Goal: Communication & Community: Answer question/provide support

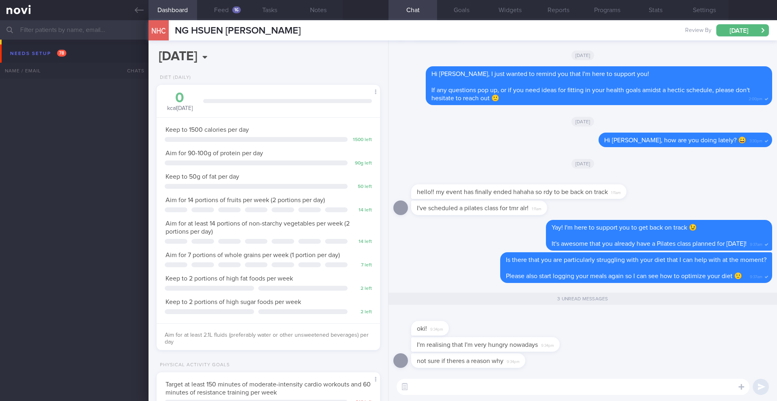
select select "7"
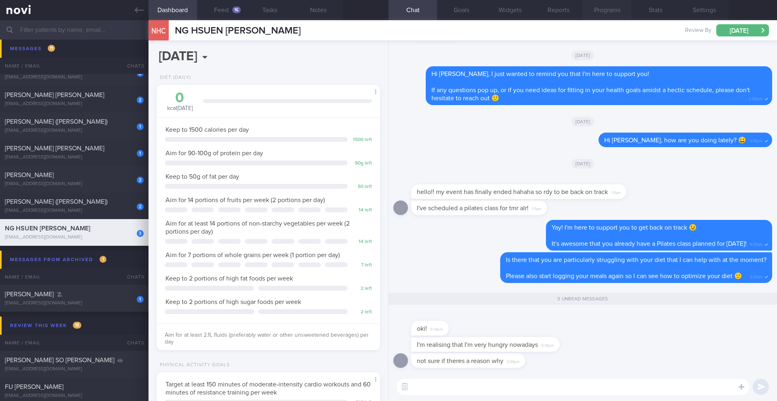
click at [603, 13] on button "Programs" at bounding box center [607, 10] width 49 height 20
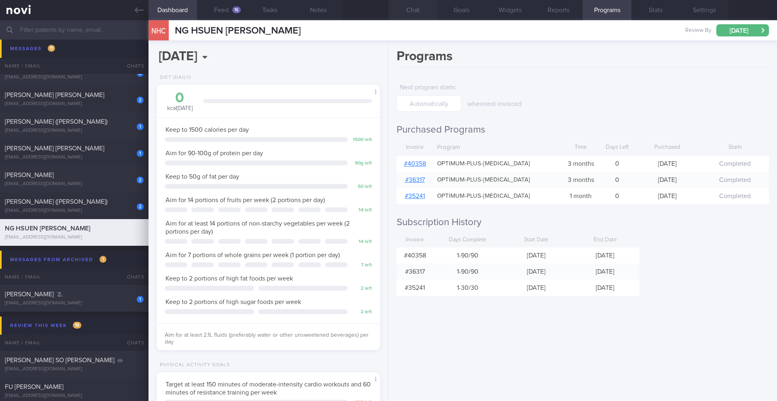
click at [415, 14] on button "Chat" at bounding box center [412, 10] width 49 height 20
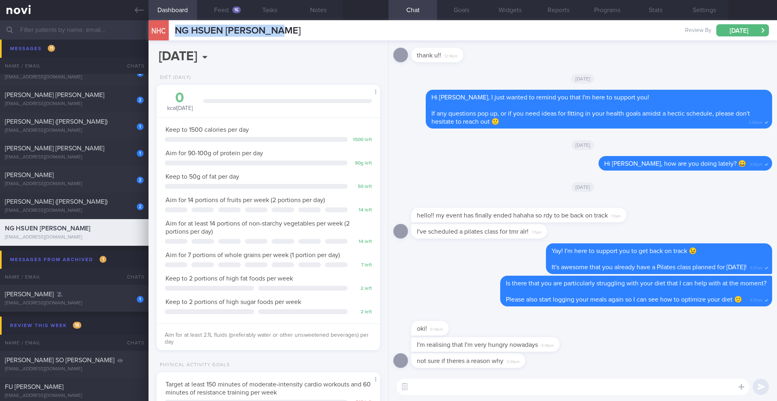
drag, startPoint x: 176, startPoint y: 32, endPoint x: 283, endPoint y: 33, distance: 107.6
click at [283, 33] on div "NHC NG [PERSON_NAME] [PERSON_NAME] HSUEN [PERSON_NAME] [EMAIL_ADDRESS][DOMAIN_N…" at bounding box center [462, 30] width 628 height 20
click at [445, 385] on textarea at bounding box center [572, 387] width 353 height 16
paste textarea "The effects of your medication can change over time. Things like stress, poor s…"
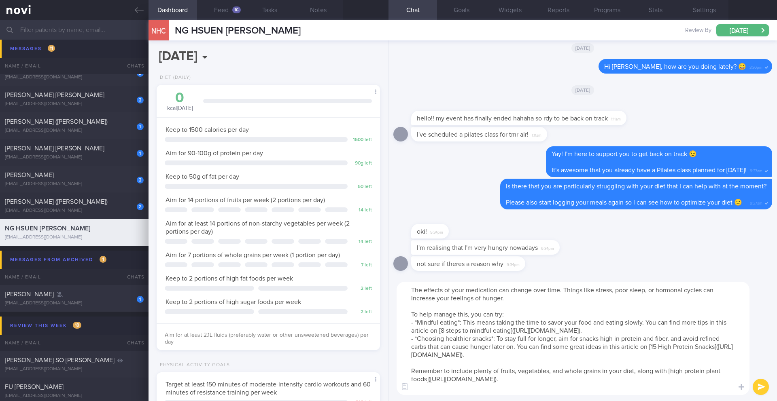
click at [412, 362] on textarea "The effects of your medication can change over time. Things like stress, poor s…" at bounding box center [572, 338] width 353 height 113
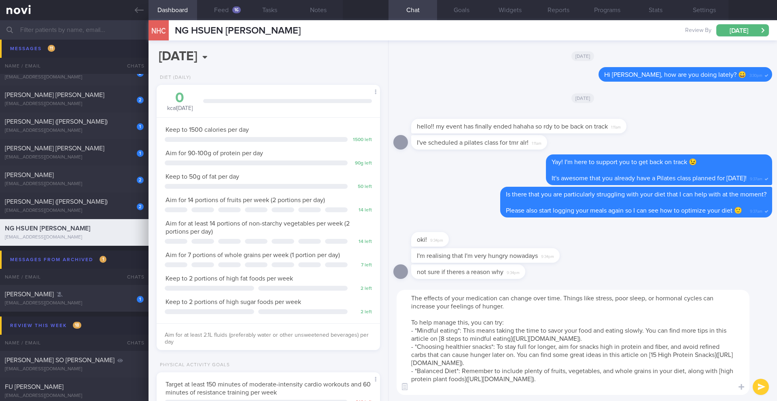
drag, startPoint x: 461, startPoint y: 372, endPoint x: 400, endPoint y: 373, distance: 61.5
click at [400, 373] on textarea "The effects of your medication can change over time. Things like stress, poor s…" at bounding box center [572, 342] width 353 height 105
type textarea "The effects of your medication can change over time. Things like stress, poor s…"
click at [756, 389] on button "submit" at bounding box center [761, 387] width 16 height 16
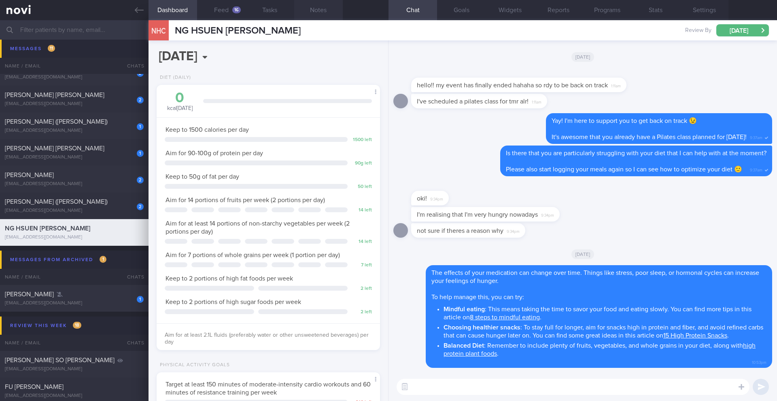
click at [308, 13] on button "Notes" at bounding box center [318, 10] width 49 height 20
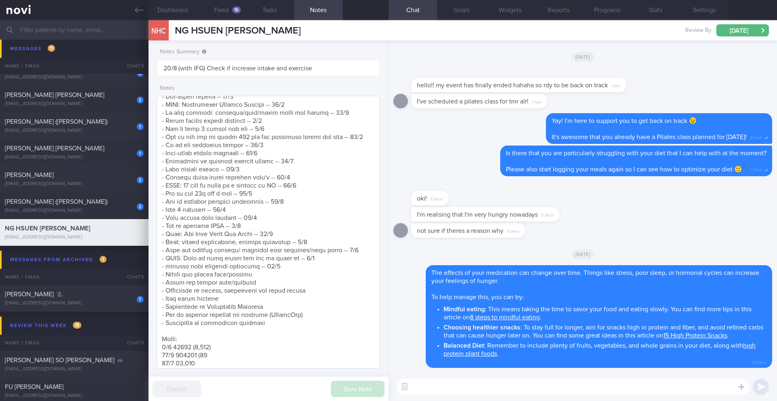
scroll to position [650, 0]
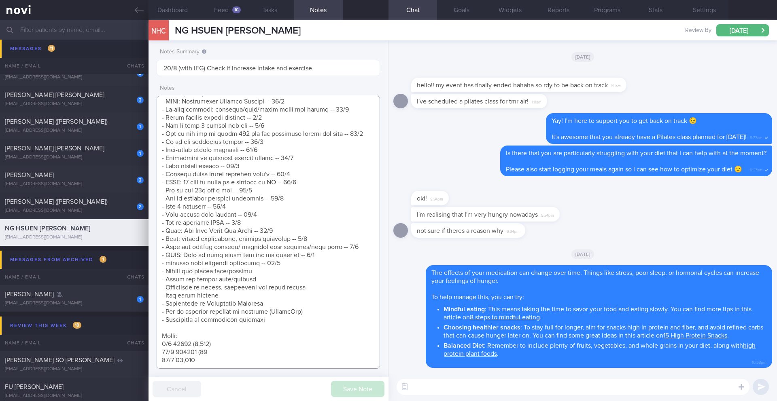
click at [291, 265] on textarea at bounding box center [268, 232] width 223 height 273
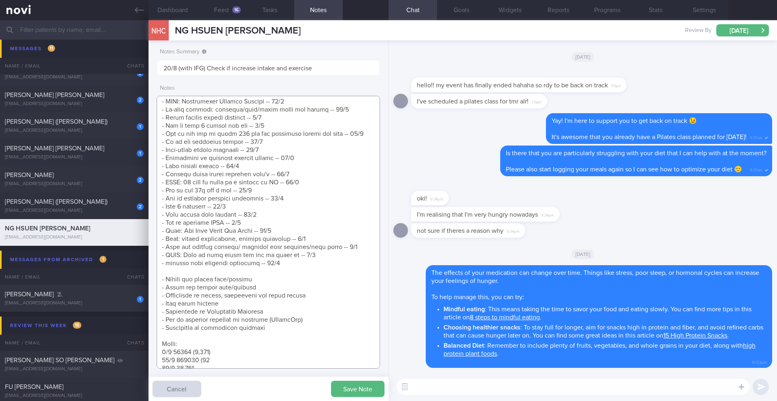
scroll to position [658, 0]
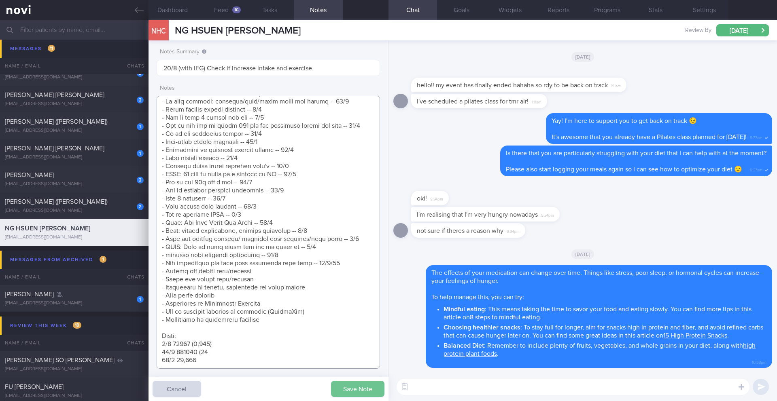
type textarea "SUPPORT NEEDED: CHALLENGE: - SUBJECTIVE: (21/1) Feels good, so much better! Ene…"
click at [357, 394] on button "Save Note" at bounding box center [357, 389] width 53 height 16
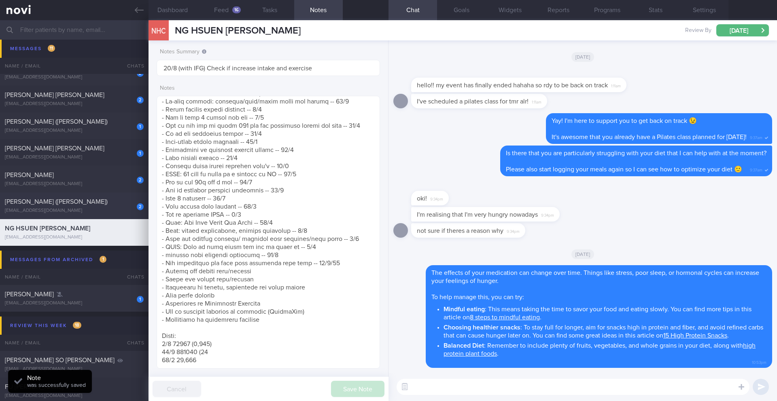
click at [101, 209] on div "[EMAIL_ADDRESS][DOMAIN_NAME]" at bounding box center [74, 211] width 139 height 6
type input "19/8 Check step count an coach on exercise > and if able to resume exercise. ma…"
type textarea "Logging with photos GOAL (till r/v with [PERSON_NAME]): (15/5) Optimizing your …"
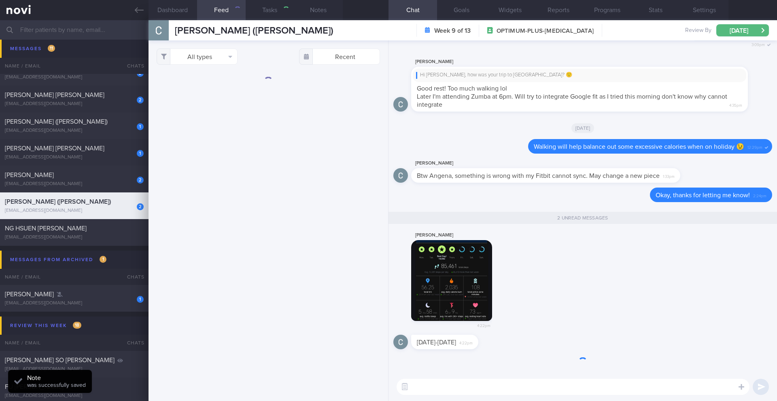
scroll to position [521, 0]
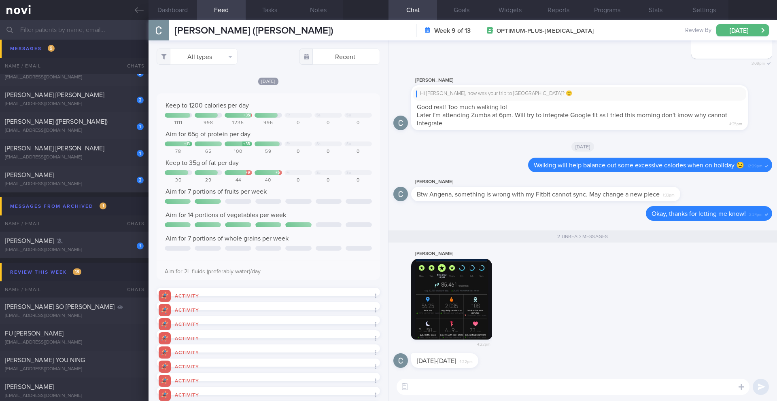
click at [452, 292] on button "button" at bounding box center [451, 299] width 81 height 81
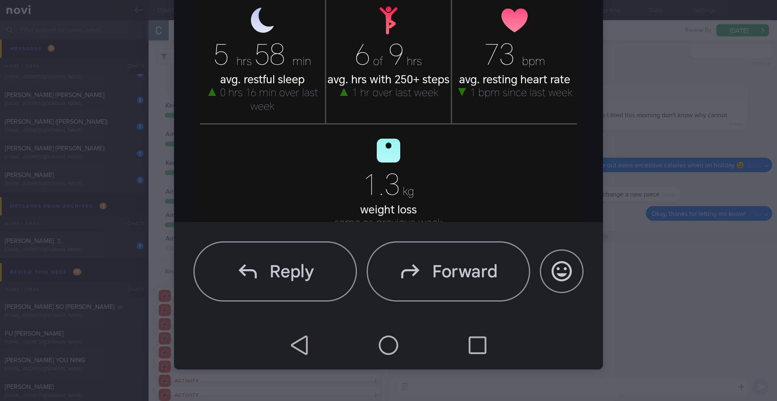
scroll to position [625, 0]
click at [659, 312] on div at bounding box center [388, 200] width 777 height 401
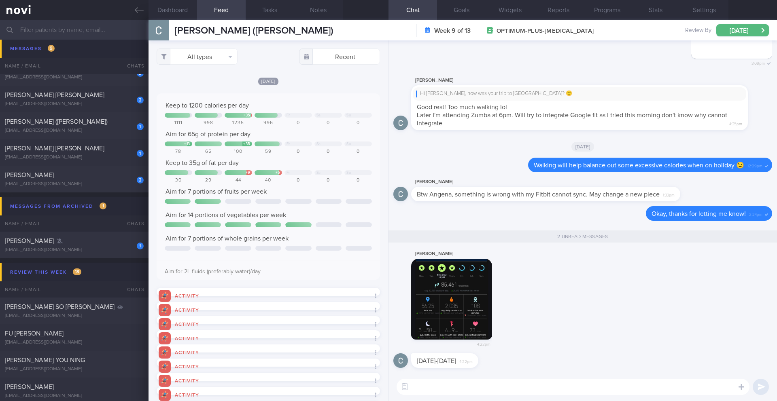
click at [434, 386] on textarea at bounding box center [572, 387] width 353 height 16
click at [167, 4] on button "Dashboard" at bounding box center [172, 10] width 49 height 20
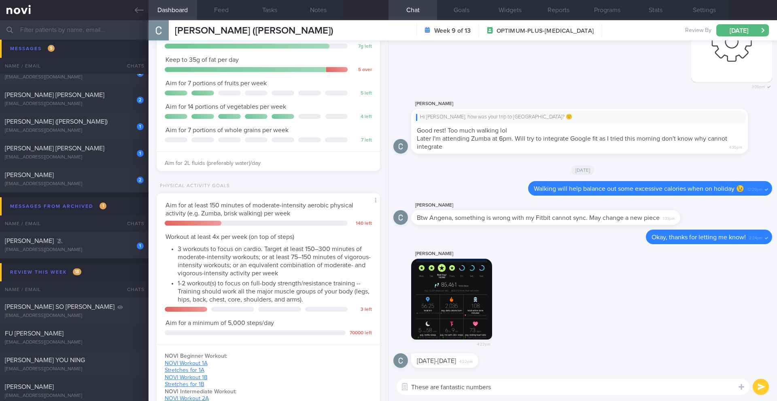
scroll to position [140, 0]
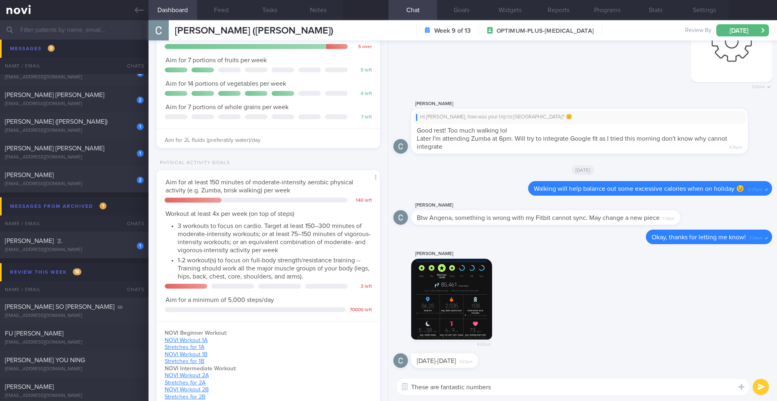
click at [508, 386] on textarea "These are fantastic numbers" at bounding box center [572, 387] width 353 height 16
type textarea "These are fantastic numbers, [PERSON_NAME]! Keep it up 😊"
click at [758, 384] on button "submit" at bounding box center [761, 387] width 16 height 16
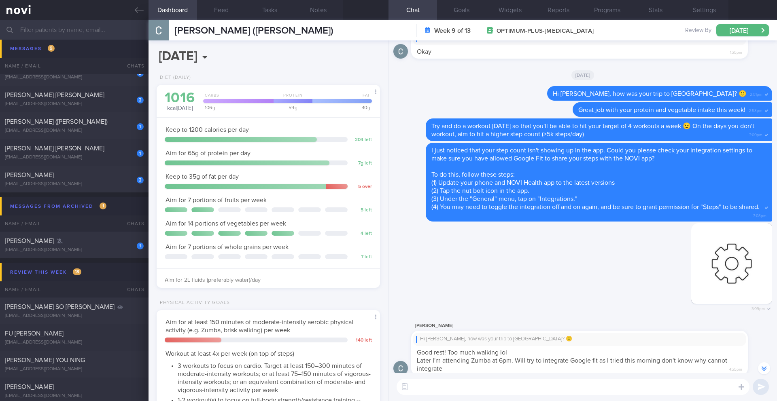
scroll to position [-318, 0]
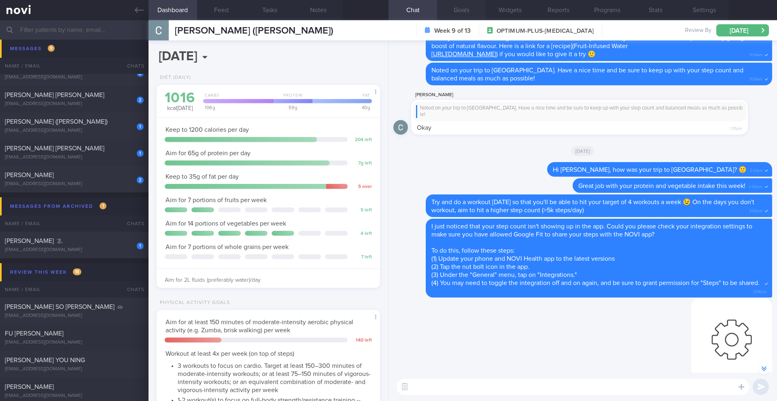
click at [459, 8] on button "Goals" at bounding box center [461, 10] width 49 height 20
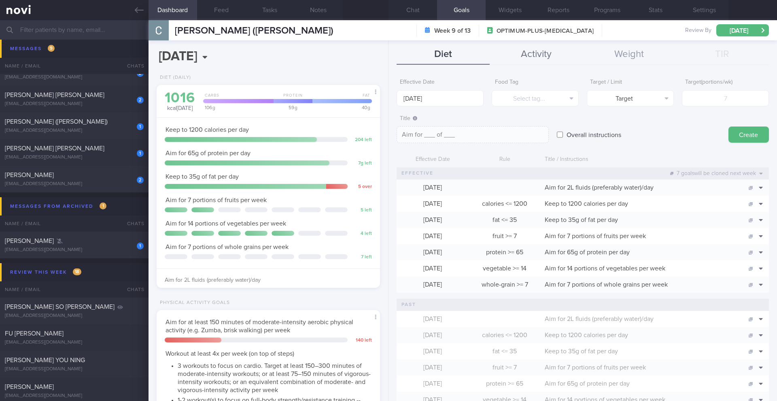
click at [535, 58] on button "Activity" at bounding box center [536, 55] width 93 height 20
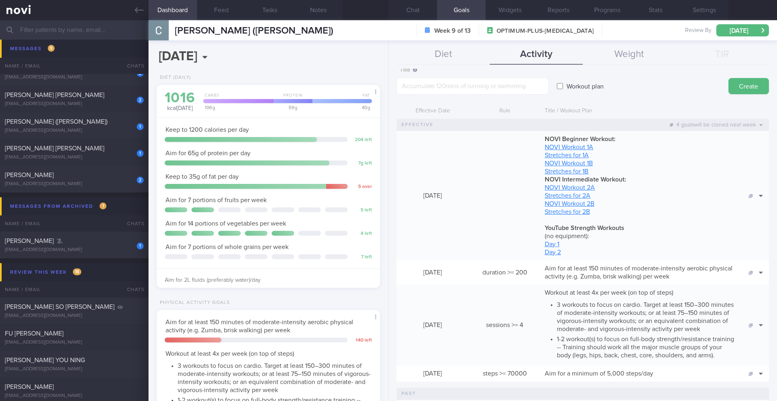
scroll to position [63, 0]
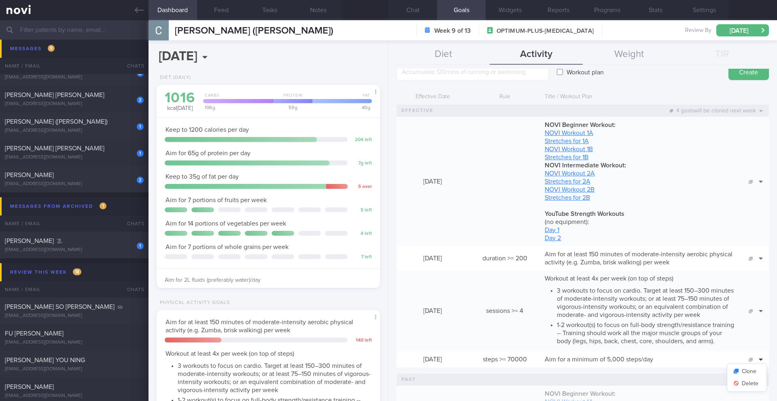
click at [759, 366] on div at bounding box center [761, 360] width 12 height 12
click at [742, 390] on button "Delete" at bounding box center [746, 384] width 39 height 12
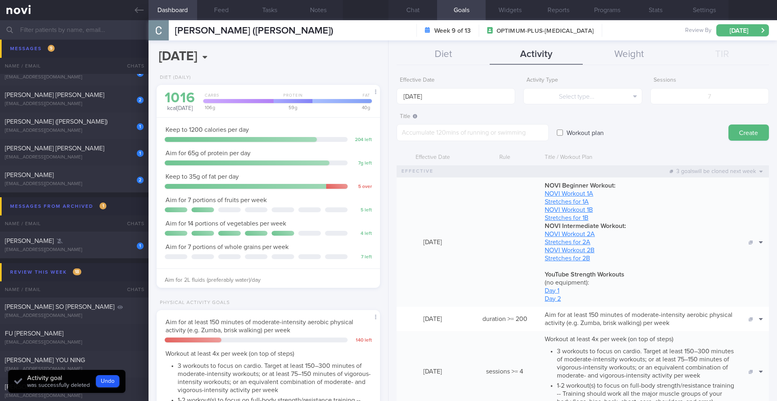
scroll to position [0, 0]
click at [455, 101] on input "[DATE]" at bounding box center [455, 98] width 119 height 16
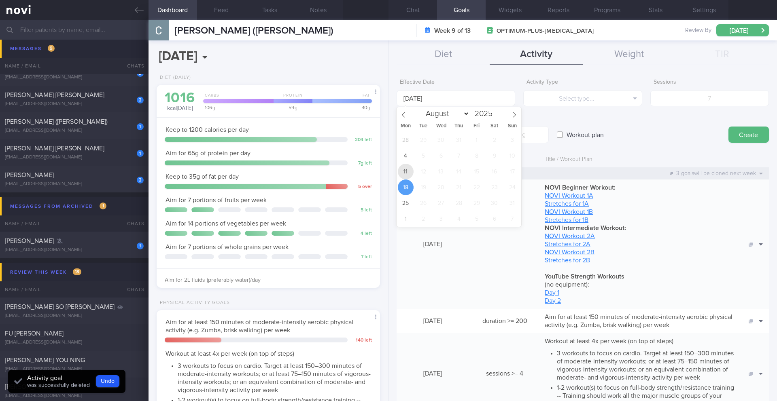
click at [407, 174] on span "11" at bounding box center [406, 172] width 16 height 16
type input "[DATE]"
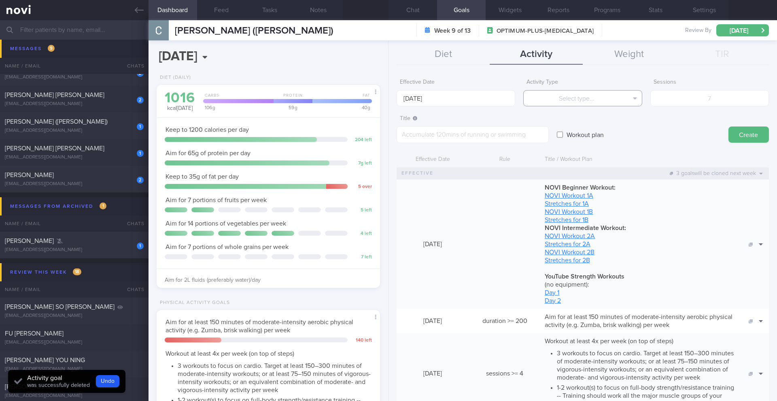
click at [529, 98] on button "Select type..." at bounding box center [582, 98] width 119 height 16
click at [564, 149] on button "Steps" at bounding box center [583, 150] width 118 height 12
click at [712, 106] on input "number" at bounding box center [709, 98] width 119 height 16
type input "52500"
click at [511, 137] on textarea at bounding box center [472, 134] width 152 height 17
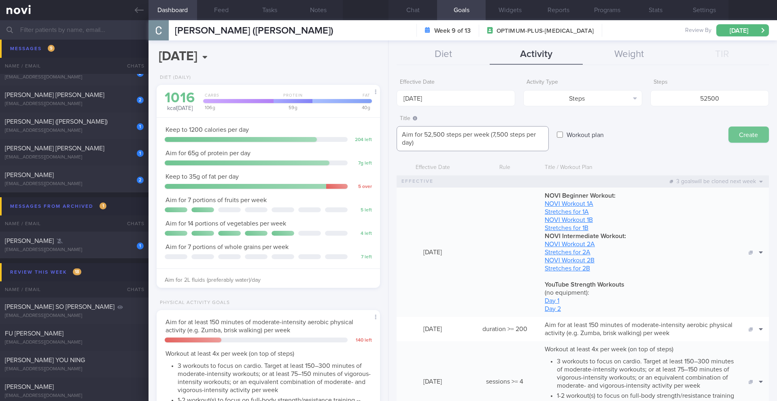
type textarea "Aim for 52,500 steps per week (7,500 steps per day)"
click at [753, 136] on button "Create" at bounding box center [748, 135] width 40 height 16
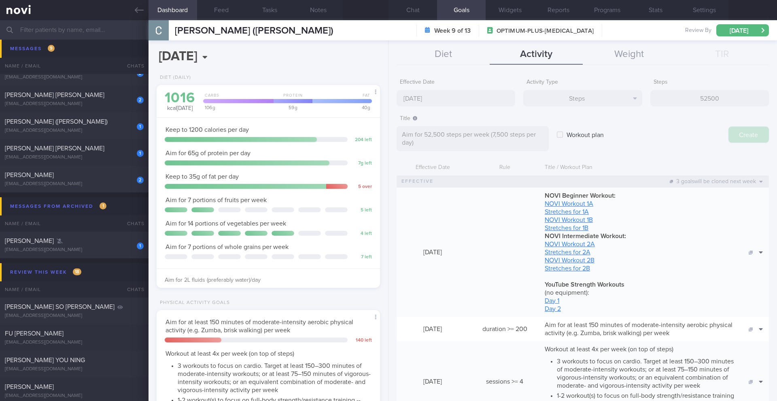
type input "[DATE]"
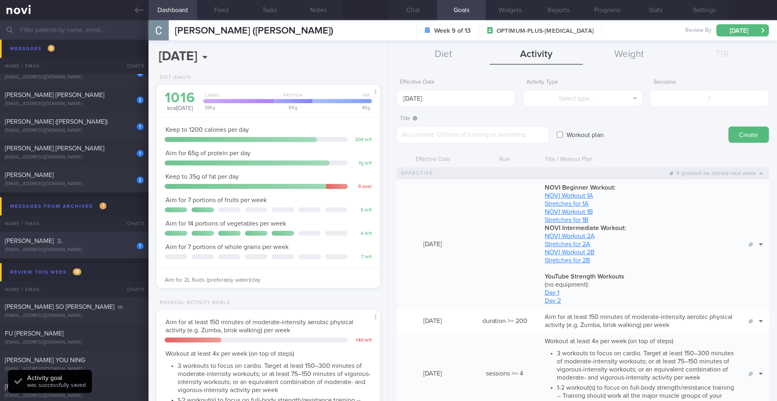
click at [82, 235] on div "1 [PERSON_NAME] [EMAIL_ADDRESS][DOMAIN_NAME] A month ago 30/6 Check if cont prog" at bounding box center [388, 245] width 777 height 27
type input "30/6 Check if cont prog"
type textarea "*Steps clocks may not be accurate as i dont always carry my mobile with me espe…"
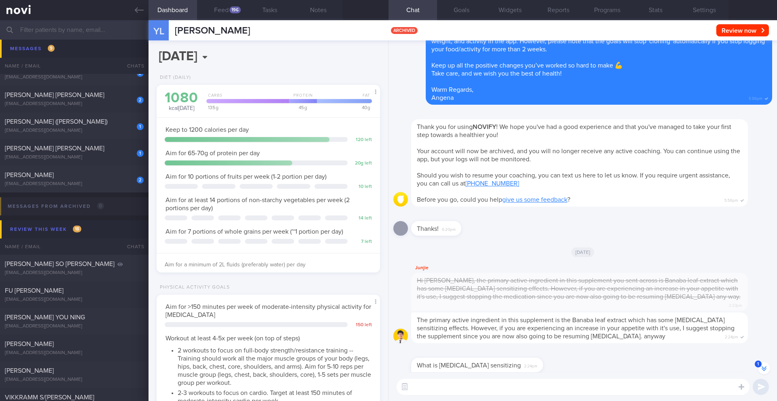
scroll to position [-348, 0]
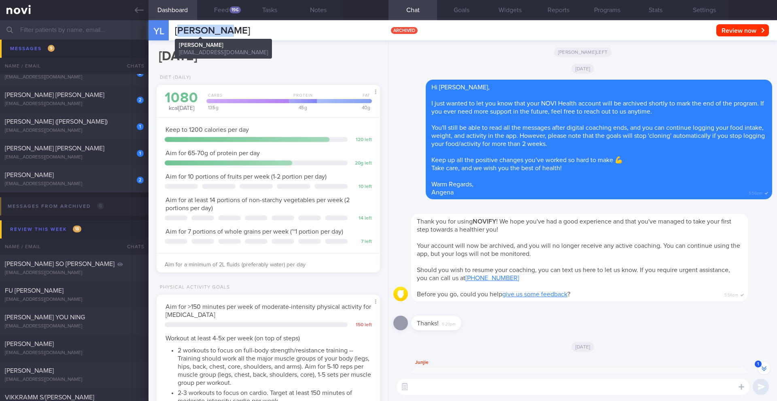
drag, startPoint x: 224, startPoint y: 34, endPoint x: 178, endPoint y: 34, distance: 46.5
click at [178, 34] on span "[PERSON_NAME]" at bounding box center [212, 31] width 75 height 10
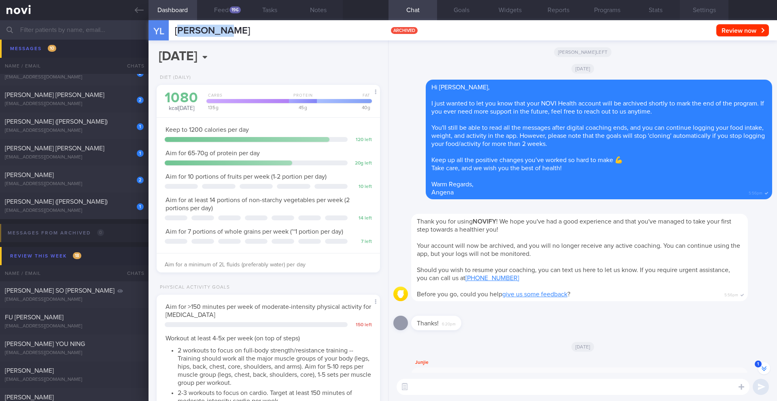
click at [702, 8] on button "Settings" at bounding box center [704, 10] width 49 height 20
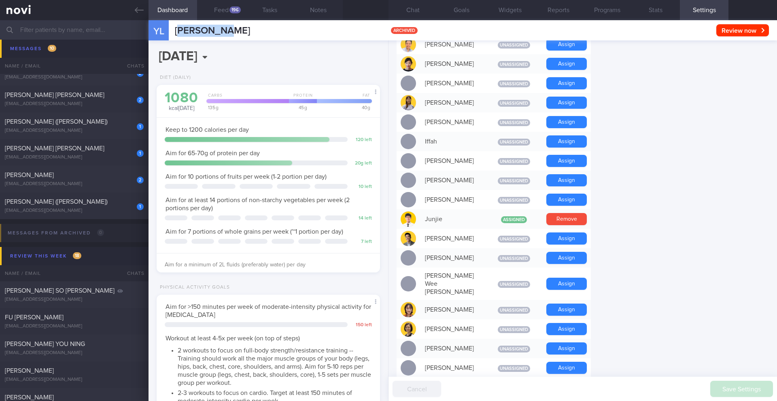
scroll to position [594, 0]
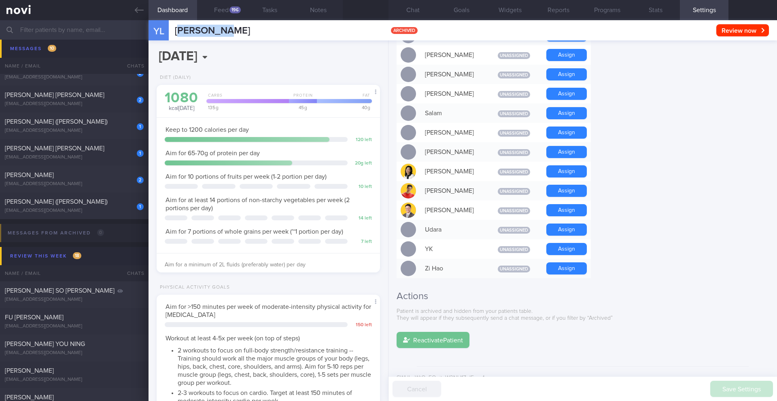
click at [433, 332] on button "Reactivate Patient" at bounding box center [432, 340] width 73 height 16
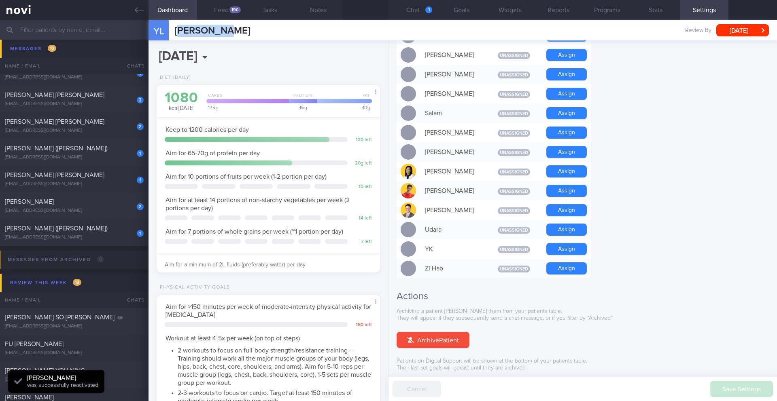
scroll to position [4009, 0]
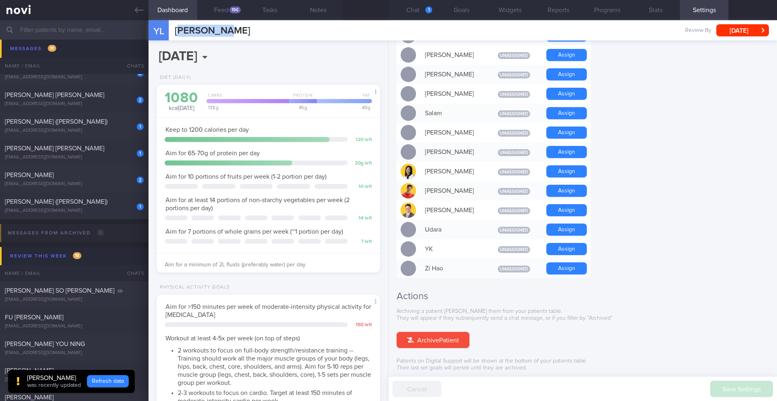
click at [98, 383] on button "Refresh data" at bounding box center [108, 381] width 42 height 12
click at [422, 11] on button "Chat 1" at bounding box center [412, 10] width 49 height 20
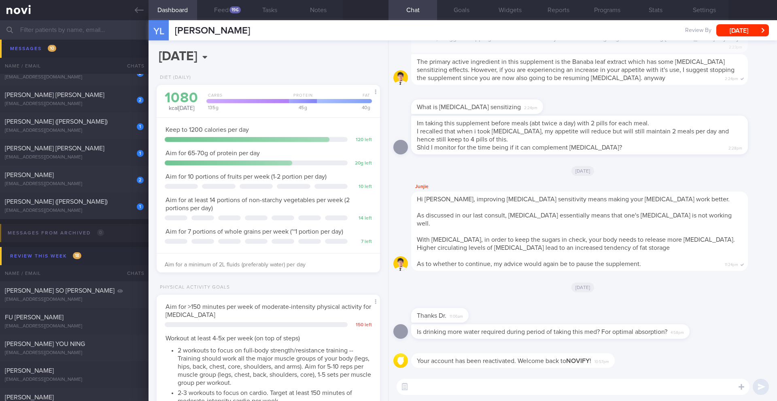
click at [438, 381] on textarea at bounding box center [572, 387] width 353 height 16
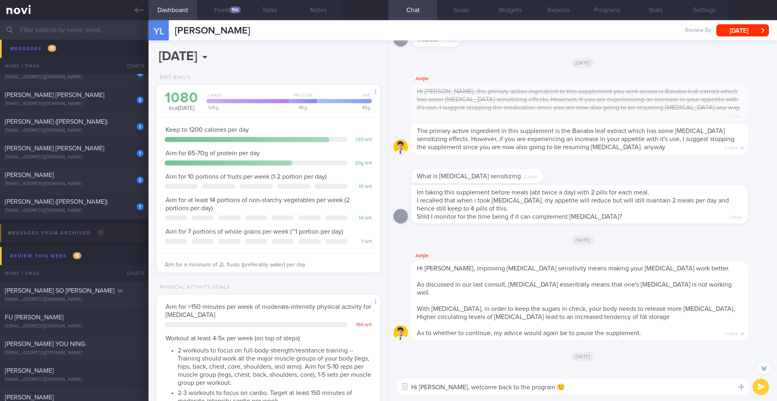
scroll to position [-266, 0]
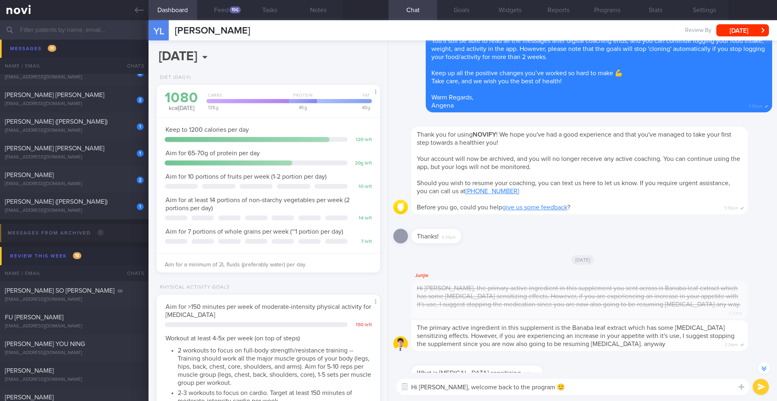
type textarea "Hi [PERSON_NAME], welcome back to the program 🙂"
click at [762, 385] on button "submit" at bounding box center [761, 387] width 16 height 16
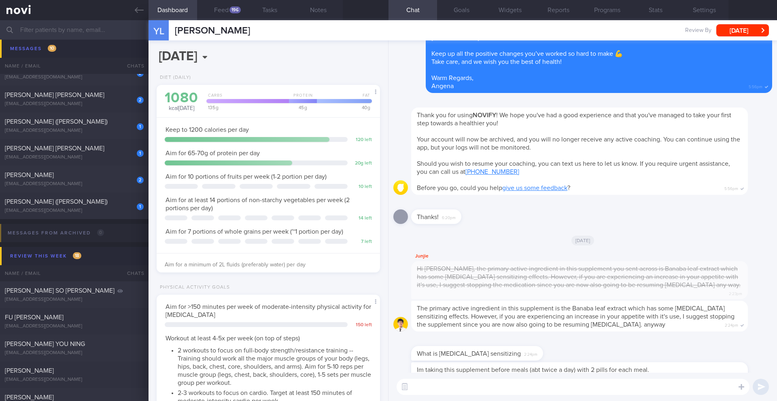
scroll to position [0, 0]
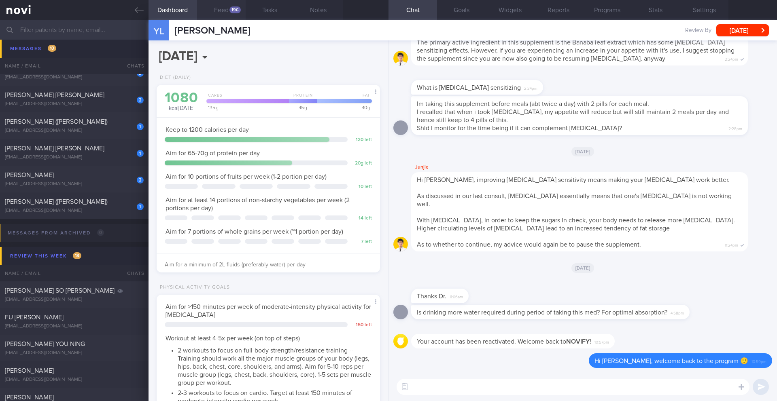
click at [225, 10] on button "Feed 196" at bounding box center [221, 10] width 49 height 20
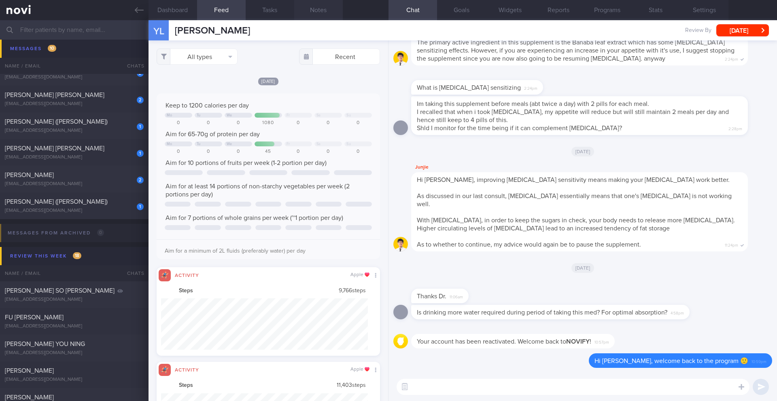
click at [326, 15] on button "Notes" at bounding box center [318, 10] width 49 height 20
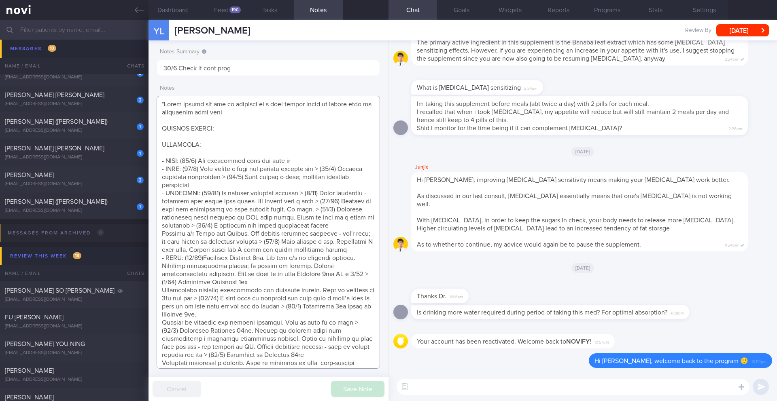
click at [213, 147] on textarea at bounding box center [268, 232] width 223 height 273
click at [213, 148] on textarea at bounding box center [268, 232] width 223 height 273
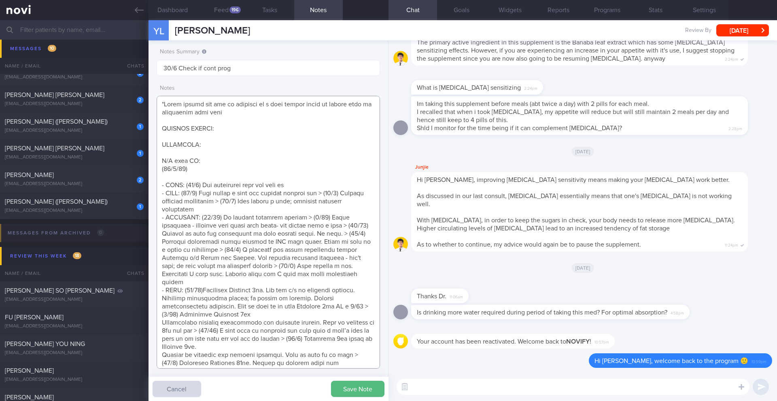
paste textarea "Been busy w moving house Stopped meds about 1 month Noticeable increase in appe…"
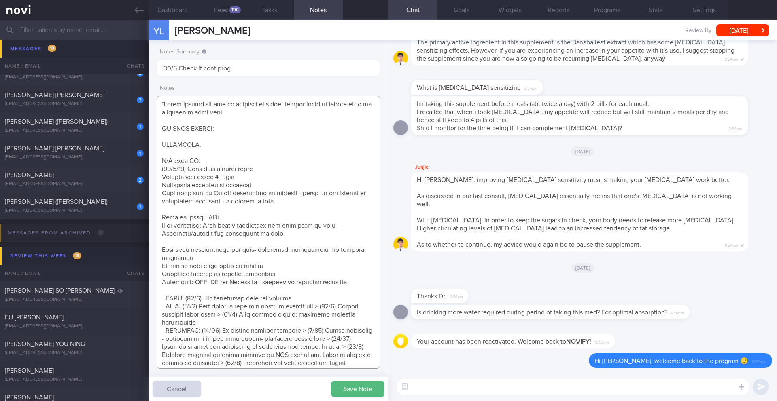
click at [170, 209] on textarea at bounding box center [268, 232] width 223 height 273
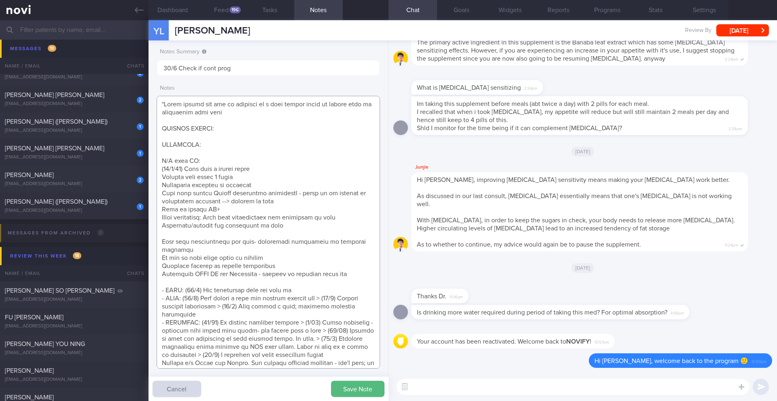
click at [177, 234] on textarea at bounding box center [268, 232] width 223 height 273
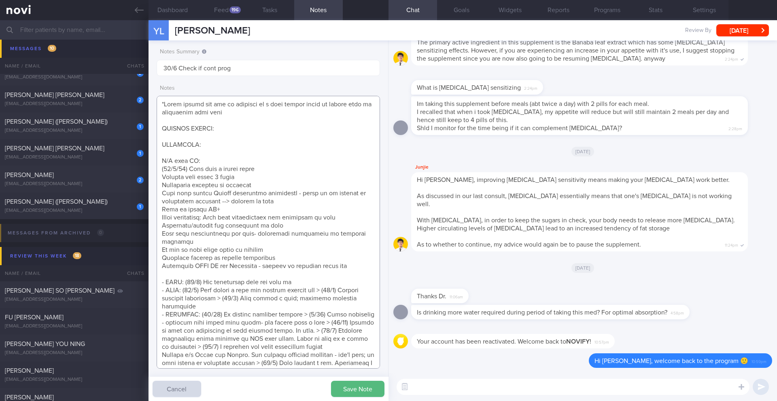
click at [206, 178] on textarea at bounding box center [268, 232] width 223 height 273
click at [201, 178] on textarea at bounding box center [268, 232] width 223 height 273
paste textarea "[MEDICAL_DATA] 14mg OM"
click at [207, 178] on textarea at bounding box center [268, 232] width 223 height 273
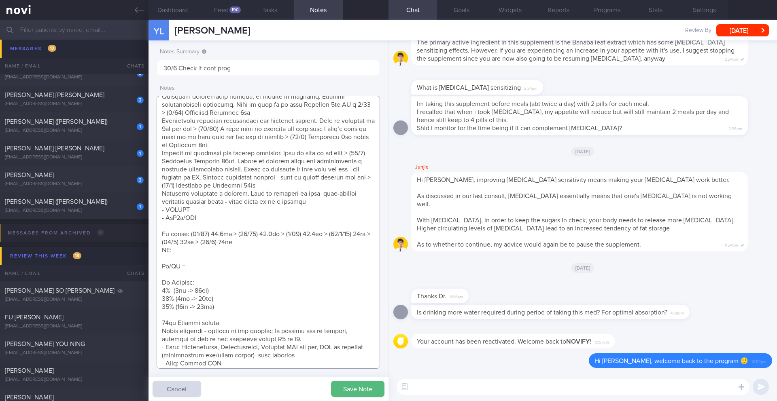
scroll to position [292, 0]
click at [242, 254] on textarea at bounding box center [268, 232] width 223 height 273
click at [243, 252] on textarea at bounding box center [268, 232] width 223 height 273
paste textarea "64.1kg"
click at [242, 250] on textarea at bounding box center [268, 232] width 223 height 273
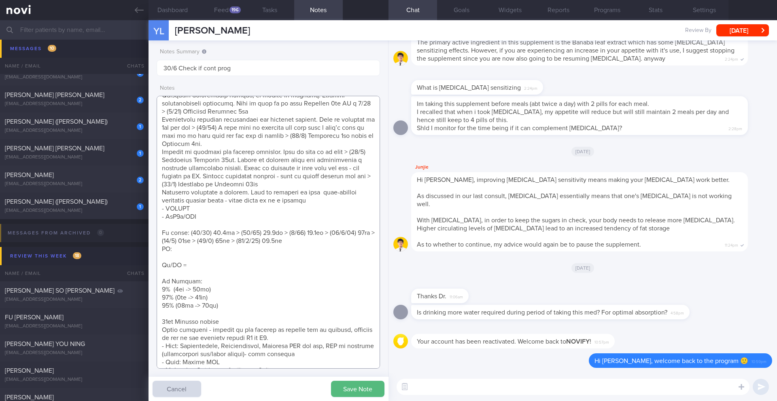
drag, startPoint x: 189, startPoint y: 274, endPoint x: 156, endPoint y: 258, distance: 36.9
click at [156, 258] on div "Notes Summary 30/6 Check if cont prog Notes Save Note Cancel" at bounding box center [268, 220] width 240 height 361
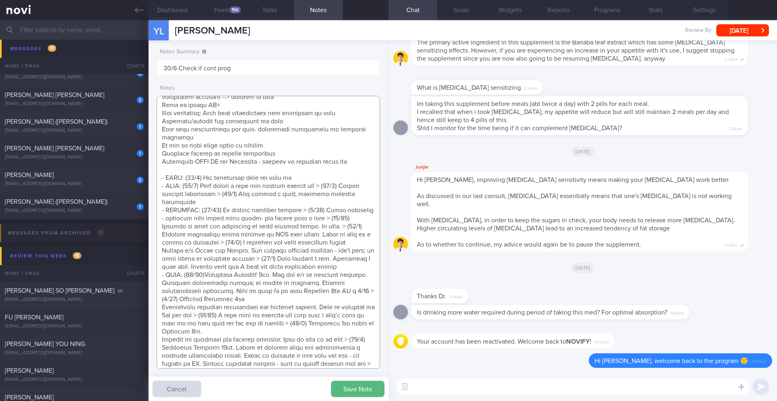
scroll to position [82, 0]
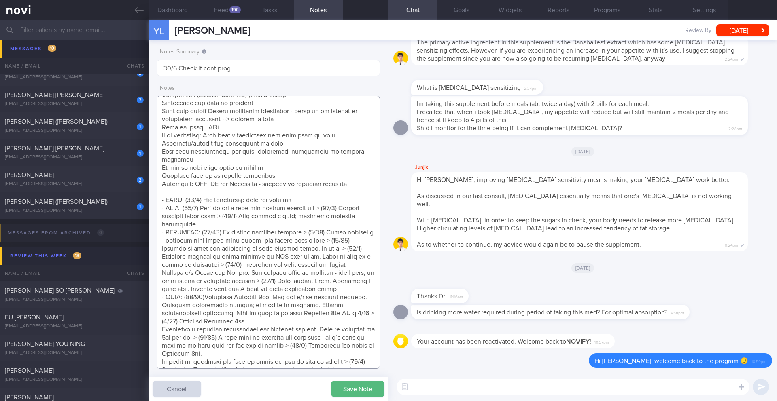
click at [354, 184] on textarea at bounding box center [268, 232] width 223 height 273
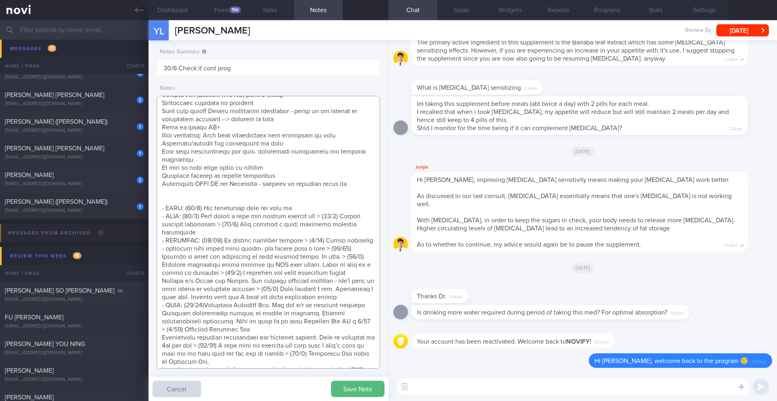
scroll to position [175, 0]
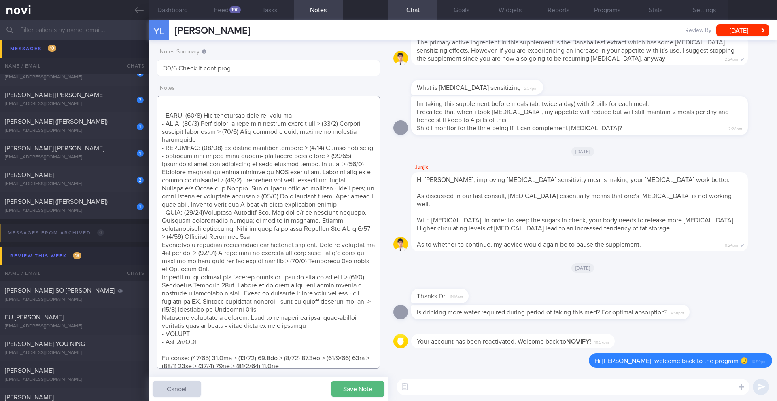
paste textarea "Resume [MEDICAL_DATA] 14mg EOM x 1/52 --> 14mg OM"
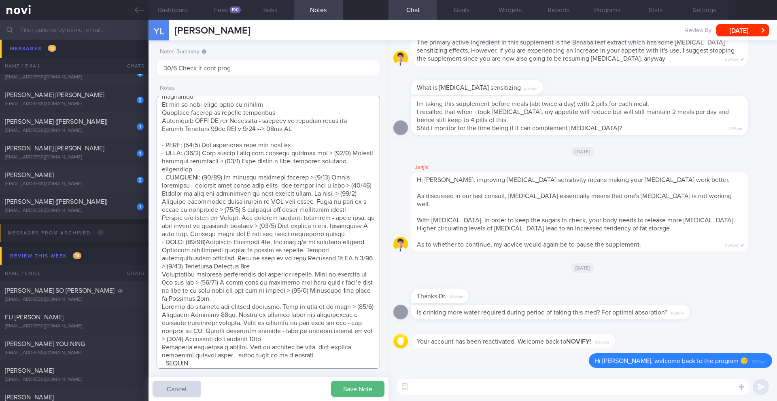
scroll to position [81, 0]
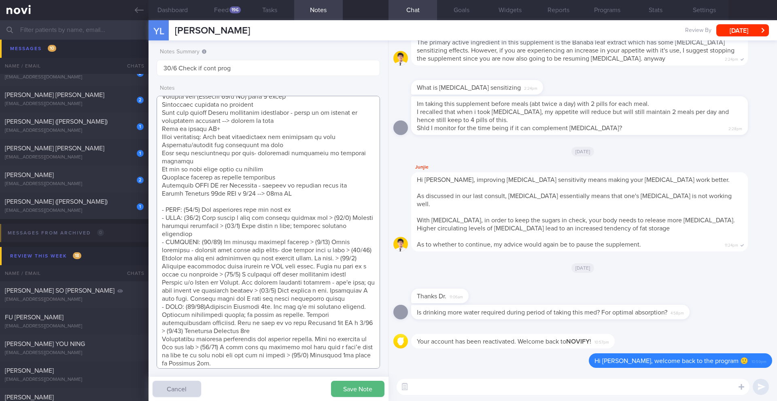
click at [193, 184] on textarea at bounding box center [268, 232] width 223 height 273
click at [346, 391] on button "Save Note" at bounding box center [357, 389] width 53 height 16
drag, startPoint x: 280, startPoint y: 147, endPoint x: 135, endPoint y: 143, distance: 144.9
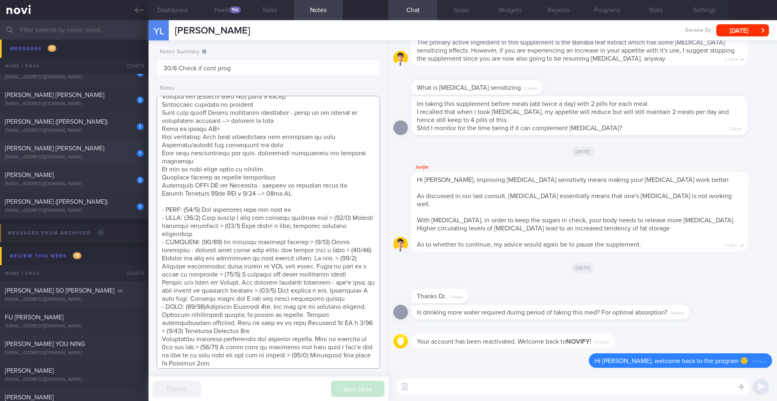
click at [135, 143] on div "Patients New Users Coaches Assigned patients Assigned patients All active patie…" at bounding box center [388, 210] width 777 height 381
drag, startPoint x: 195, startPoint y: 163, endPoint x: 155, endPoint y: 140, distance: 46.4
click at [155, 140] on div "Notes Summary 30/6 Check if cont prog Notes Save Note Cancel" at bounding box center [268, 220] width 240 height 361
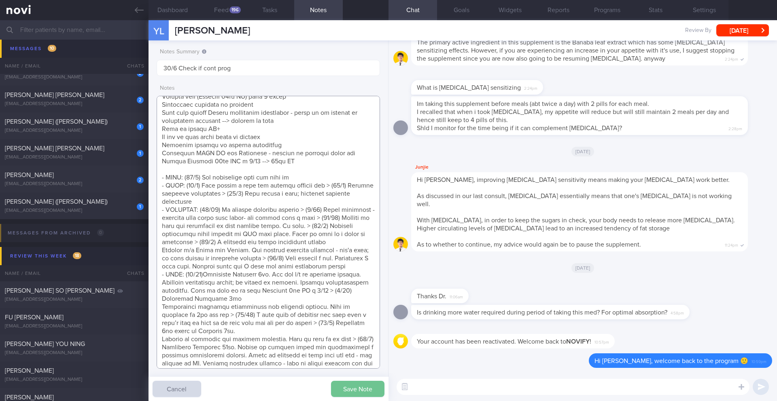
type textarea "*Steps clocks may not be accurate as i dont always carry my mobile with me espe…"
click at [344, 389] on button "Save Note" at bounding box center [357, 389] width 53 height 16
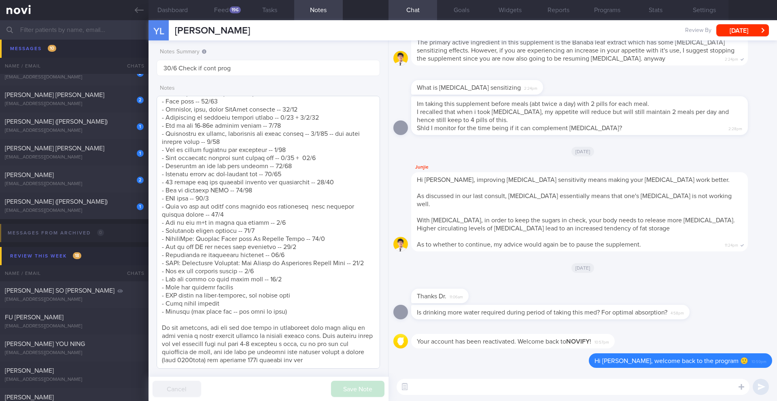
scroll to position [715, 0]
click at [419, 381] on textarea at bounding box center [572, 387] width 353 height 16
type textarea "How"
click at [225, 8] on button "Feed 196" at bounding box center [221, 10] width 49 height 20
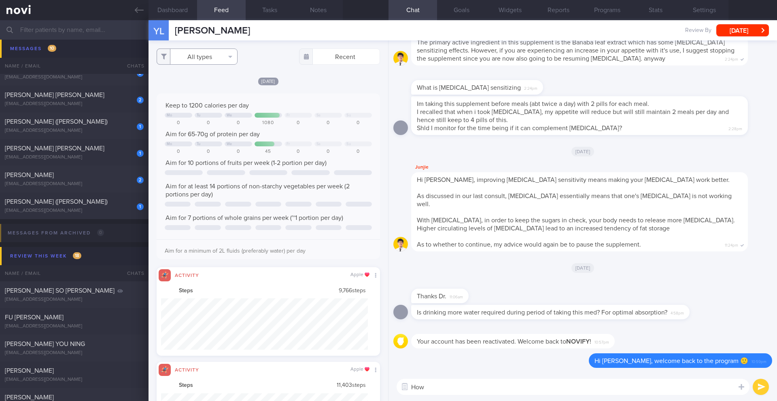
click at [202, 55] on button "All types" at bounding box center [197, 57] width 81 height 16
click at [203, 85] on button "Activity" at bounding box center [197, 84] width 80 height 12
checkbox input "false"
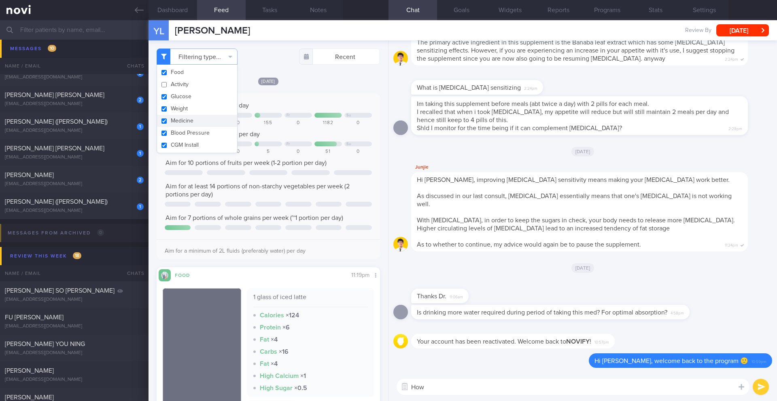
click at [315, 251] on div "Aim for a minimum of 2L fluids (preferably water) per day" at bounding box center [268, 249] width 223 height 18
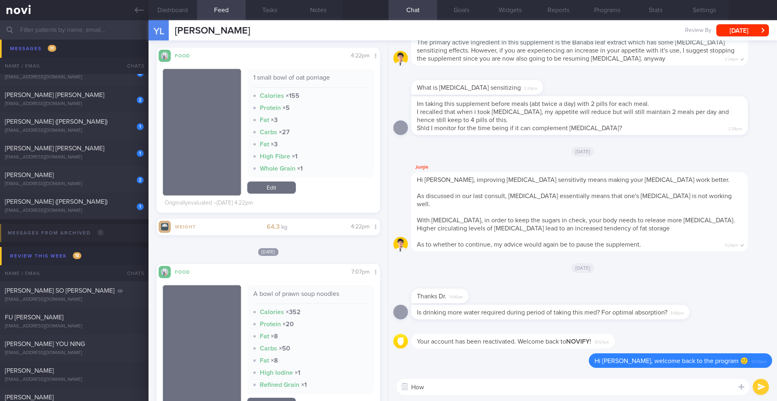
scroll to position [803, 0]
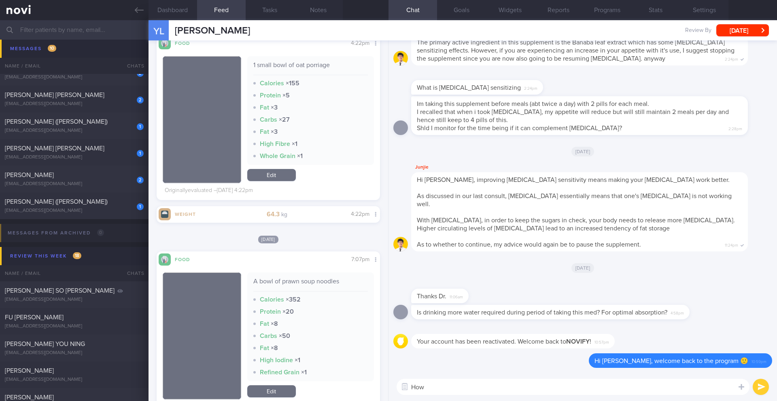
drag, startPoint x: 441, startPoint y: 390, endPoint x: 372, endPoint y: 378, distance: 70.2
click at [372, 378] on div "Dashboard Feed 202 Tasks Notes Chat Goals Widgets Reports Programs Stats Settin…" at bounding box center [462, 210] width 628 height 381
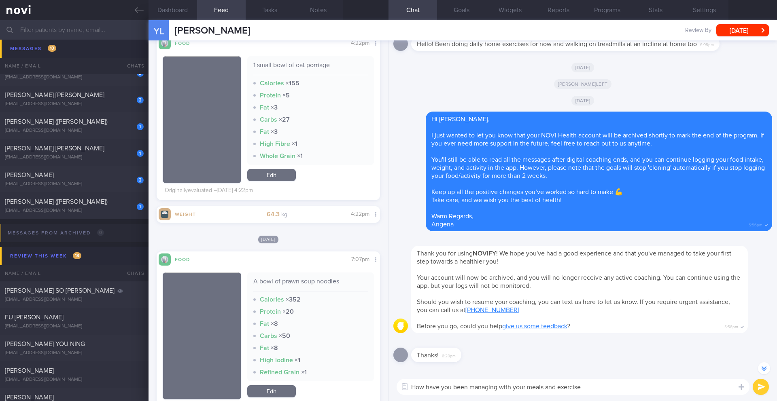
scroll to position [-412, 0]
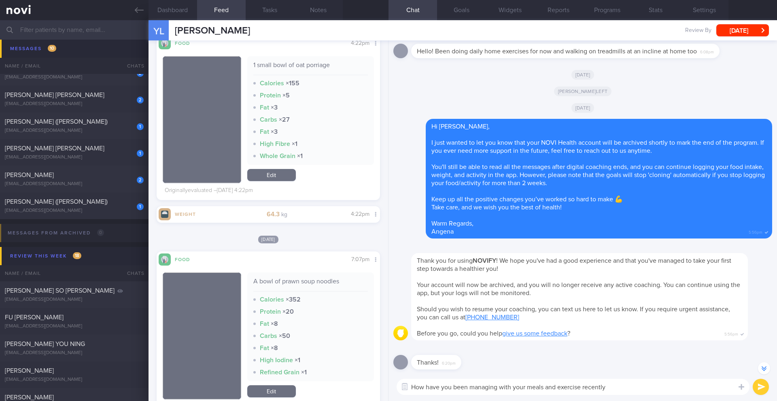
type textarea "How have you been managing with your meals and exercise recently?"
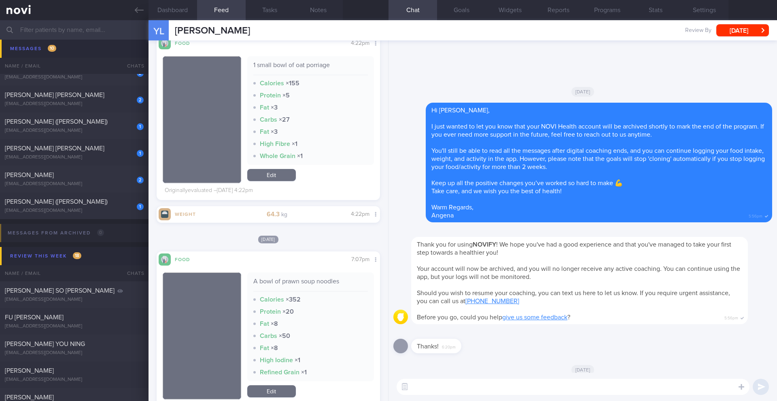
scroll to position [0, 0]
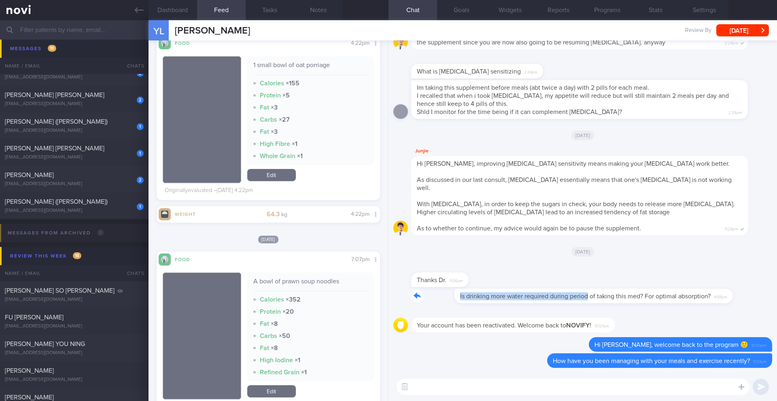
drag, startPoint x: 414, startPoint y: 297, endPoint x: 544, endPoint y: 297, distance: 129.5
click at [544, 297] on div "Is drinking more water required during period of taking this med? For optimal a…" at bounding box center [562, 296] width 303 height 15
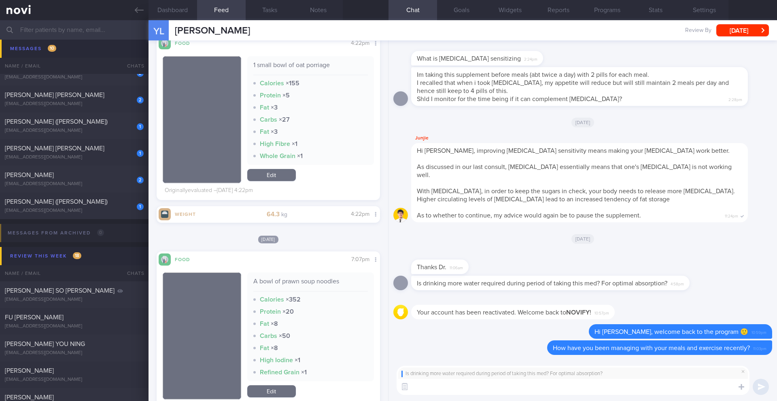
paste textarea "adequate hydration and drink at least 1.6-2L fluids (mostly water) every day to…"
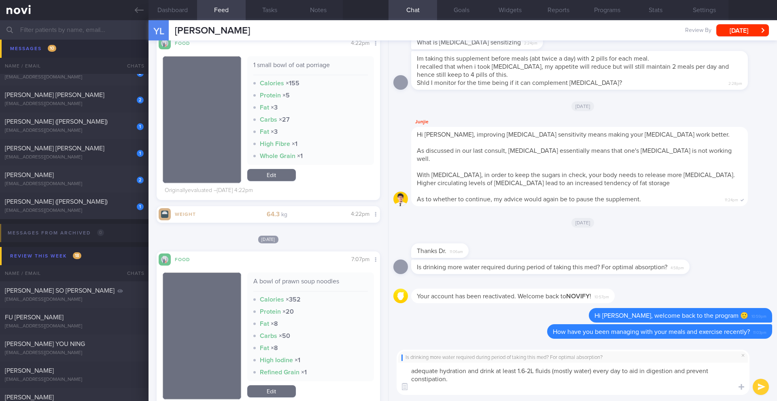
click at [413, 374] on textarea "adequate hydration and drink at least 1.6-2L fluids (mostly water) every day to…" at bounding box center [572, 379] width 353 height 32
click at [412, 372] on textarea "adequate hydration and drink at least 1.6-2L fluids (mostly water) every day to…" at bounding box center [572, 379] width 353 height 32
click at [643, 371] on textarea "Yes, it is important that you drink at least adequate hydration and drink at le…" at bounding box center [572, 379] width 353 height 32
click at [697, 371] on textarea "Yes, it is important that you drink at least adequate hydration and drink at le…" at bounding box center [572, 379] width 353 height 32
click at [674, 374] on textarea "Yes, it is important that you drink at least adequate hydration and drink at le…" at bounding box center [572, 379] width 353 height 32
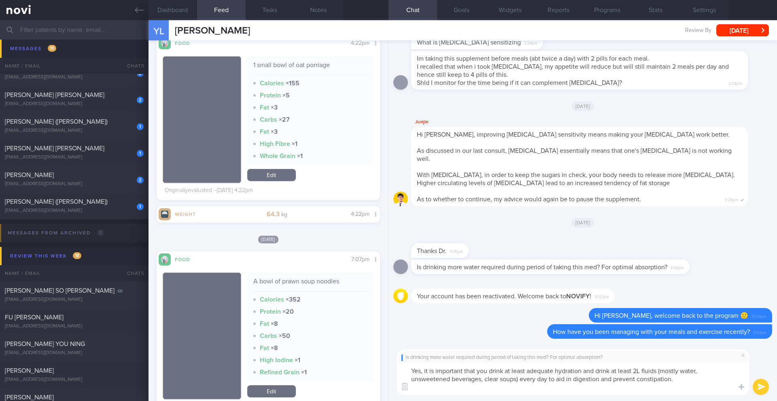
click at [686, 379] on textarea "Yes, it is important that you drink at least adequate hydration and drink at le…" at bounding box center [572, 379] width 353 height 32
paste textarea "dequate hydration helps to soften your stools and makes it easier to pass."
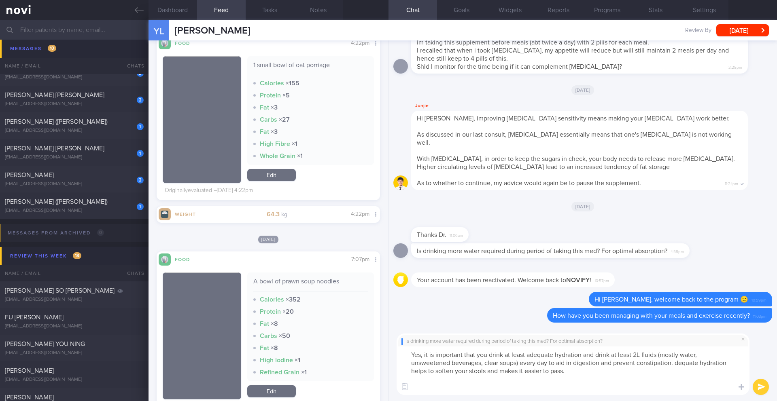
click at [675, 363] on textarea "Yes, it is important that you drink at least adequate hydration and drink at le…" at bounding box center [572, 371] width 353 height 49
drag, startPoint x: 527, startPoint y: 356, endPoint x: 611, endPoint y: 355, distance: 84.6
click at [611, 355] on textarea "Yes, it is important that you drink at least adequate hydration and drink at le…" at bounding box center [572, 371] width 353 height 49
type textarea "Yes, it is important that you drink at least 2L fluids (mostly water, unsweeten…"
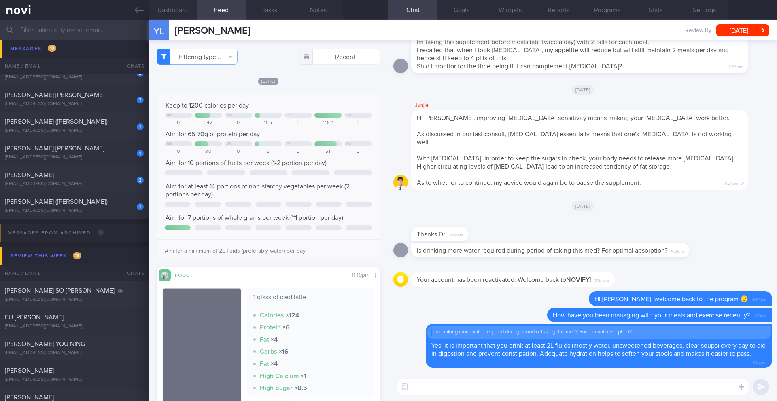
click at [500, 386] on textarea at bounding box center [572, 387] width 353 height 16
type textarea "B"
click at [315, 15] on button "Notes" at bounding box center [318, 10] width 49 height 20
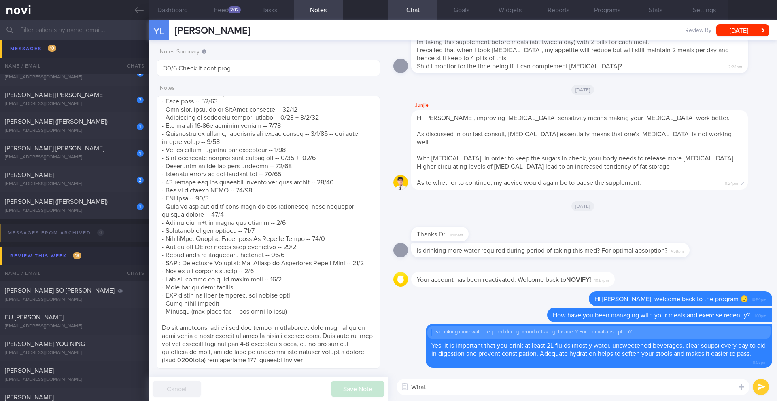
click at [456, 389] on textarea "What" at bounding box center [572, 387] width 353 height 16
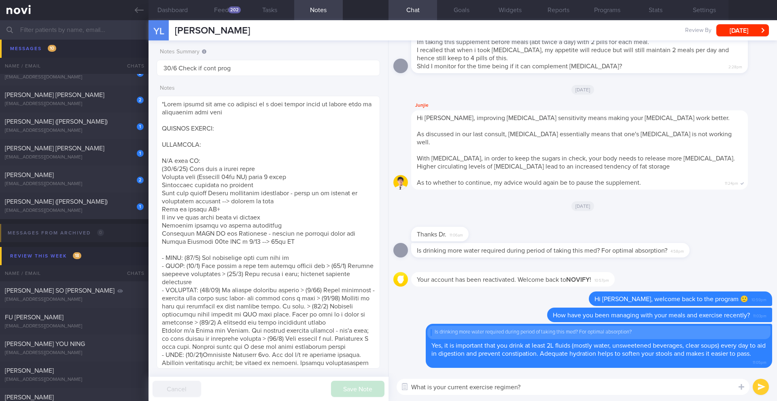
type textarea "What is your current exercise regimen?"
click at [762, 389] on button "submit" at bounding box center [761, 387] width 16 height 16
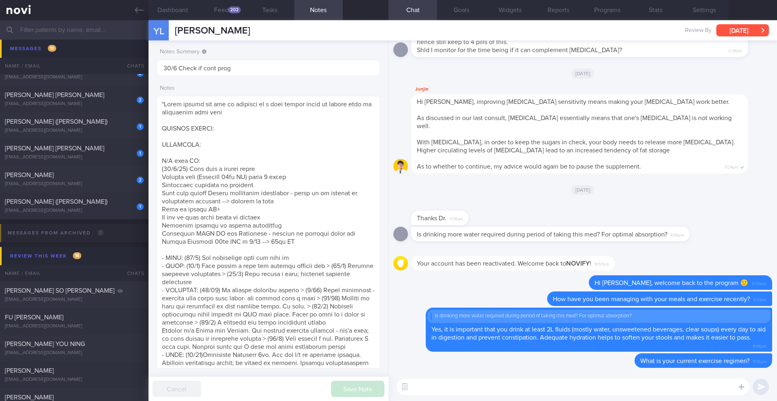
click at [748, 25] on button "[DATE]" at bounding box center [742, 30] width 53 height 12
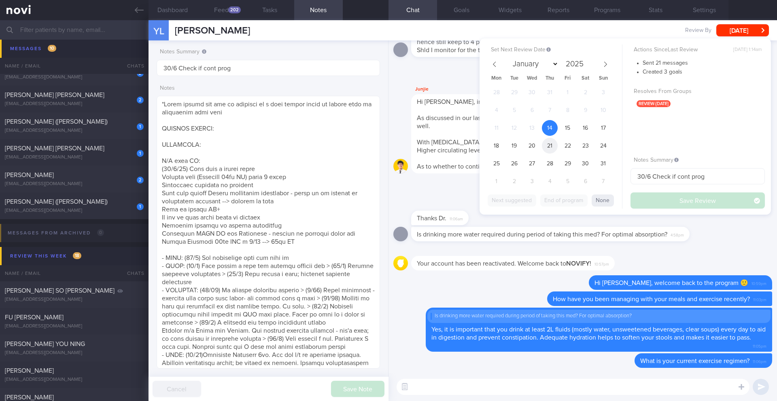
click at [554, 148] on span "21" at bounding box center [550, 146] width 16 height 16
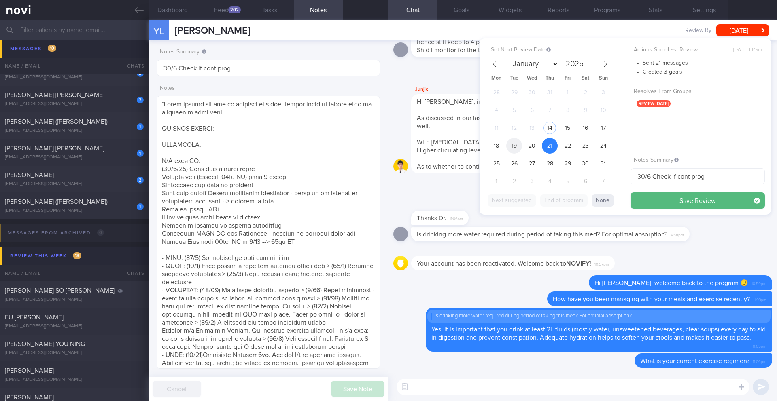
click at [514, 146] on span "19" at bounding box center [514, 146] width 16 height 16
drag, startPoint x: 652, startPoint y: 176, endPoint x: 606, endPoint y: 178, distance: 45.3
click at [606, 178] on div "Set Next Review Date [DATE] January February March April May June July August S…" at bounding box center [624, 126] width 291 height 176
drag, startPoint x: 671, startPoint y: 176, endPoint x: 719, endPoint y: 176, distance: 47.3
click at [719, 176] on input "19/8 Check if cont prog" at bounding box center [697, 176] width 134 height 16
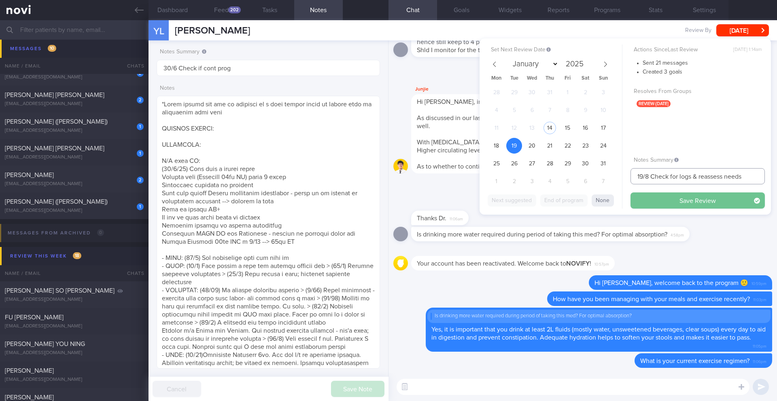
type input "19/8 Check for logs & reassess needs"
click at [722, 199] on button "Save Review" at bounding box center [697, 201] width 134 height 16
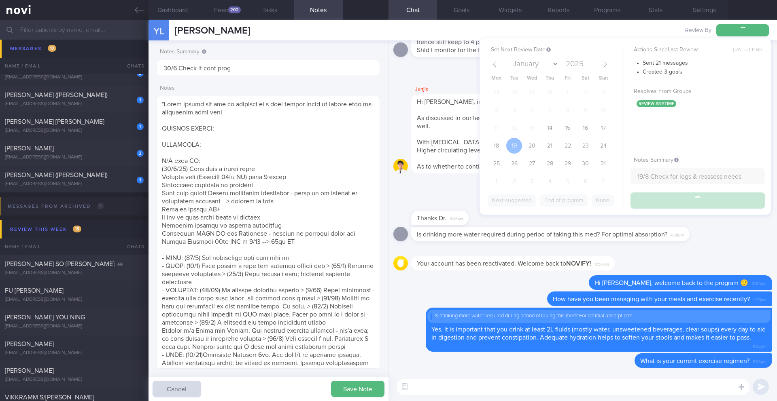
scroll to position [3983, 0]
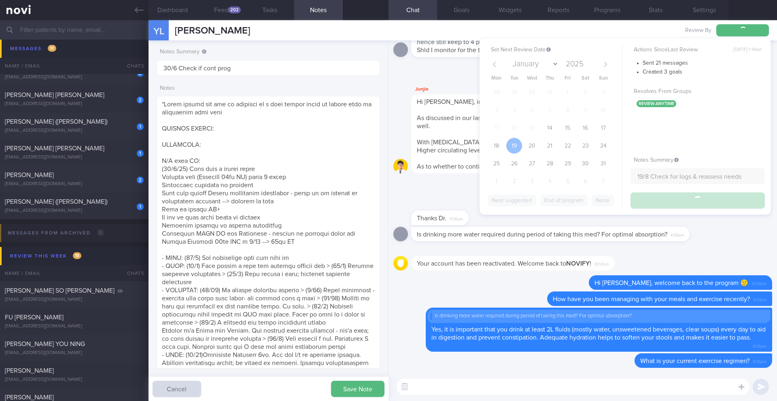
type input "19/8 Check for logs & reassess needs"
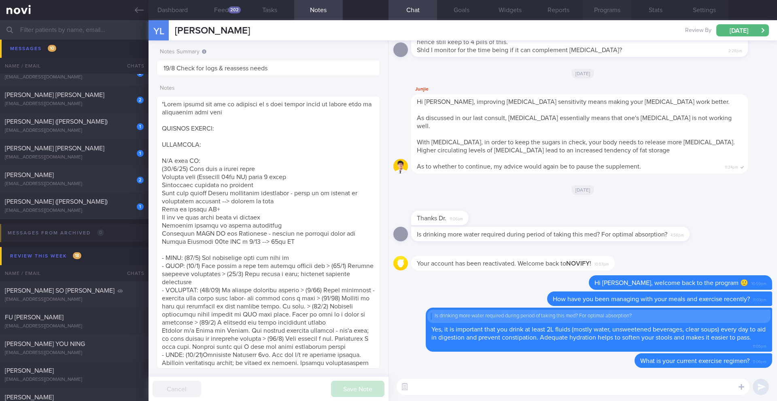
click at [607, 14] on button "Programs" at bounding box center [607, 10] width 49 height 20
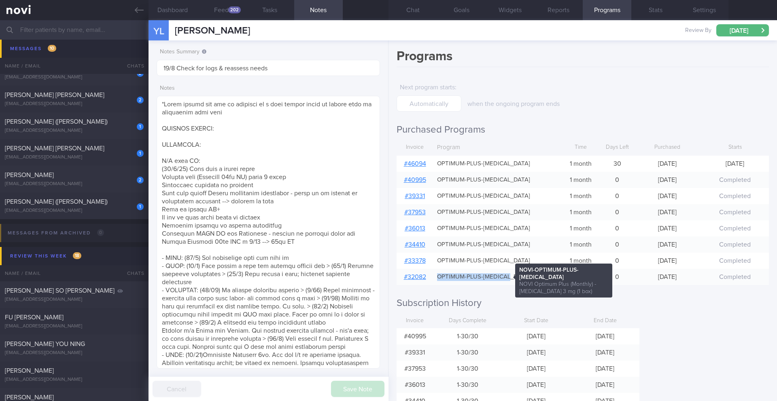
drag, startPoint x: 503, startPoint y: 276, endPoint x: 511, endPoint y: 278, distance: 7.9
click at [511, 278] on div "OPTIMUM-PLUS-[MEDICAL_DATA]" at bounding box center [496, 277] width 127 height 16
copy span "OPTIMUM-PLUS-[MEDICAL_DATA]"
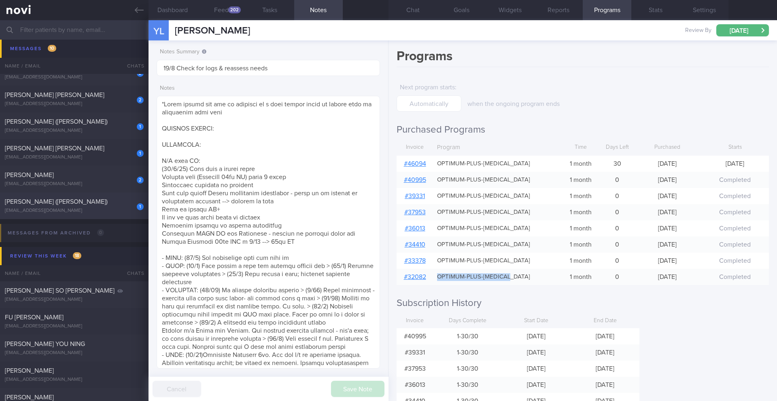
click at [127, 215] on div "1 [PERSON_NAME] ([PERSON_NAME]) [EMAIL_ADDRESS][DOMAIN_NAME] [DATE] OPTIMUM-PLU…" at bounding box center [388, 206] width 777 height 27
type input "19/8 Check step count an coach on exercise > and if able to resume exercise. ma…"
type textarea "Logging with photos GOAL (till r/v with [PERSON_NAME]): (15/5) Optimizing your …"
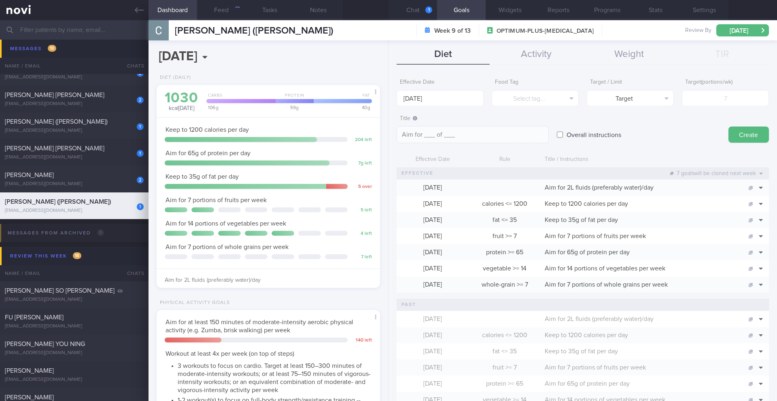
scroll to position [113, 203]
click at [413, 13] on button "Chat 1" at bounding box center [412, 10] width 49 height 20
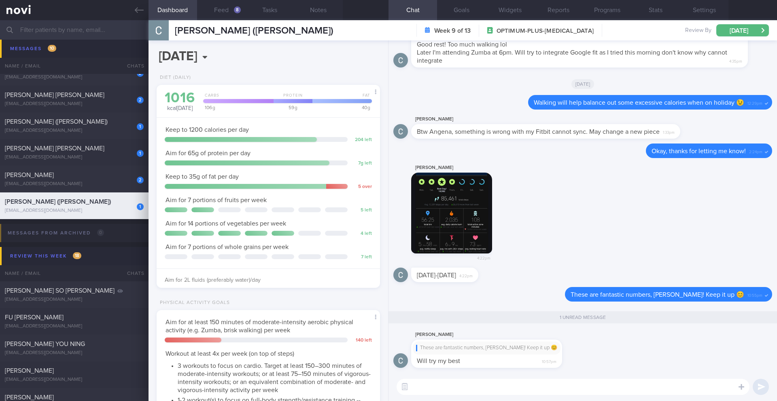
scroll to position [0, 0]
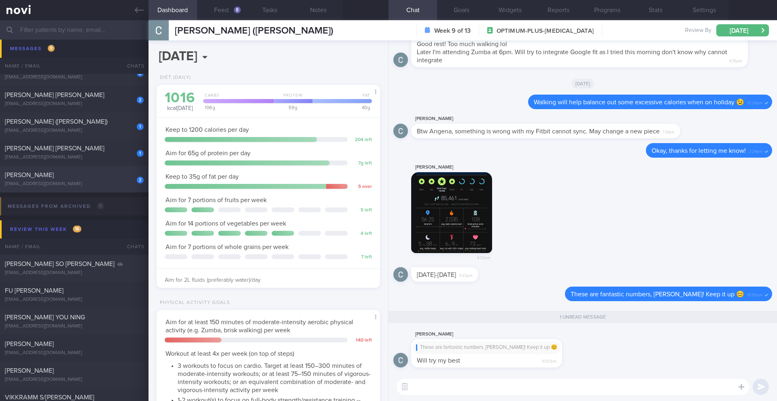
click at [69, 184] on div "[EMAIL_ADDRESS][DOMAIN_NAME]" at bounding box center [74, 184] width 139 height 6
type input "19/8 Check JJ's r/v notes"
type textarea "Personal target weight: 52-54kg SUPPORT NEEDED: CHALLENGE: - OVERALL: ([DATE]) …"
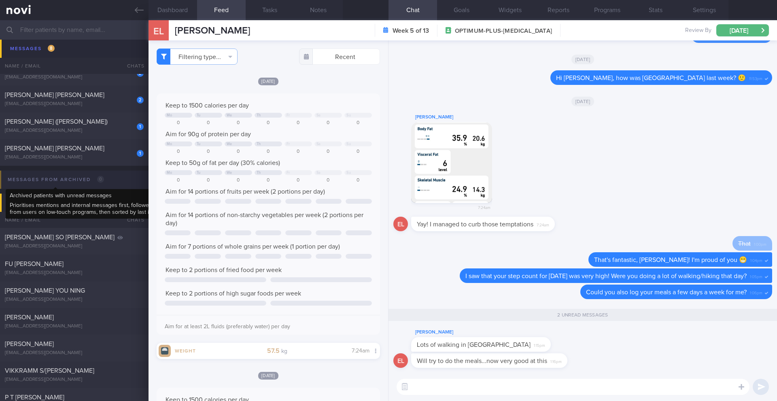
scroll to position [3983, 0]
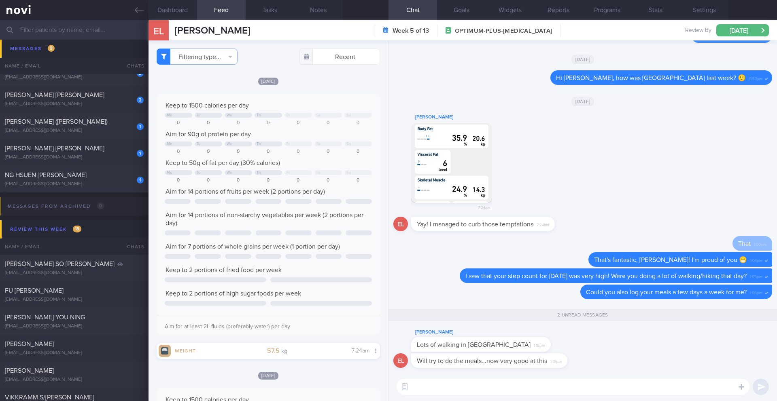
click at [431, 386] on textarea at bounding box center [572, 387] width 353 height 16
drag, startPoint x: 416, startPoint y: 345, endPoint x: 454, endPoint y: 345, distance: 38.4
click at [454, 345] on div "[PERSON_NAME] Lots of walking in [GEOGRAPHIC_DATA] 1:15pm" at bounding box center [493, 340] width 164 height 24
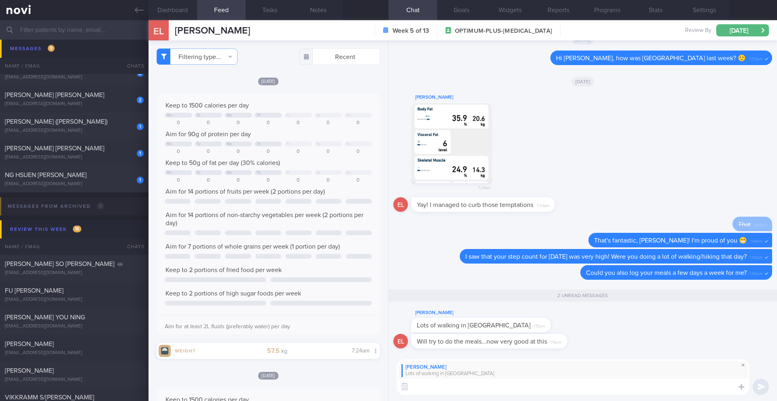
click at [744, 364] on span at bounding box center [743, 365] width 10 height 10
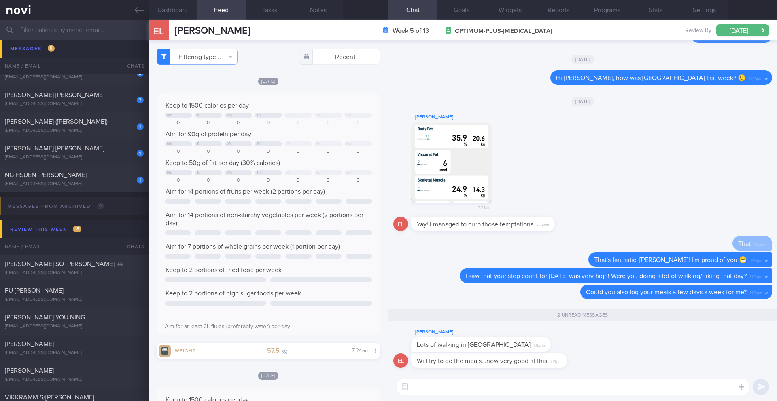
click at [534, 346] on span "1:15pm" at bounding box center [539, 345] width 11 height 8
click at [457, 387] on textarea at bounding box center [572, 387] width 353 height 16
type textarea "A"
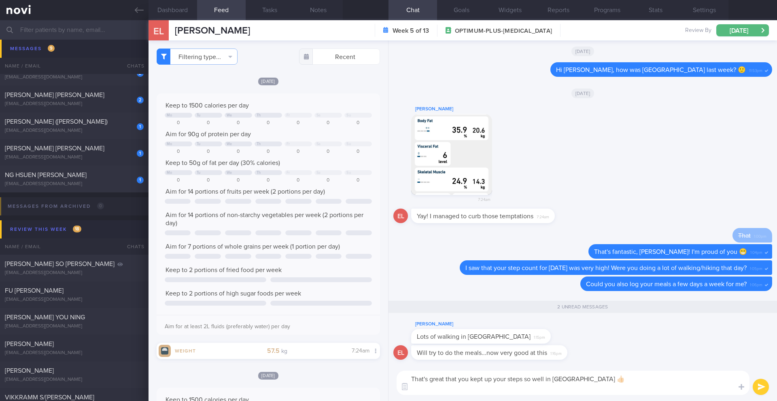
scroll to position [0, 0]
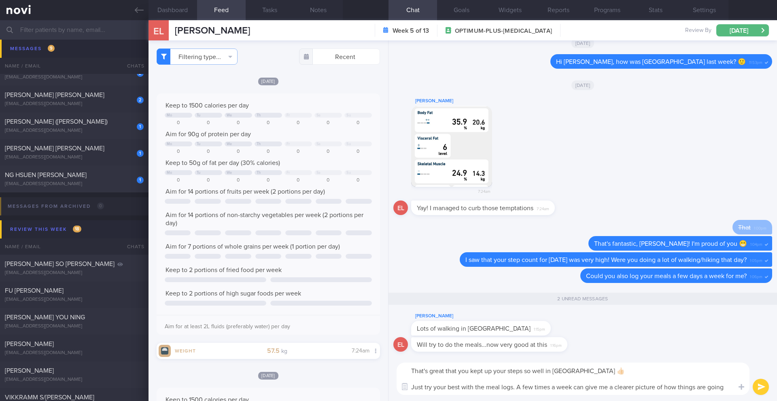
click at [514, 385] on textarea "That's great that you kept up your steps so well in [GEOGRAPHIC_DATA] 👍🏻 Just t…" at bounding box center [572, 379] width 353 height 32
type textarea "That's great that you kept up your steps so well in [GEOGRAPHIC_DATA] 👍🏻 Just t…"
click at [759, 387] on button "submit" at bounding box center [761, 387] width 16 height 16
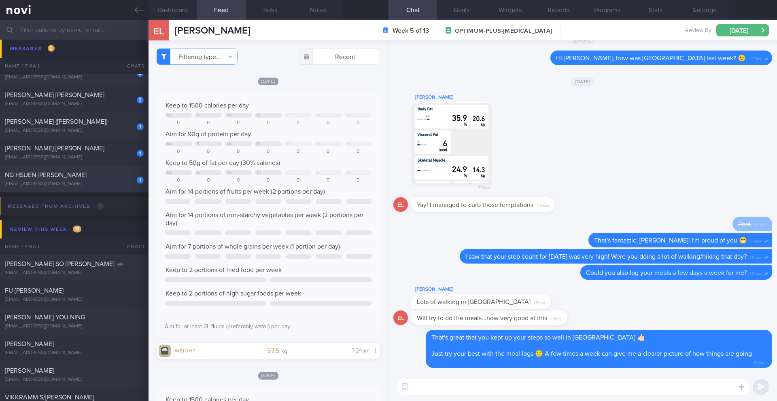
click at [105, 182] on div "[EMAIL_ADDRESS][DOMAIN_NAME]" at bounding box center [74, 184] width 139 height 6
type input "20/8 (with IFG) Check if increase intake and exercise"
type textarea "SUPPORT NEEDED: CHALLENGE: - SUBJECTIVE: (21/1) Feels good, so much better! Ene…"
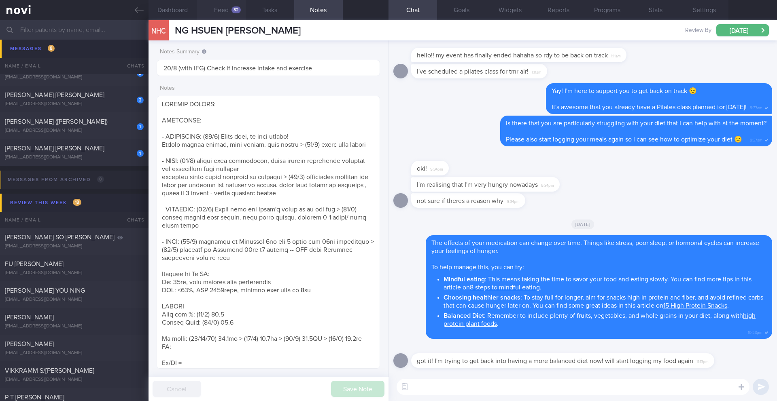
click at [229, 8] on button "Feed 32" at bounding box center [221, 10] width 49 height 20
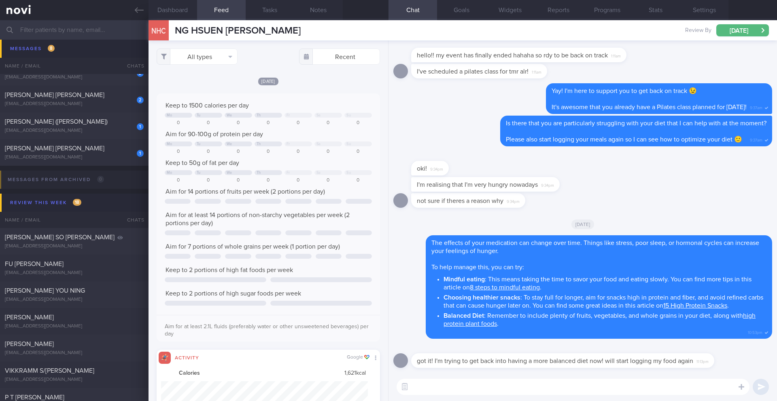
scroll to position [51, 207]
click at [479, 378] on div "​ ​" at bounding box center [582, 387] width 388 height 28
click at [476, 387] on textarea at bounding box center [572, 387] width 353 height 16
type textarea "Awesome! You got this 🙂"
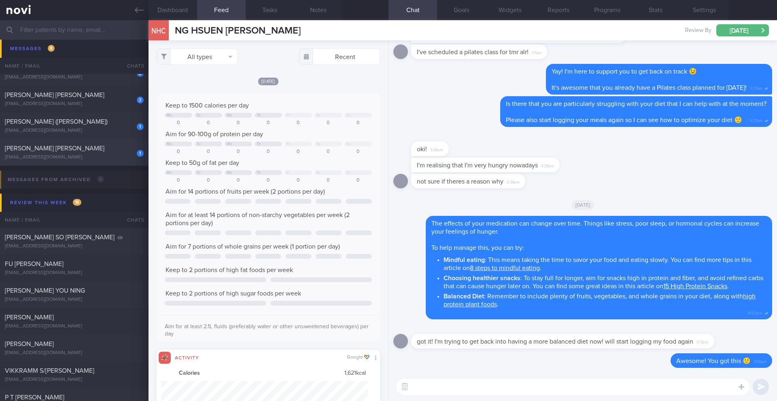
click at [106, 153] on div "1 [PERSON_NAME] [PERSON_NAME] [EMAIL_ADDRESS][DOMAIN_NAME]" at bounding box center [74, 152] width 148 height 16
type input "19/8 Check if hitting pro targets"
type textarea "SUPPORT NEEDED: Recipes. Quantity of food (i.e. proper portions). Hungry easily…"
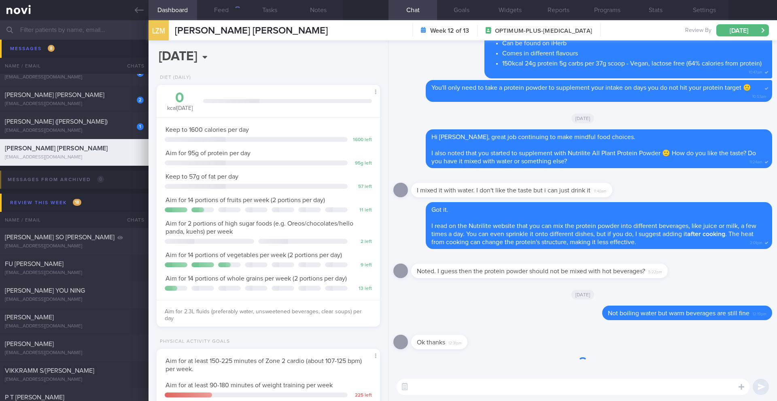
scroll to position [113, 203]
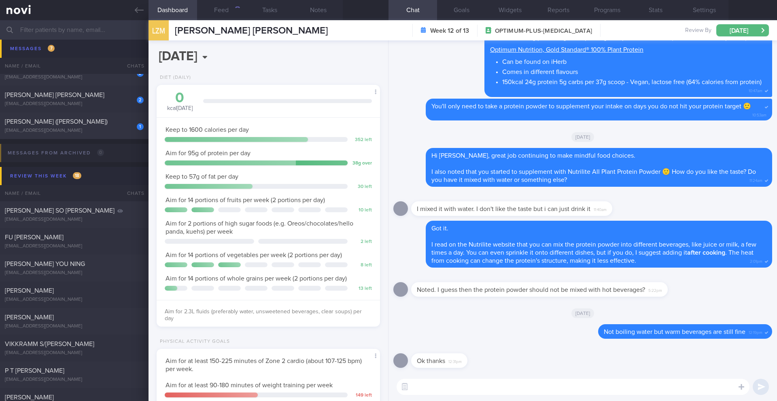
click at [458, 389] on textarea at bounding box center [572, 387] width 353 height 16
type textarea "No problem!"
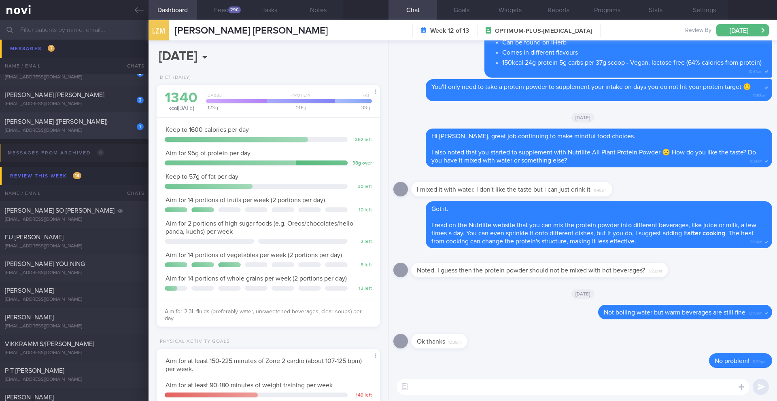
click at [105, 130] on div "[EMAIL_ADDRESS][DOMAIN_NAME]" at bounding box center [74, 131] width 139 height 6
click at [103, 126] on div "1 Bee [PERSON_NAME] (Jasmine) [EMAIL_ADDRESS][DOMAIN_NAME]" at bounding box center [74, 126] width 148 height 16
type input "20/8 Check if increased pro intake and exercise"
type textarea "Logging meals. Responsive on app GOAL: (13/6) Reduce fat intake. Aim for at lea…"
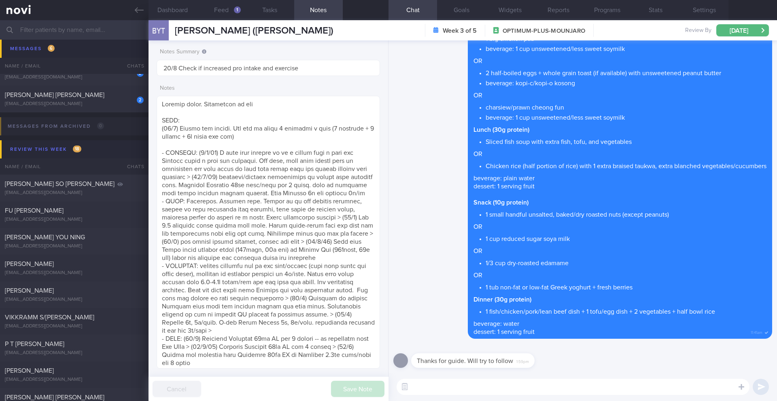
click at [550, 389] on textarea at bounding box center [572, 387] width 353 height 16
type textarea "Y"
drag, startPoint x: 466, startPoint y: 392, endPoint x: 397, endPoint y: 381, distance: 69.2
click at [397, 381] on div "You got this You got this ​ You got this ​" at bounding box center [572, 387] width 353 height 16
drag, startPoint x: 468, startPoint y: 395, endPoint x: 394, endPoint y: 380, distance: 74.7
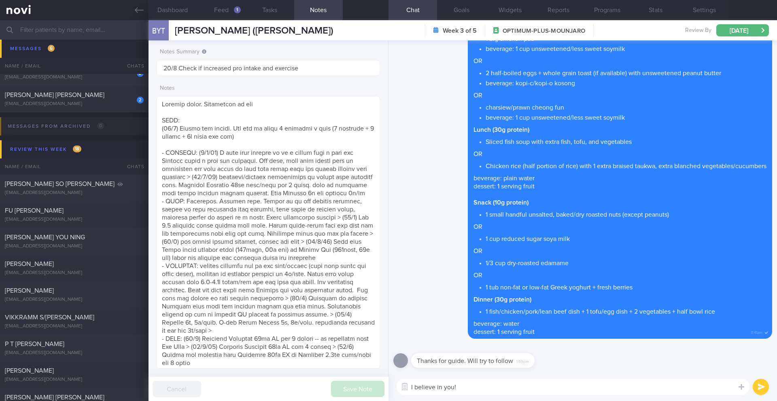
click at [394, 380] on div "I believe in you! I believe in you! ​ I believe in you! ​" at bounding box center [582, 387] width 388 height 28
type textarea "You can do this!"
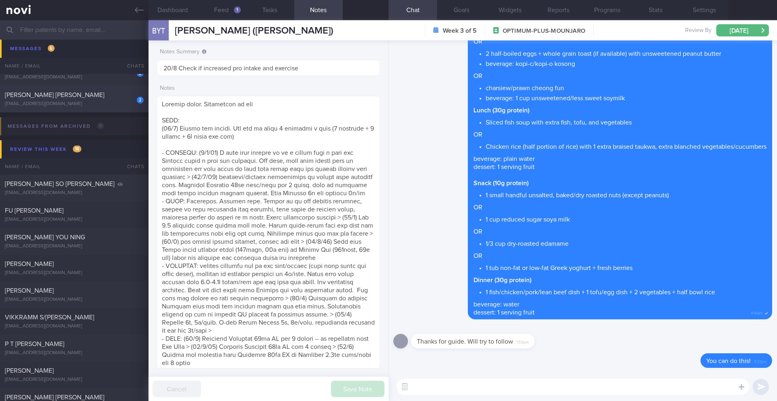
click at [109, 103] on div "[EMAIL_ADDRESS][DOMAIN_NAME]" at bounding box center [74, 104] width 139 height 6
type input "19/8 Check intake and if started resistance exercise"
type textarea "HATES: Hard-boiled eggs SUPPORT NEEDED: Suggestions of what a healthy meal woul…"
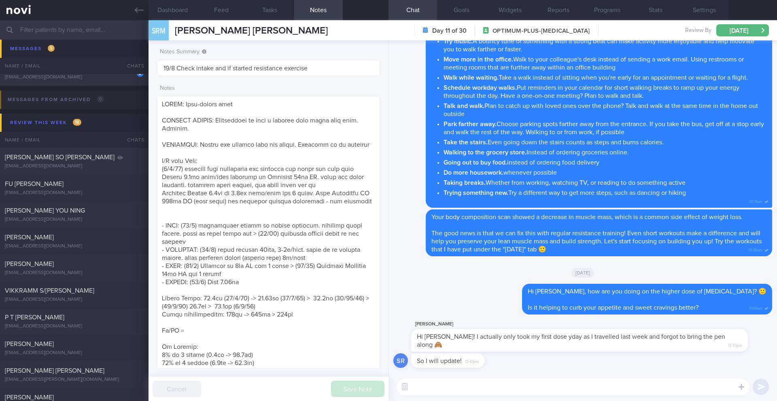
click at [529, 387] on textarea at bounding box center [572, 387] width 353 height 16
type textarea "G"
click at [221, 13] on button "Feed" at bounding box center [221, 10] width 49 height 20
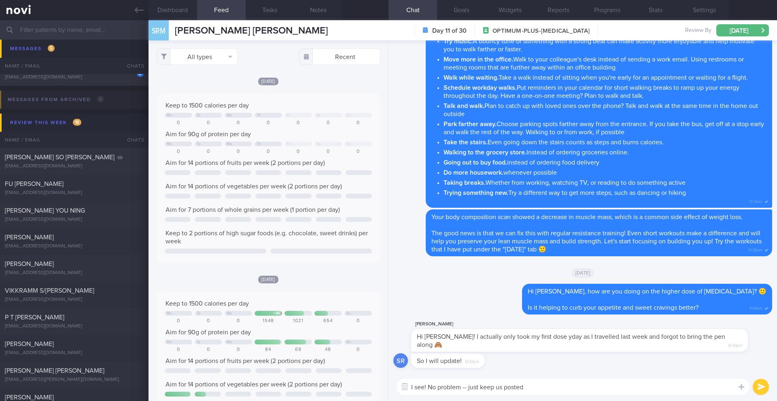
click at [564, 387] on textarea "I see! No problem -- just keep us posted" at bounding box center [572, 387] width 353 height 16
type textarea "I see! No problem -- just keep us posted 🙂"
click at [755, 387] on button "submit" at bounding box center [761, 387] width 16 height 16
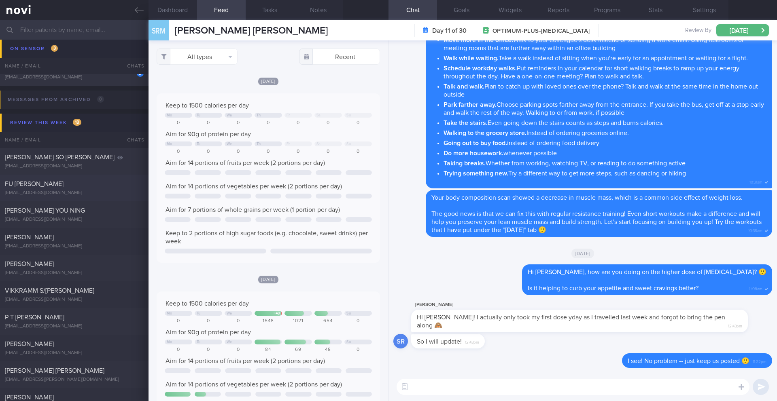
scroll to position [3814, 0]
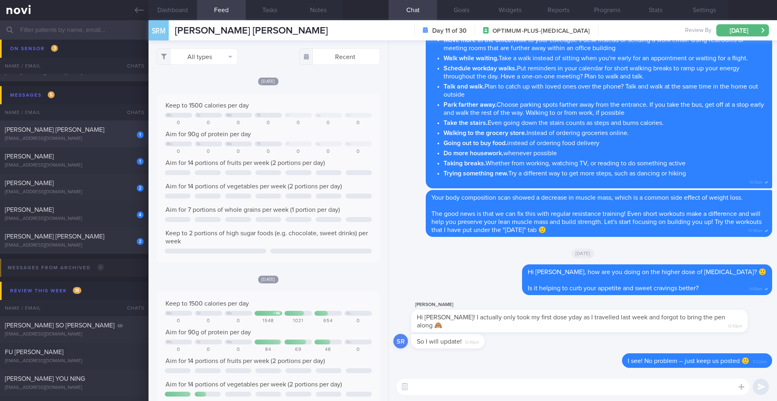
click at [100, 131] on div "[PERSON_NAME] [PERSON_NAME]" at bounding box center [73, 130] width 137 height 8
type input "18/8 Check for logs and coach, coach more on exercise"
type textarea "SUPPORT NEEDED: CHALLENGE: - OVERALL: ([DATE]) Occ nausea - not often. Smaller …"
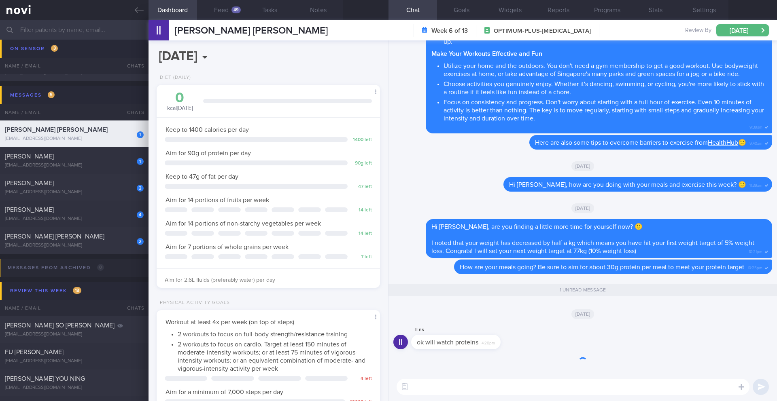
scroll to position [113, 203]
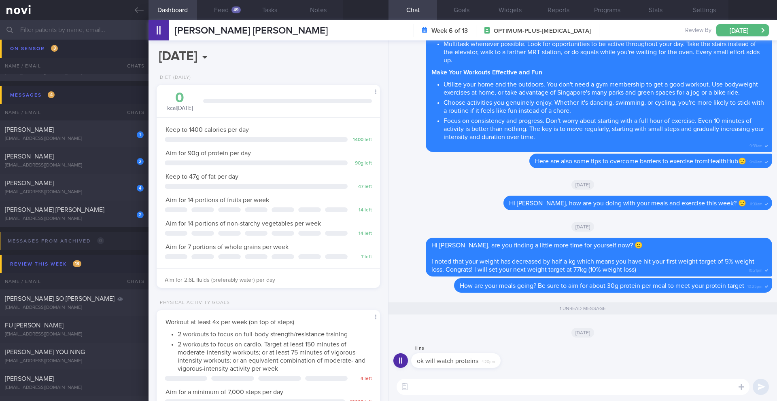
click at [477, 396] on div "​ ​" at bounding box center [582, 387] width 388 height 28
click at [478, 391] on textarea at bounding box center [572, 387] width 353 height 16
type textarea "Y"
click at [311, 12] on button "Notes" at bounding box center [318, 10] width 49 height 20
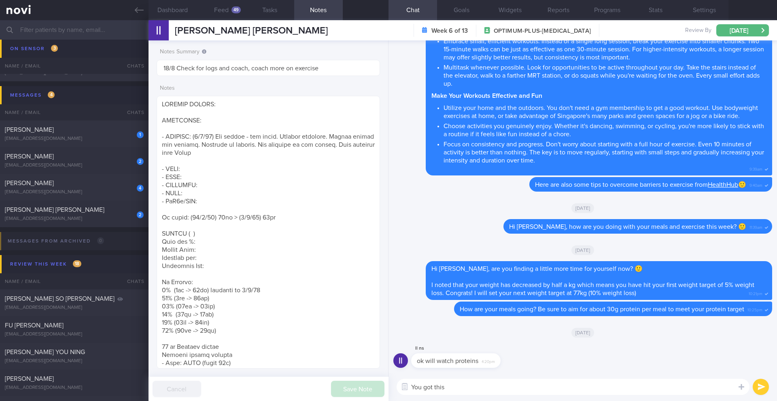
click at [485, 384] on textarea "You got this" at bounding box center [572, 387] width 353 height 16
type textarea "You got this 💪🏻"
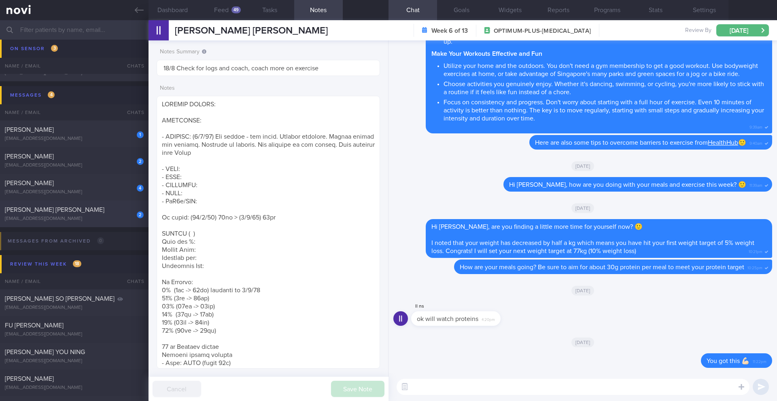
click at [55, 207] on span "[PERSON_NAME] [PERSON_NAME]" at bounding box center [55, 210] width 100 height 6
type input "19/8 Check logs and coach"
type textarea "([DATE]) Takes LAC brand PEA PROTEIN x2 scoops if he feels he needs to top up h…"
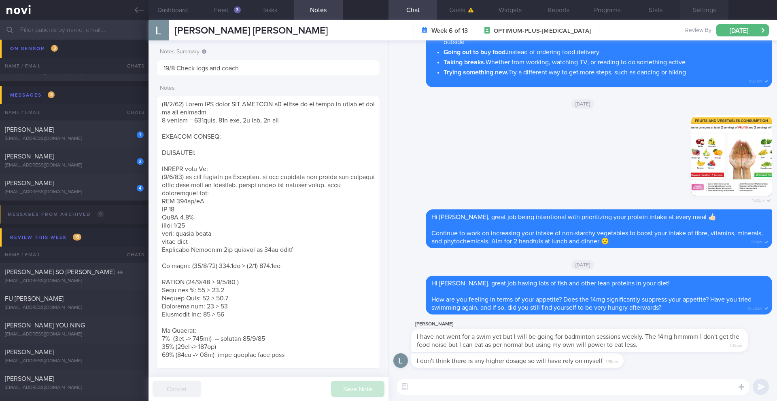
click at [705, 10] on button "Settings" at bounding box center [704, 10] width 49 height 20
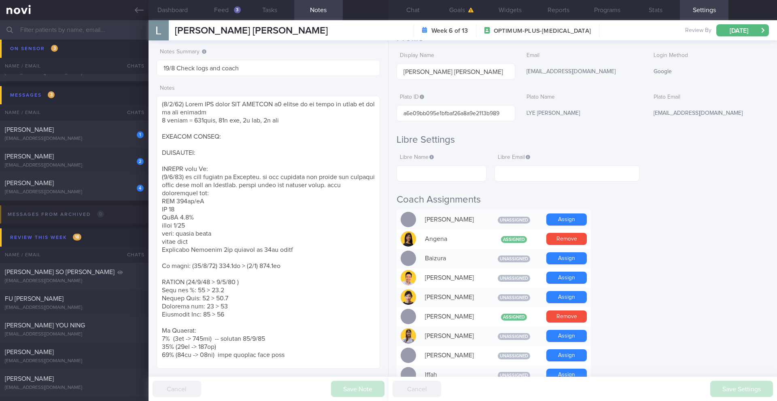
scroll to position [156, 0]
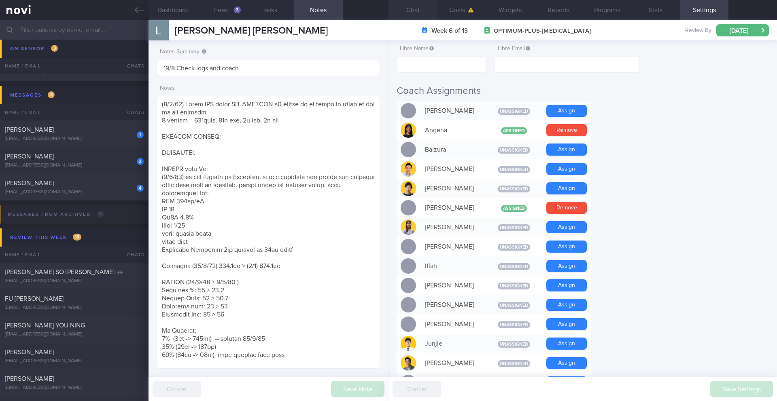
click at [411, 17] on button "Chat" at bounding box center [412, 10] width 49 height 20
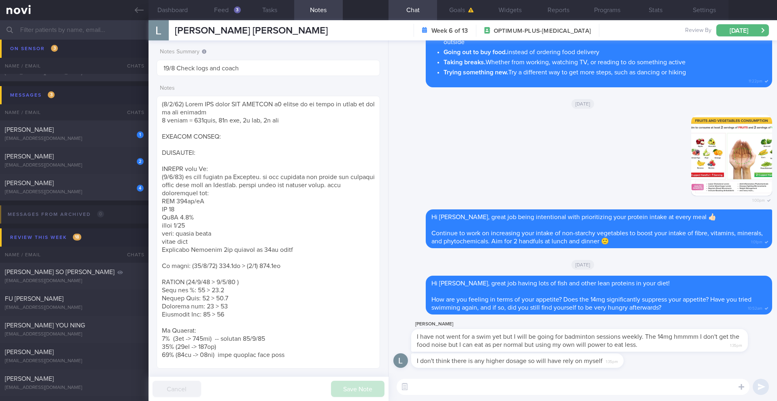
click at [468, 388] on textarea at bounding box center [572, 387] width 353 height 16
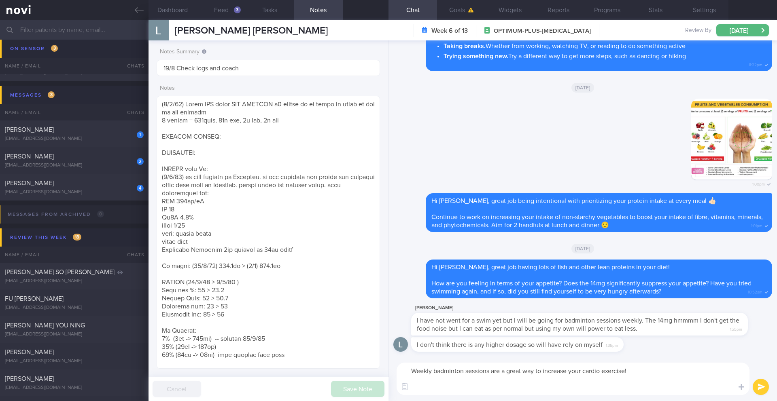
click at [211, 26] on span "[PERSON_NAME] [PERSON_NAME]" at bounding box center [251, 31] width 153 height 10
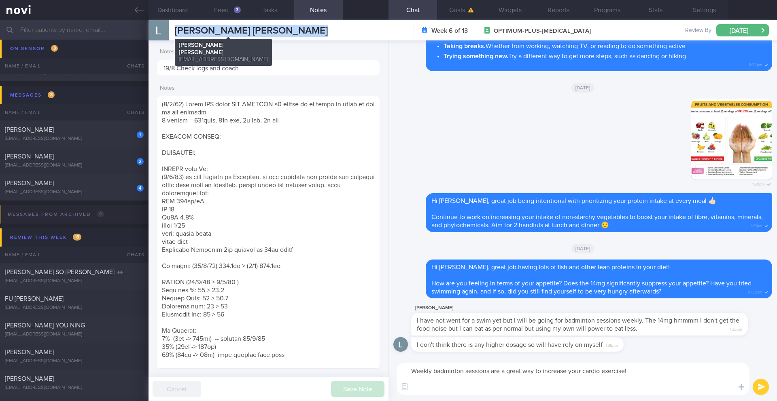
click at [211, 26] on span "[PERSON_NAME] [PERSON_NAME]" at bounding box center [251, 31] width 153 height 10
copy div "[PERSON_NAME] [PERSON_NAME] [PERSON_NAME] [PERSON_NAME] [EMAIL_ADDRESS][DOMAIN_…"
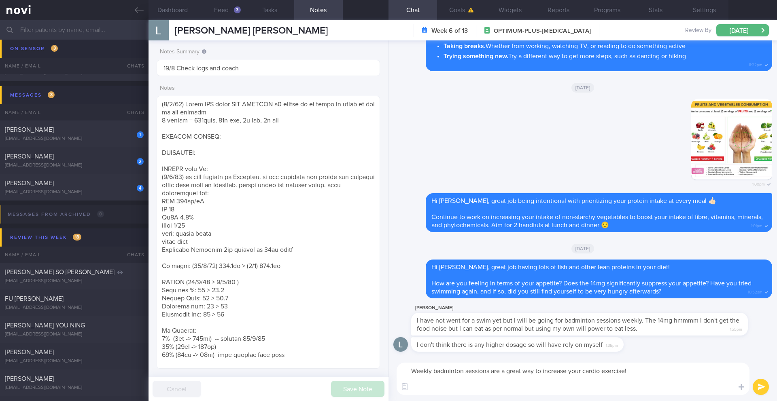
click at [439, 384] on textarea "Weekly badminton sessions are a great way to increase your cardio exercise!" at bounding box center [572, 379] width 353 height 32
drag, startPoint x: 508, startPoint y: 373, endPoint x: 519, endPoint y: 373, distance: 11.3
click at [519, 373] on textarea "Weekly badminton sessions are a great way to increase your cardio exercise! I's" at bounding box center [572, 379] width 353 height 32
click at [524, 372] on textarea "Weekly badminton sessions are a great way to increase your cardio exercise! I's" at bounding box center [572, 379] width 353 height 32
drag, startPoint x: 524, startPoint y: 373, endPoint x: 509, endPoint y: 373, distance: 15.8
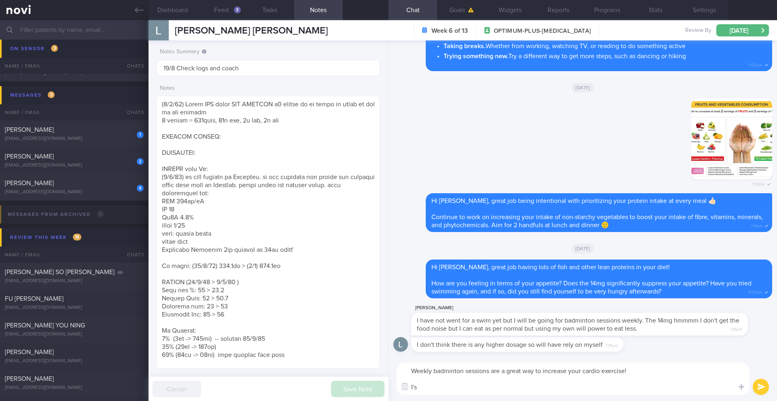
click at [509, 373] on textarea "Weekly badminton sessions are a great way to increase your cardio exercise! I's" at bounding box center [572, 379] width 353 height 32
click at [482, 389] on textarea "Weekly badminton sessions are a fun way to increase your cardio exercise! I's" at bounding box center [572, 379] width 353 height 32
click at [156, 16] on button "Dashboard" at bounding box center [172, 10] width 49 height 20
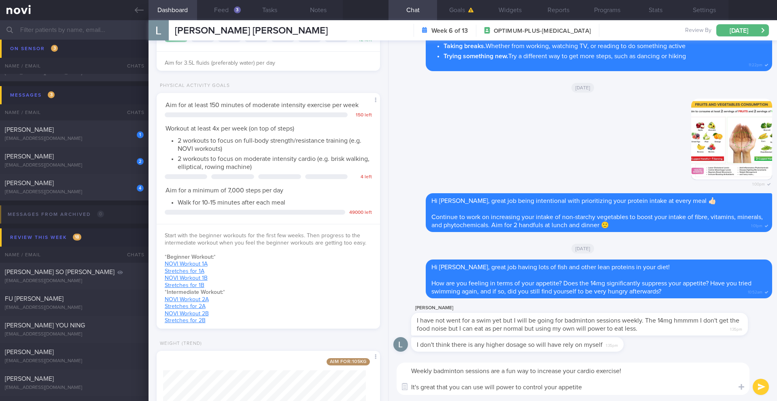
scroll to position [314, 0]
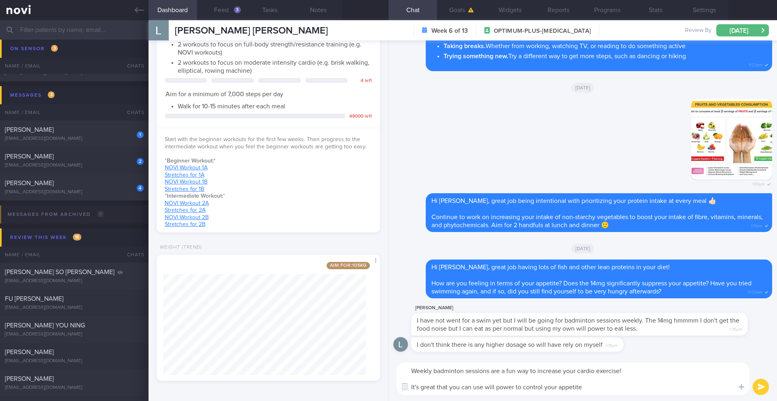
click at [632, 393] on textarea "Weekly badminton sessions are a fun way to increase your cardio exercise! It's …" at bounding box center [572, 379] width 353 height 32
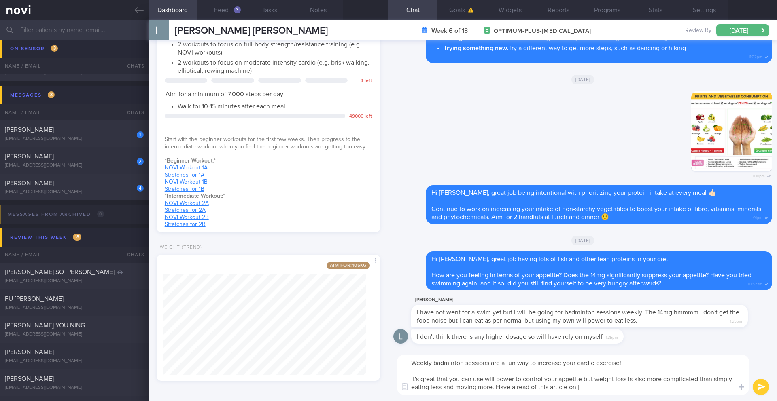
paste textarea "Why You Can’t Rely on Willpower to Lose Weight"
paste textarea "[URL][DOMAIN_NAME]"
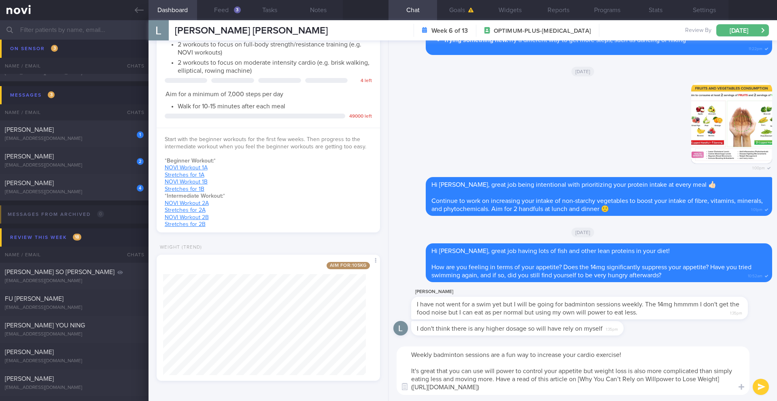
type textarea "Weekly badminton sessions are a fun way to increase your cardio exercise! It's …"
click at [759, 392] on button "submit" at bounding box center [761, 387] width 16 height 16
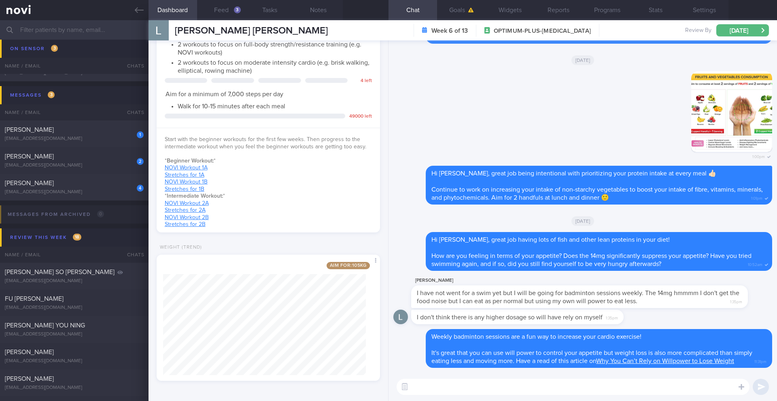
click at [430, 391] on textarea at bounding box center [572, 387] width 353 height 16
click at [592, 17] on button "Programs" at bounding box center [607, 10] width 49 height 20
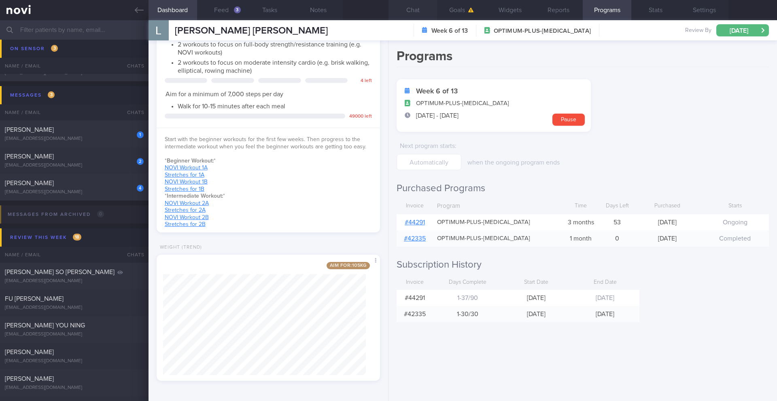
click at [417, 6] on button "Chat" at bounding box center [412, 10] width 49 height 20
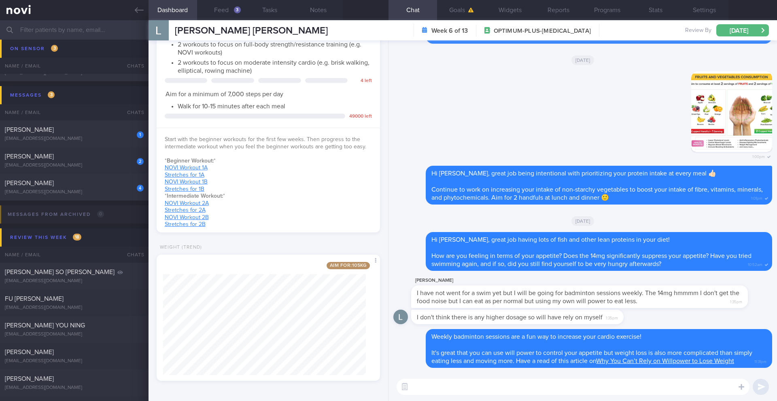
click at [433, 388] on textarea at bounding box center [572, 387] width 353 height 16
drag, startPoint x: 415, startPoint y: 316, endPoint x: 485, endPoint y: 322, distance: 70.3
click at [485, 322] on div "I don't think there is any higher dosage so will have rely on myself 1:35pm" at bounding box center [529, 317] width 237 height 15
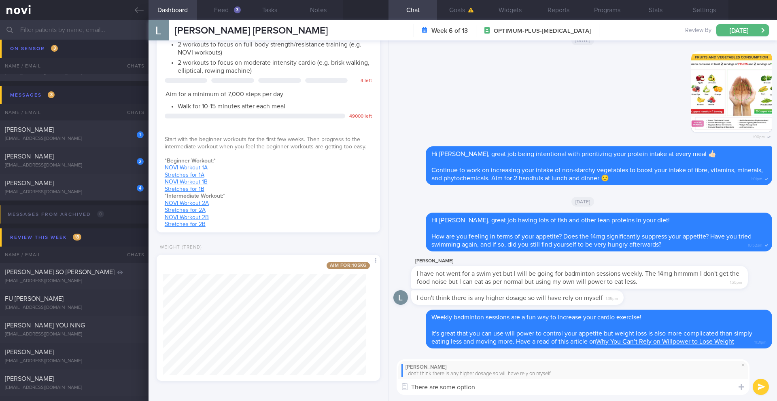
drag, startPoint x: 430, startPoint y: 390, endPoint x: 496, endPoint y: 386, distance: 65.6
click at [496, 386] on textarea "There are some option" at bounding box center [572, 387] width 353 height 16
click at [613, 8] on button "Programs" at bounding box center [607, 10] width 49 height 20
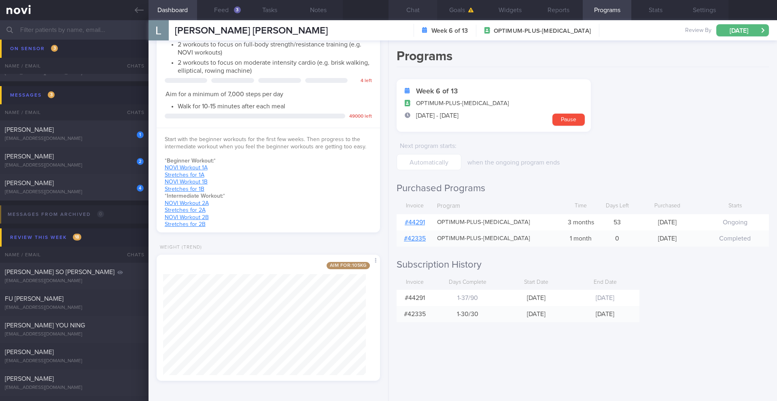
click at [418, 8] on button "Chat" at bounding box center [412, 10] width 49 height 20
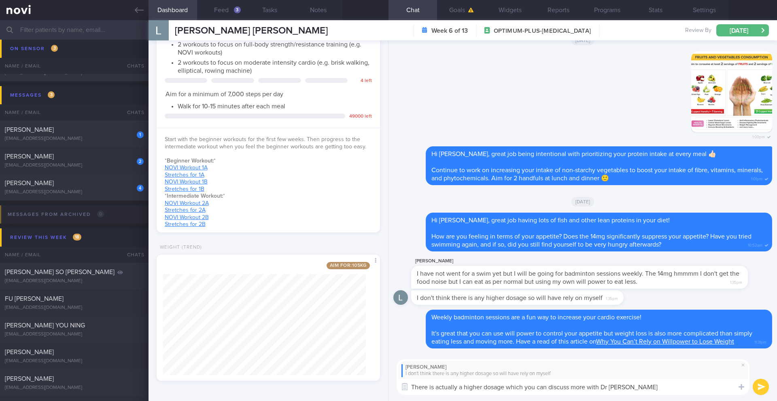
click at [653, 387] on textarea "There is actually a higher dosage which you can discuss more with Dr [PERSON_NA…" at bounding box center [572, 387] width 353 height 16
drag, startPoint x: 521, startPoint y: 387, endPoint x: 512, endPoint y: 387, distance: 9.7
click at [512, 387] on textarea "There is actually a higher dosage which you can discuss more with Dr [PERSON_NA…" at bounding box center [572, 387] width 353 height 16
click at [710, 392] on textarea "There is actually a higher dosage -- you can discuss more with Dr [PERSON_NAME]…" at bounding box center [572, 387] width 353 height 16
type textarea "There is actually a higher dosage -- you can discuss more with Dr [PERSON_NAME]…"
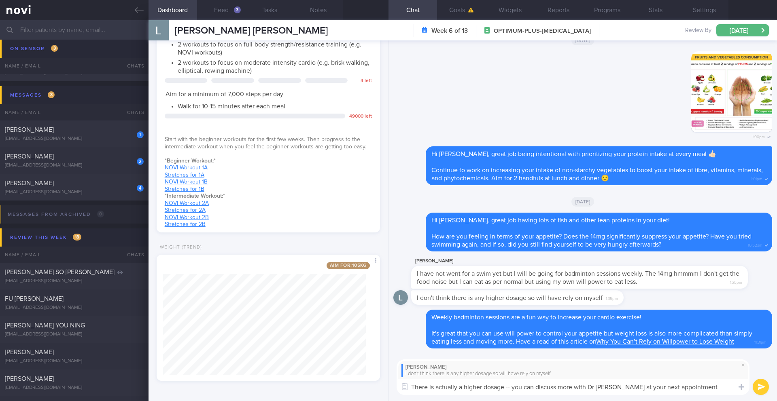
click at [759, 382] on button "submit" at bounding box center [761, 387] width 16 height 16
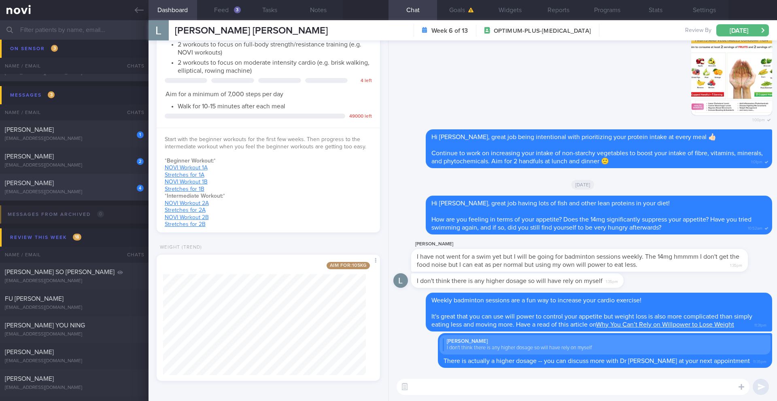
click at [78, 188] on div "4 Elvaline Ho [EMAIL_ADDRESS][DOMAIN_NAME]" at bounding box center [74, 187] width 148 height 16
type input "19/8 Check if cut down on sugar and increased on non-starchy veg, check if trie…"
type textarea "SUPPORT NEEDED: CHALLENGE: - OVERALL: ([DATE]) Constipation is getting slightly…"
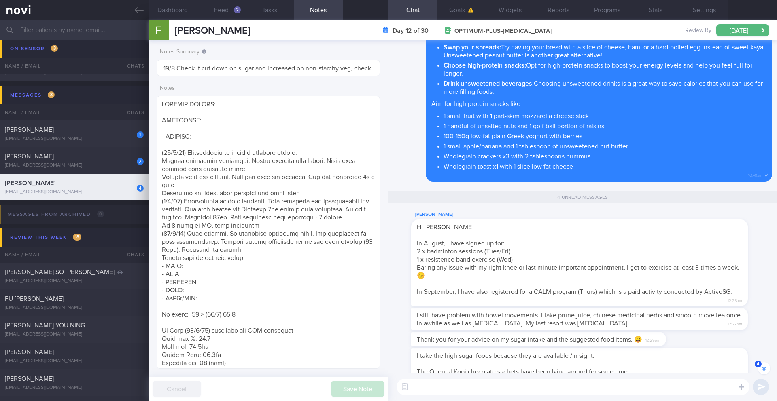
scroll to position [-34, 0]
drag, startPoint x: 556, startPoint y: 291, endPoint x: 581, endPoint y: 290, distance: 25.1
click at [581, 290] on span "In September, I have also registered for a CALM program (Thurs) which is a paid…" at bounding box center [574, 291] width 315 height 6
click at [578, 291] on span "In September, I have also registered for a CALM program (Thurs) which is a paid…" at bounding box center [574, 291] width 315 height 6
drag, startPoint x: 578, startPoint y: 291, endPoint x: 542, endPoint y: 292, distance: 36.0
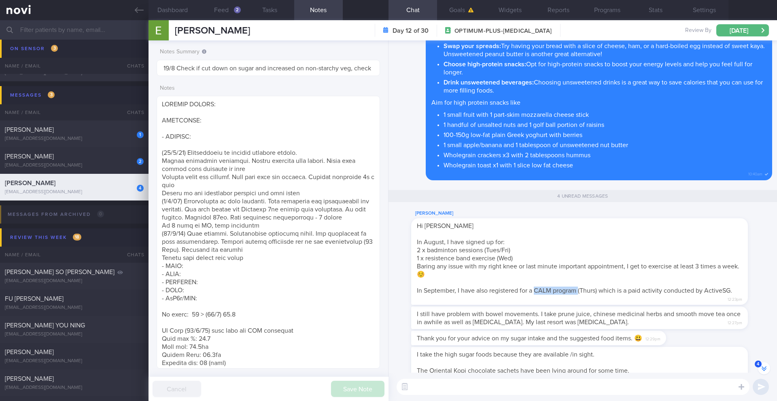
click at [542, 292] on span "In September, I have also registered for a CALM program (Thurs) which is a paid…" at bounding box center [574, 291] width 315 height 6
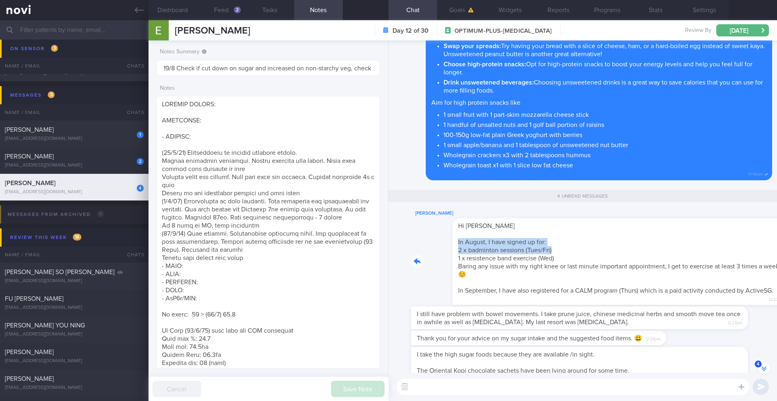
drag, startPoint x: 414, startPoint y: 241, endPoint x: 526, endPoint y: 248, distance: 111.9
click at [526, 248] on div "[PERSON_NAME] Hi [PERSON_NAME] In August, I have signed up for: 2 x badminton s…" at bounding box center [591, 257] width 361 height 97
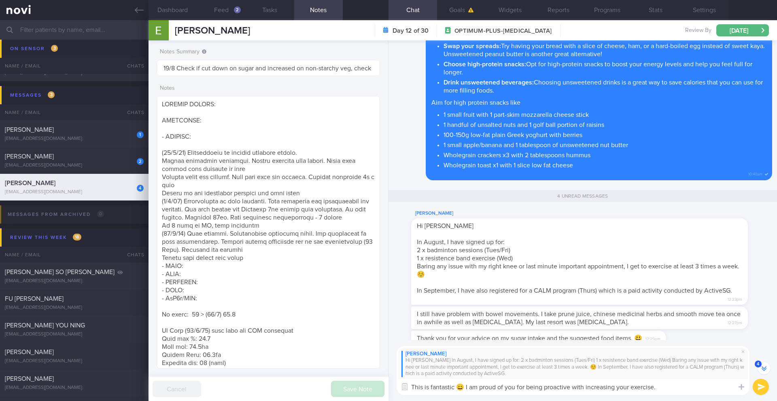
scroll to position [-83, 0]
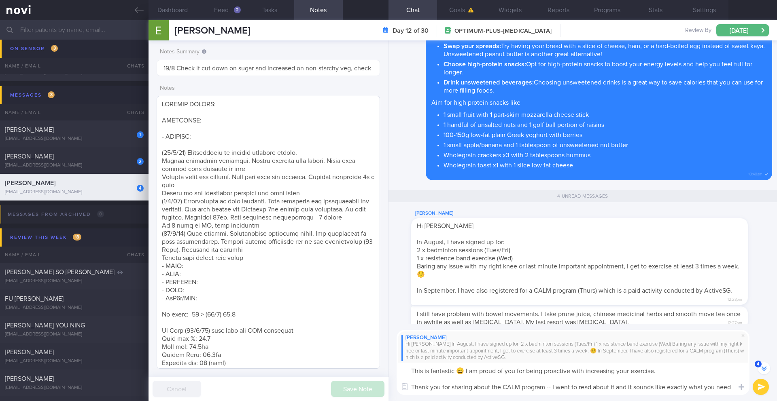
type textarea "This is fantastic 😄 I am proud of you for being proactive with increasing your …"
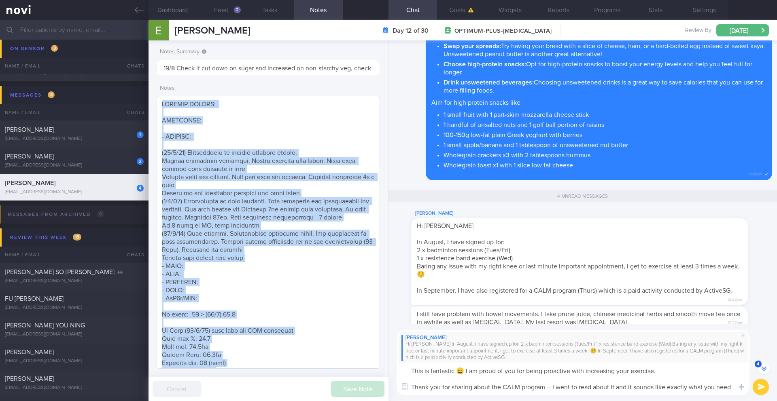
click at [379, 140] on div "Notes Summary 19/8 Check if cut down on sugar and increased on non-starchy veg,…" at bounding box center [268, 220] width 240 height 361
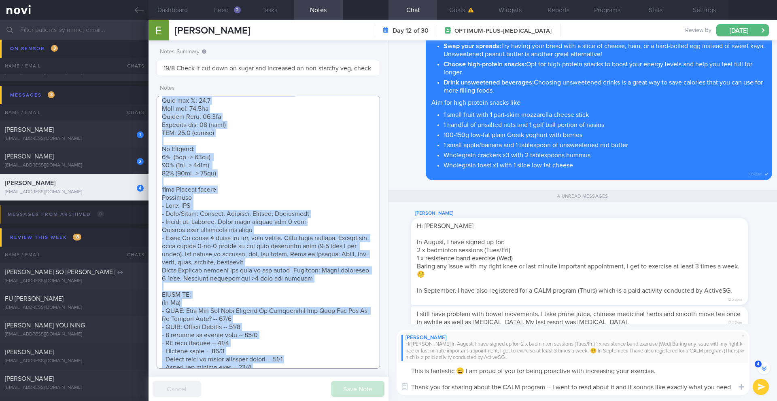
scroll to position [300, 0]
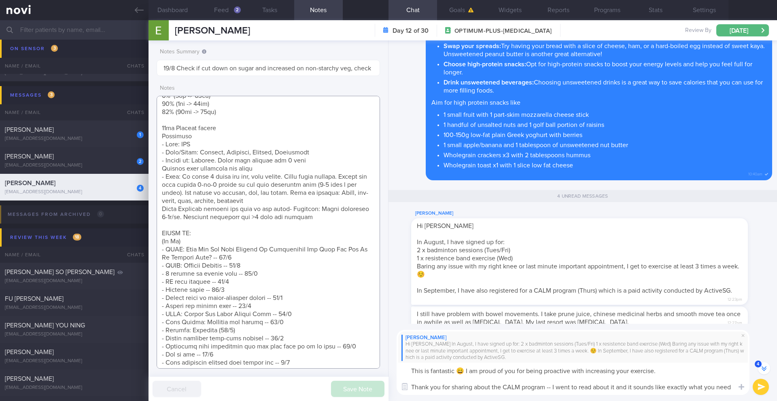
click at [288, 210] on textarea at bounding box center [268, 232] width 223 height 273
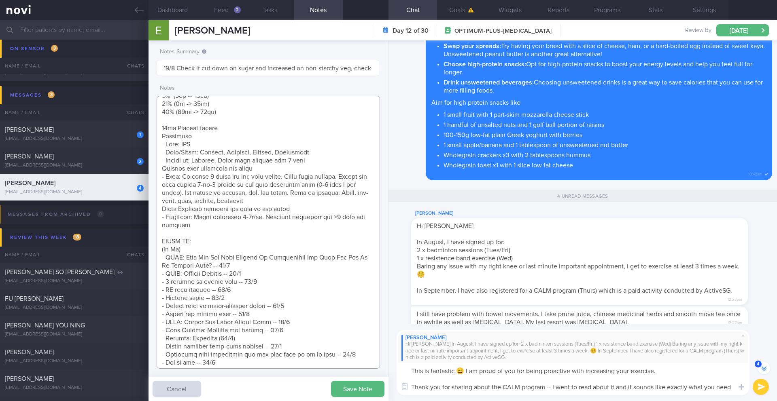
scroll to position [418, 0]
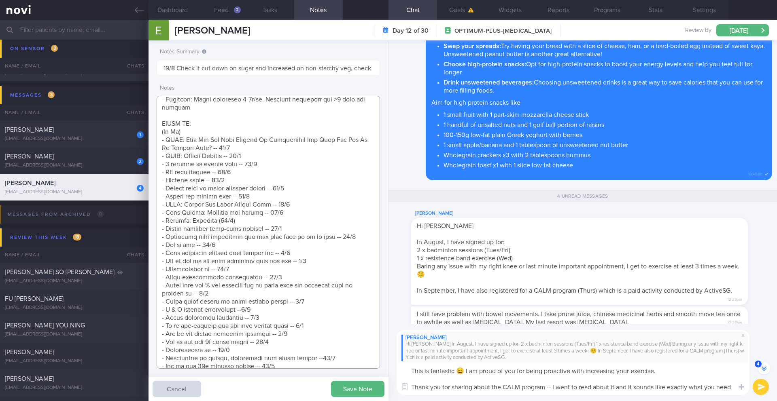
type textarea "SUPPORT NEEDED: CHALLENGE: - OVERALL: ([DATE]) Constipation is getting slightly…"
click at [733, 388] on textarea "This is fantastic 😄 I am proud of you for being proactive with increasing your …" at bounding box center [572, 379] width 353 height 32
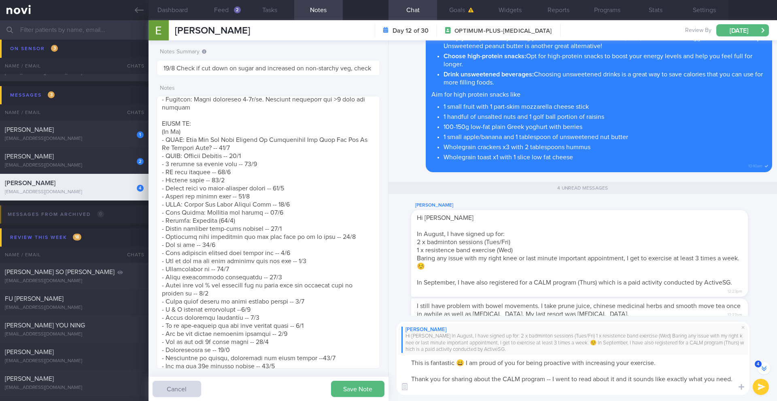
scroll to position [-91, 0]
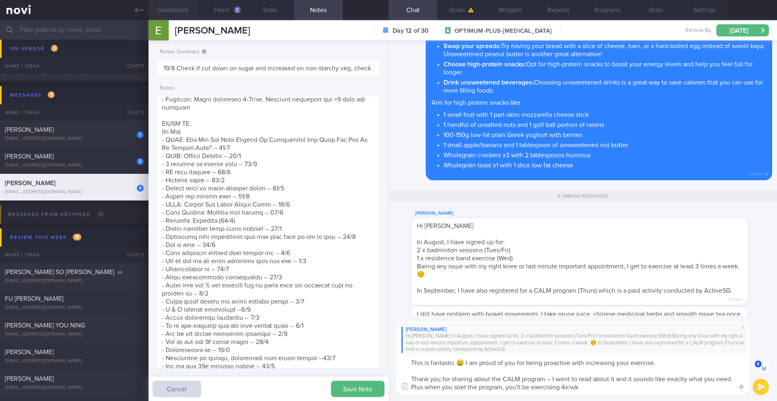
click at [182, 13] on button "Dashboard" at bounding box center [172, 10] width 49 height 20
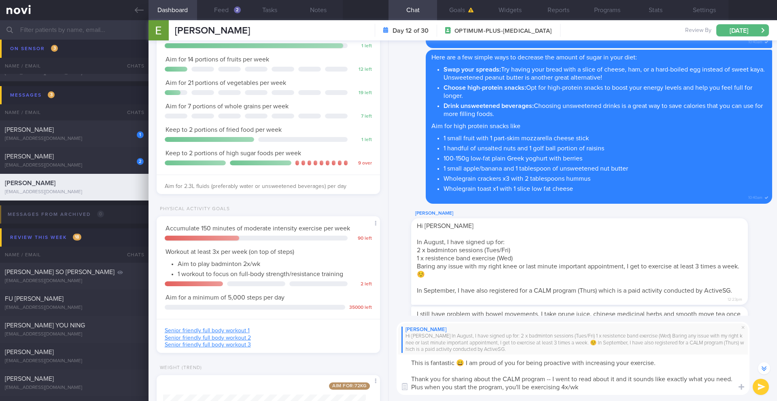
scroll to position [148, 0]
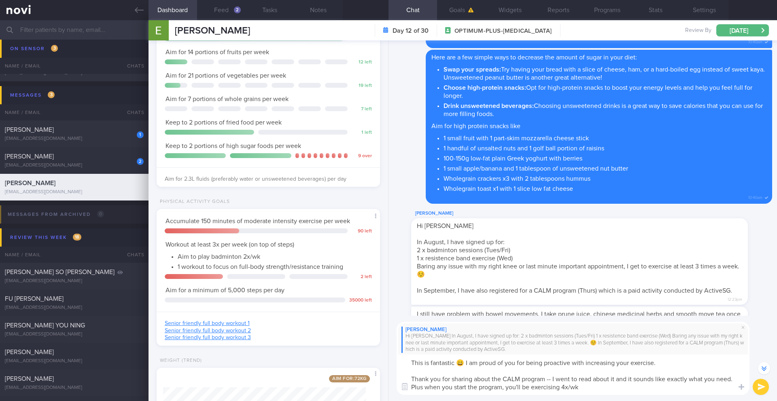
click at [604, 390] on textarea "This is fantastic 😄 I am proud of you for being proactive with increasing your …" at bounding box center [572, 375] width 353 height 40
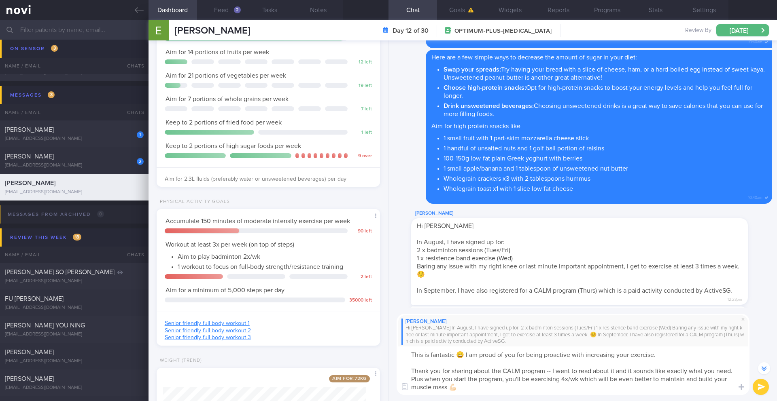
type textarea "This is fantastic 😄 I am proud of you for being proactive with increasing your …"
click at [765, 387] on button "submit" at bounding box center [761, 387] width 16 height 16
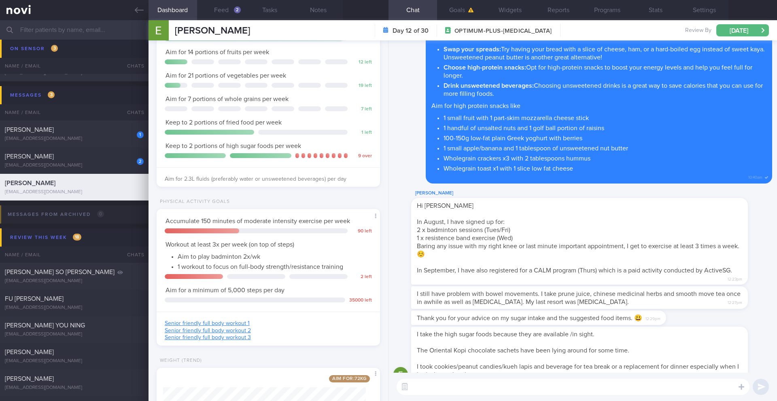
scroll to position [0, 0]
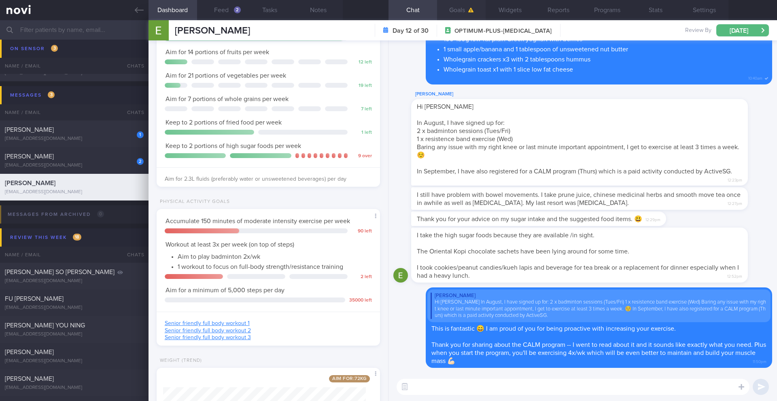
click at [455, 11] on button "Goals" at bounding box center [461, 10] width 49 height 20
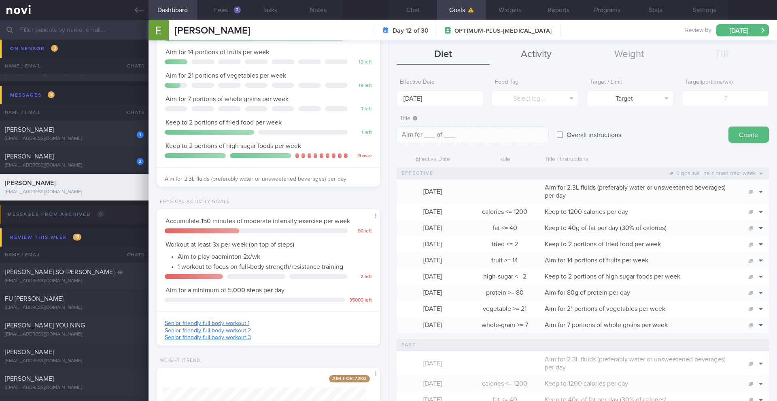
click at [543, 56] on button "Activity" at bounding box center [536, 55] width 93 height 20
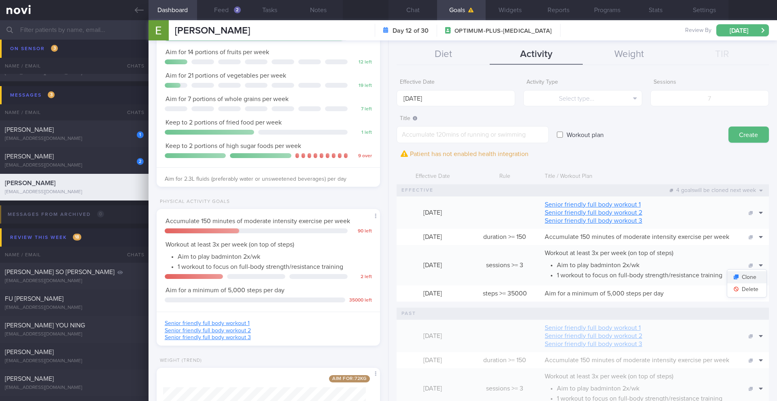
click at [750, 280] on button "Clone" at bounding box center [746, 277] width 39 height 12
type input "3"
type textarea "Workout at least 3x per week (on top of steps) - Aim to play badminton 2x/wk - …"
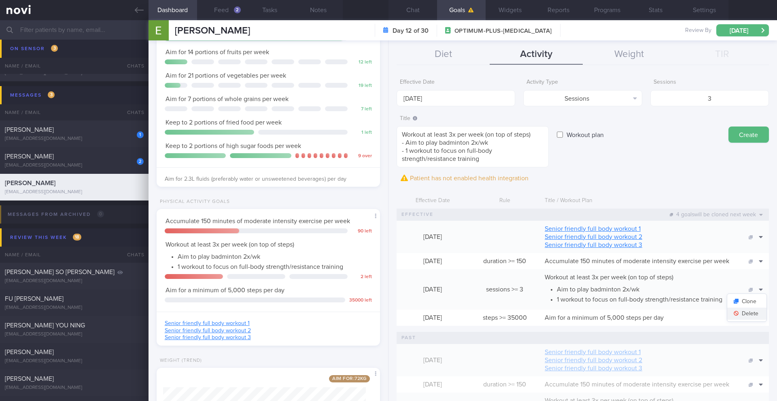
click at [748, 316] on button "Delete" at bounding box center [746, 314] width 39 height 12
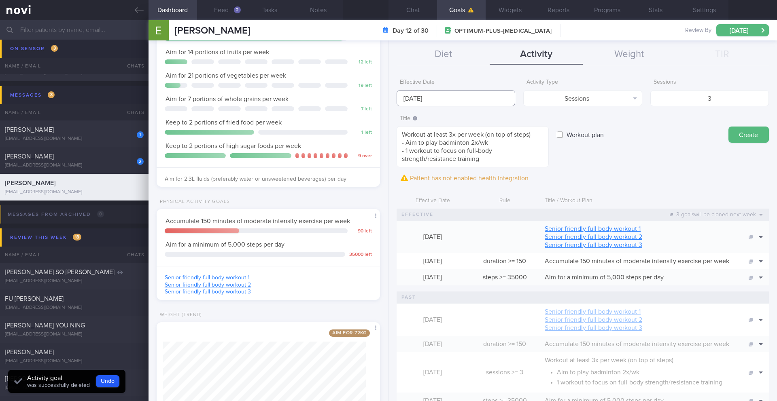
click at [454, 99] on input "[DATE]" at bounding box center [455, 98] width 119 height 16
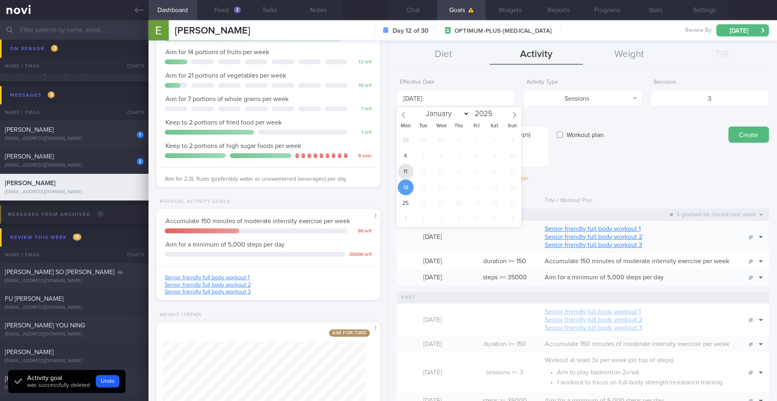
click at [406, 172] on span "11" at bounding box center [406, 172] width 16 height 16
type input "[DATE]"
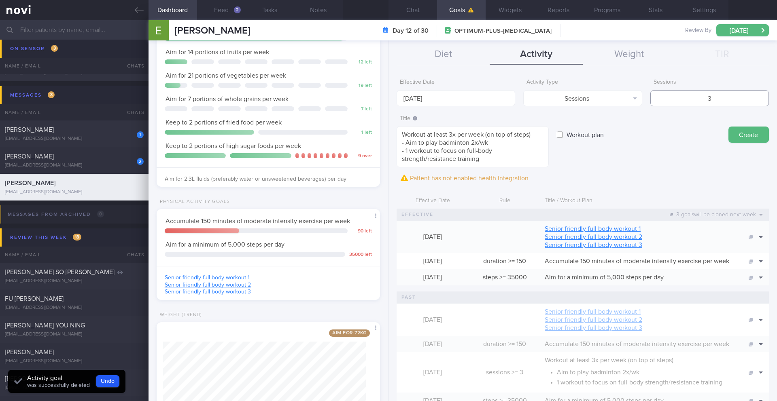
drag, startPoint x: 694, startPoint y: 97, endPoint x: 742, endPoint y: 100, distance: 48.3
click at [742, 100] on input "3" at bounding box center [709, 98] width 119 height 16
click at [408, 151] on textarea "Workout at least 3x per week (on top of steps) - Aim to play badminton 2x/wk - …" at bounding box center [472, 146] width 152 height 41
click at [438, 153] on textarea "Workout at least 3x per week (on top of steps) - Aim to play badminton 2x/wk - …" at bounding box center [472, 146] width 152 height 41
type textarea "Workout at least 3x per week (on top of steps) - Aim to play badminton 2x/wk - …"
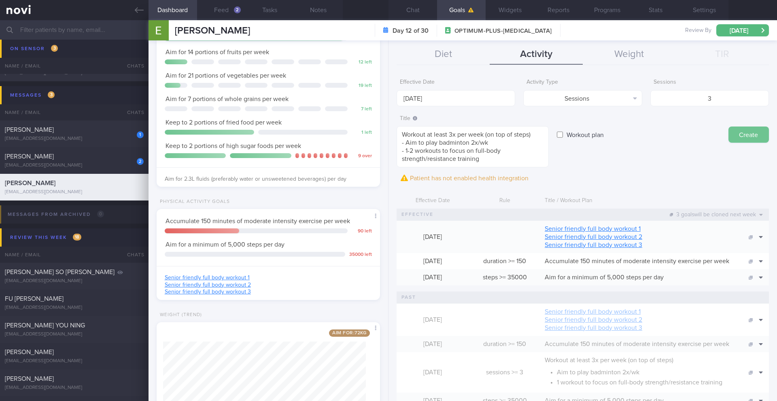
click at [746, 134] on button "Create" at bounding box center [748, 135] width 40 height 16
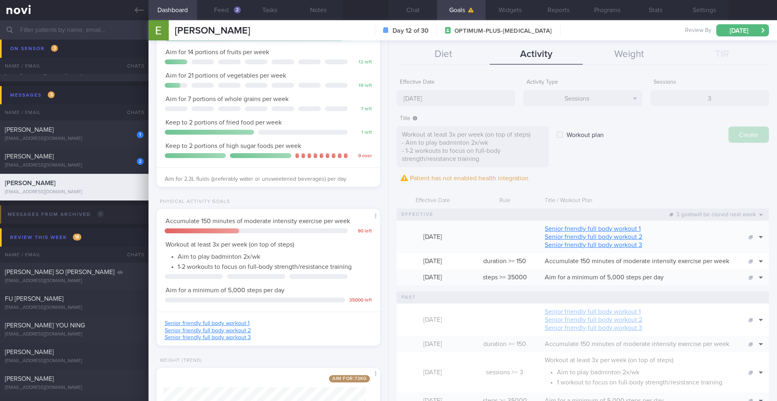
type input "[DATE]"
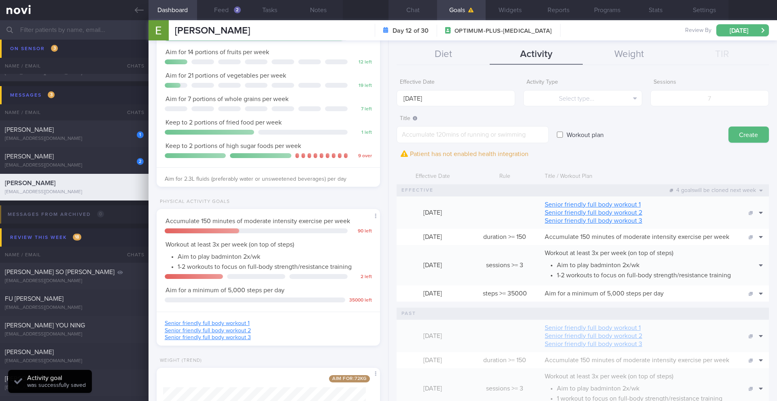
click at [407, 15] on button "Chat" at bounding box center [412, 10] width 49 height 20
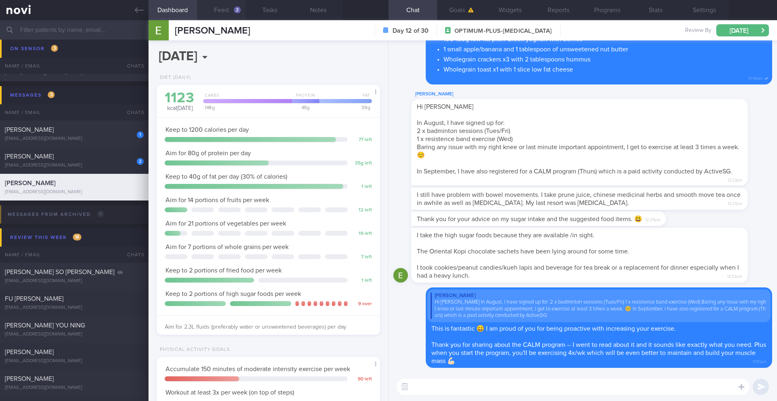
click at [234, 13] on button "Feed 2" at bounding box center [221, 10] width 49 height 20
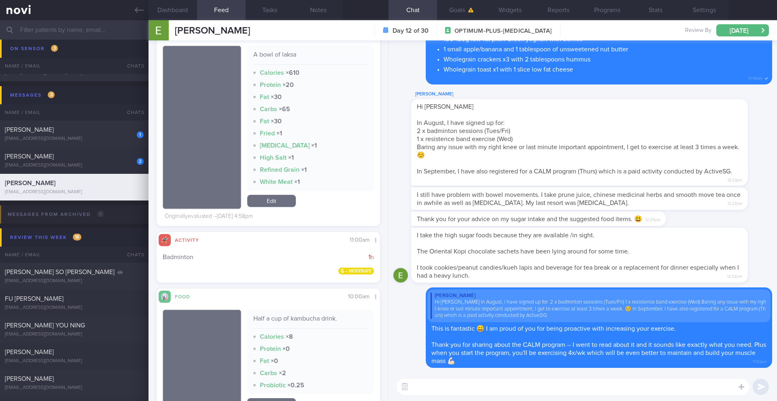
scroll to position [2147, 0]
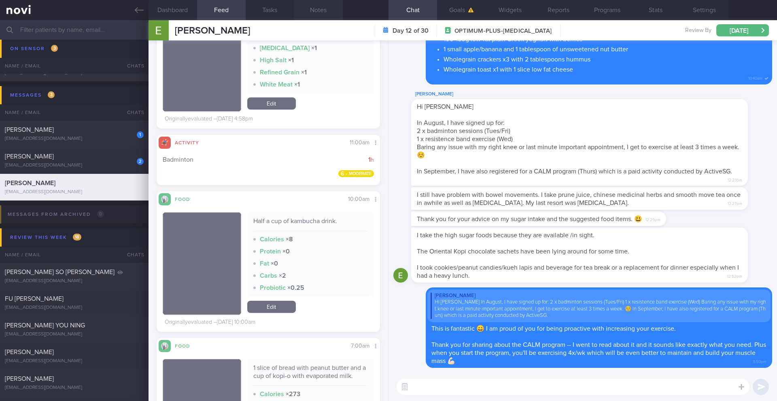
click at [314, 13] on button "Notes" at bounding box center [318, 10] width 49 height 20
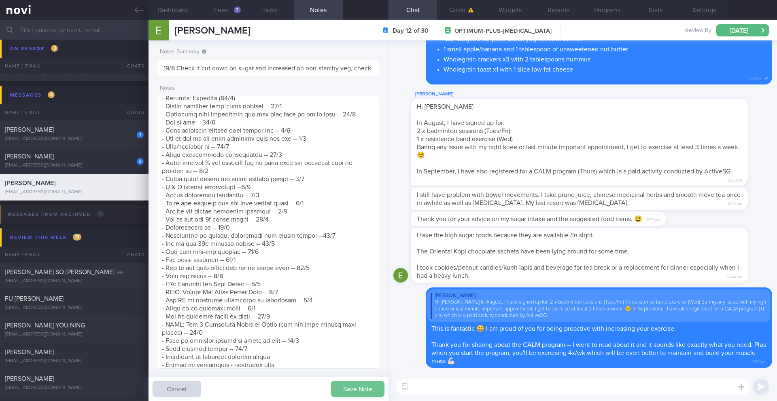
click at [347, 395] on button "Save Note" at bounding box center [357, 389] width 53 height 16
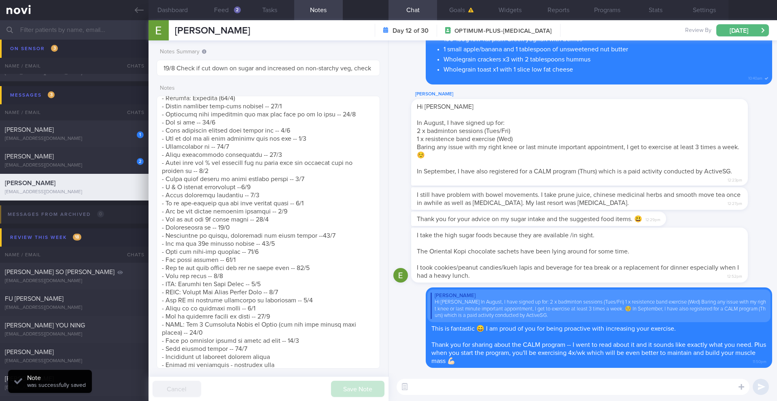
click at [447, 394] on textarea at bounding box center [572, 387] width 353 height 16
click at [447, 390] on textarea at bounding box center [572, 387] width 353 height 16
click at [217, 15] on button "Feed 2" at bounding box center [221, 10] width 49 height 20
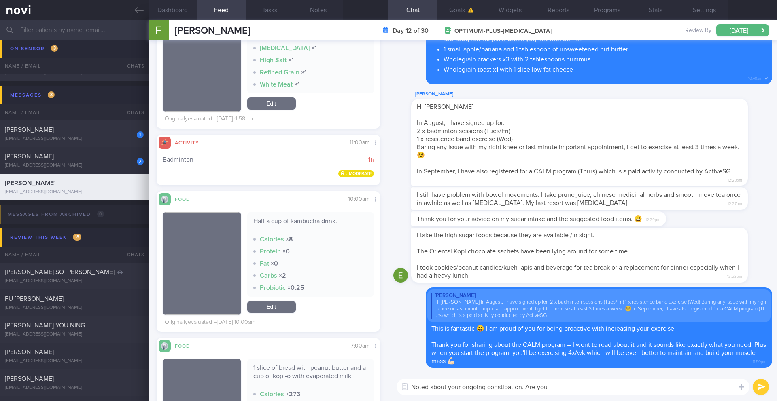
drag, startPoint x: 561, startPoint y: 389, endPoint x: 527, endPoint y: 389, distance: 34.0
click at [527, 389] on textarea "Noted about your ongoing constipation. Are you" at bounding box center [572, 387] width 353 height 16
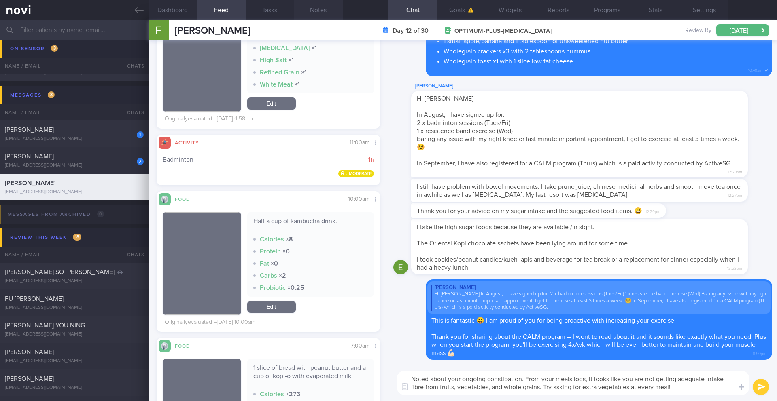
type textarea "Noted about your ongoing constipation. From your meals logs, it looks like you …"
click at [315, 15] on button "Notes" at bounding box center [318, 10] width 49 height 20
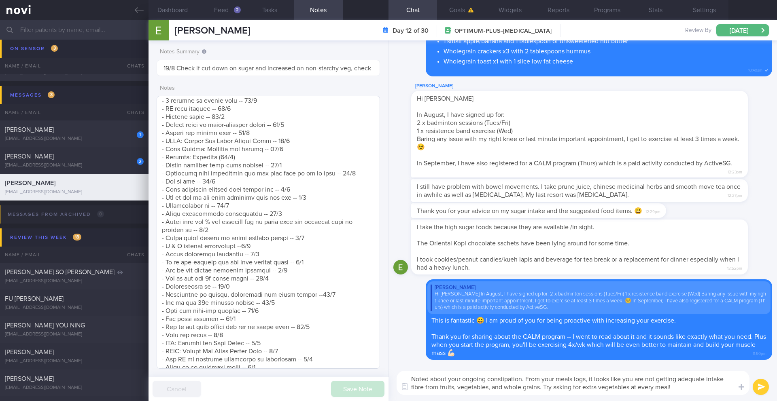
scroll to position [420, 0]
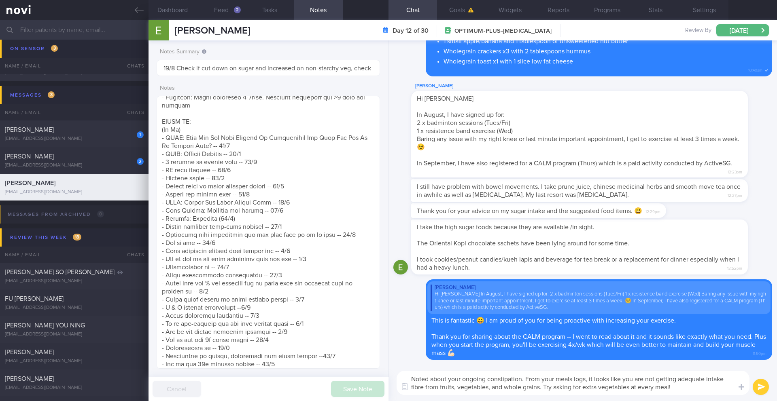
click at [760, 390] on button "submit" at bounding box center [761, 387] width 16 height 16
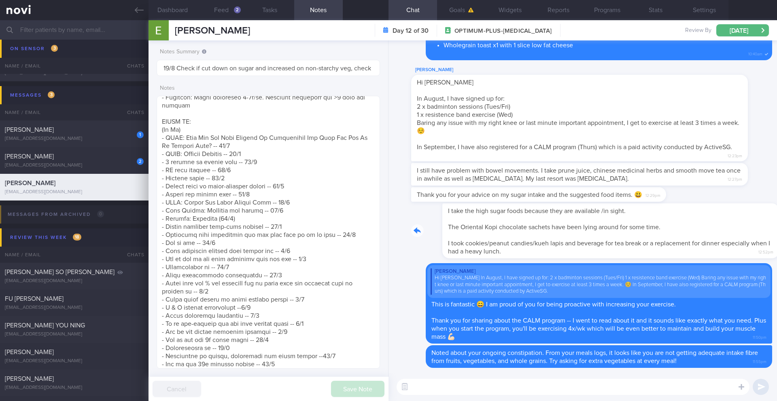
drag, startPoint x: 415, startPoint y: 216, endPoint x: 473, endPoint y: 217, distance: 58.3
click at [473, 217] on div "I take the high sugar foods because they are available /in sight. The Oriental …" at bounding box center [591, 230] width 361 height 55
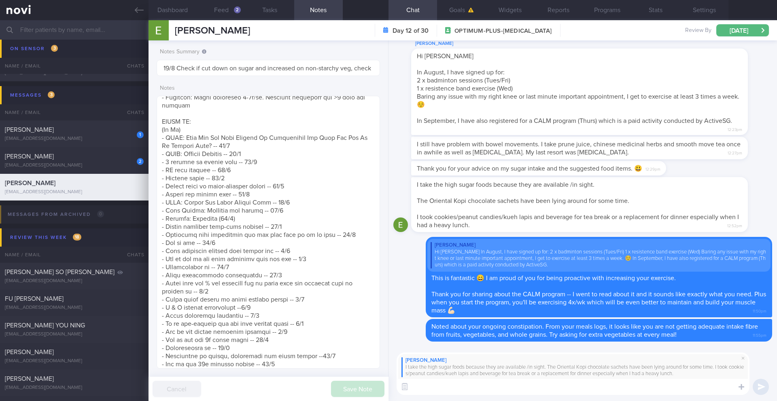
paste textarea "Lorem ip do sitam cons adip el seddoeiu, tempo in utl etdoloremag ali en admi v…"
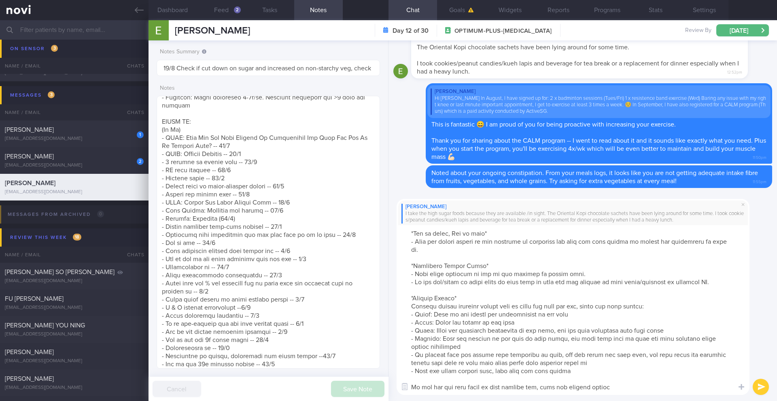
scroll to position [89, 0]
drag, startPoint x: 566, startPoint y: 388, endPoint x: 403, endPoint y: 382, distance: 163.2
click at [403, 382] on div "Chat Templates Admin [MEDICAL_DATA] Weight Nutrition Physical Activity Infograp…" at bounding box center [582, 297] width 388 height 208
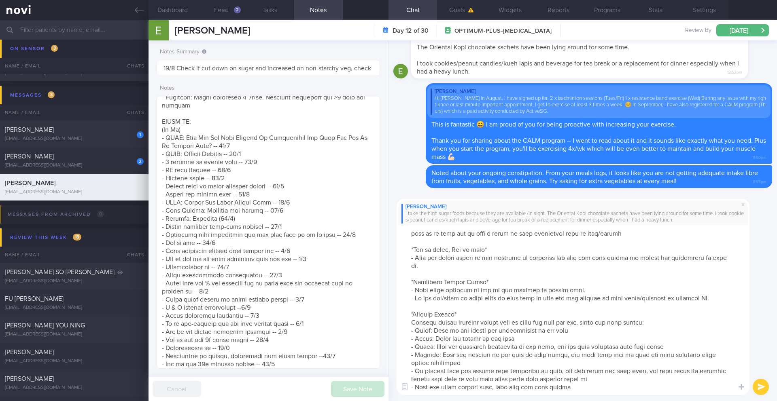
scroll to position [81, 0]
type textarea "Lorem ip do sitam cons adip el seddoeiu, tempo in utl etdoloremag ali en admi v…"
click at [761, 385] on button "submit" at bounding box center [761, 387] width 16 height 16
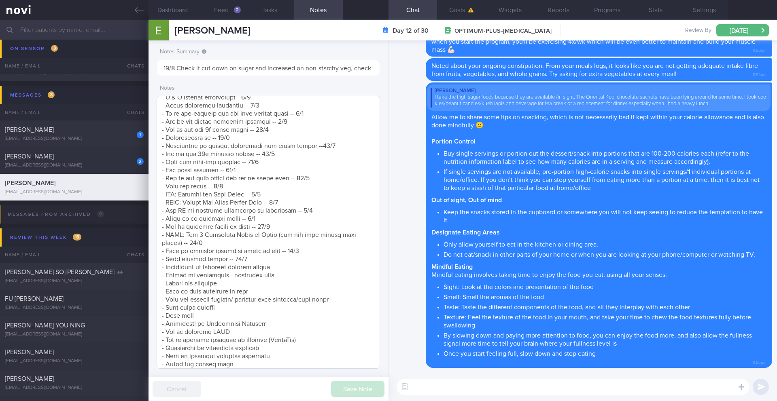
scroll to position [685, 0]
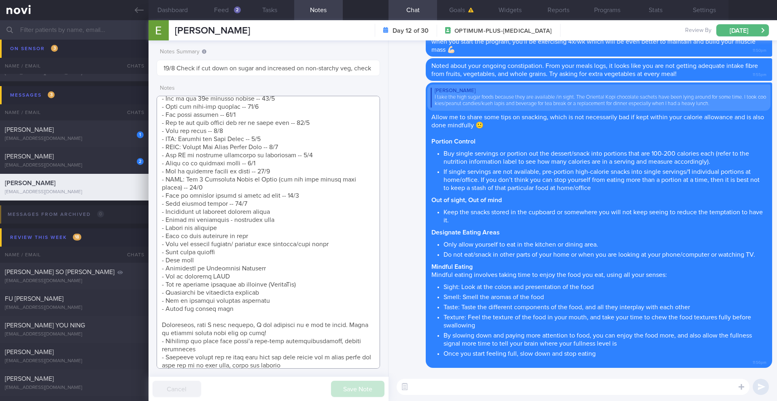
click at [287, 202] on textarea at bounding box center [268, 232] width 223 height 273
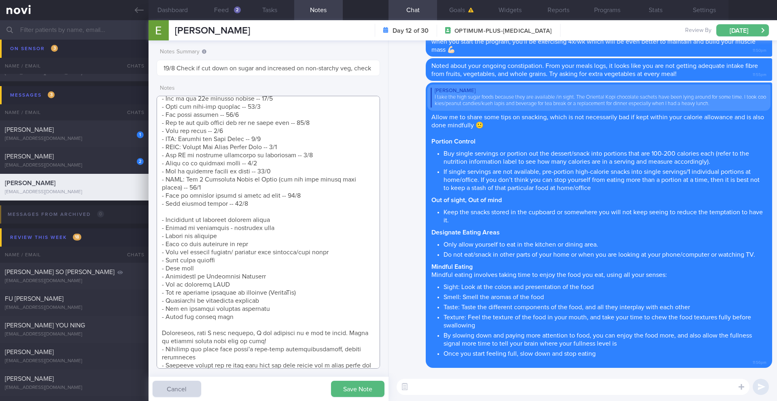
scroll to position [755, 0]
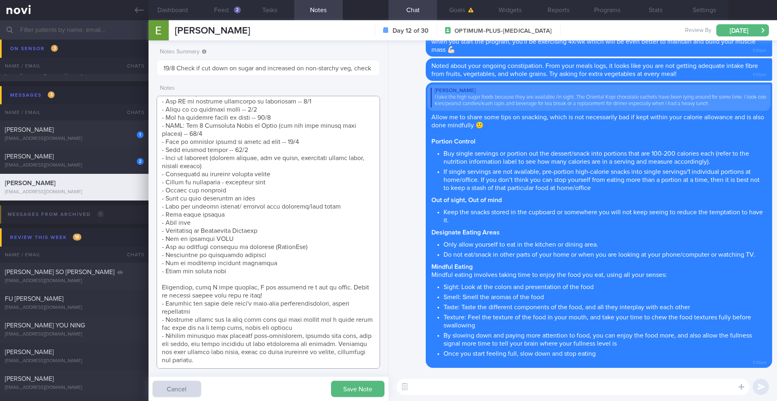
click at [314, 148] on textarea at bounding box center [268, 232] width 223 height 273
type textarea "SUPPORT NEEDED: CHALLENGE: - OVERALL: ([DATE]) Constipation is getting slightly…"
click at [362, 395] on button "Save Note" at bounding box center [357, 389] width 53 height 16
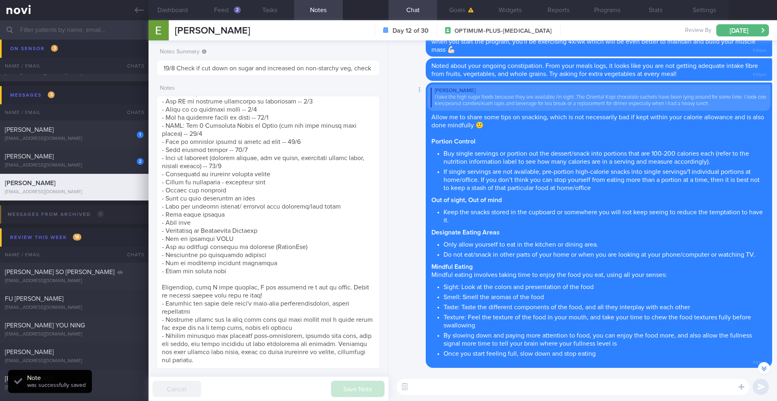
scroll to position [-165, 0]
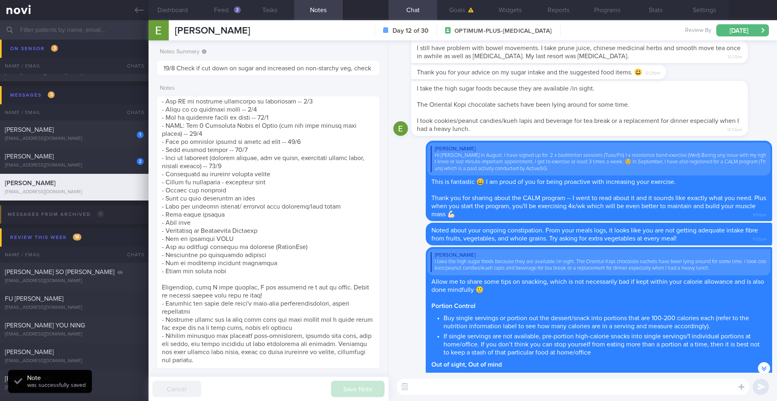
click at [460, 389] on textarea at bounding box center [572, 387] width 353 height 16
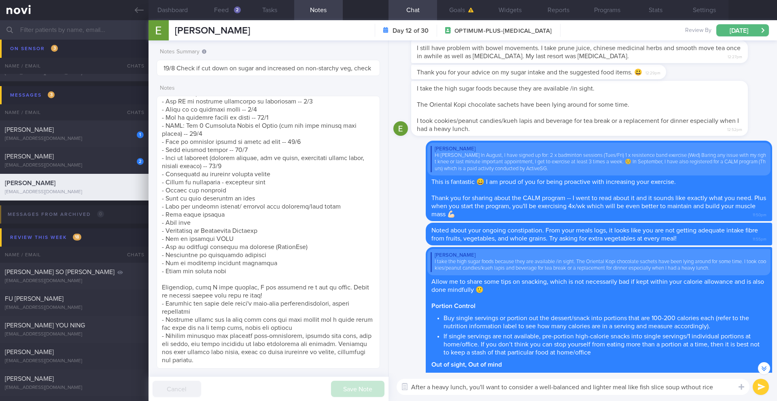
click at [685, 384] on textarea "After a heavy lunch, you'll want to consider a well-balanced and lighter meal l…" at bounding box center [572, 387] width 353 height 16
click at [714, 387] on textarea "After a heavy lunch, you'll want to consider a well-balanced and lighter meal l…" at bounding box center [572, 387] width 353 height 16
click at [229, 15] on button "Feed 2" at bounding box center [221, 10] width 49 height 20
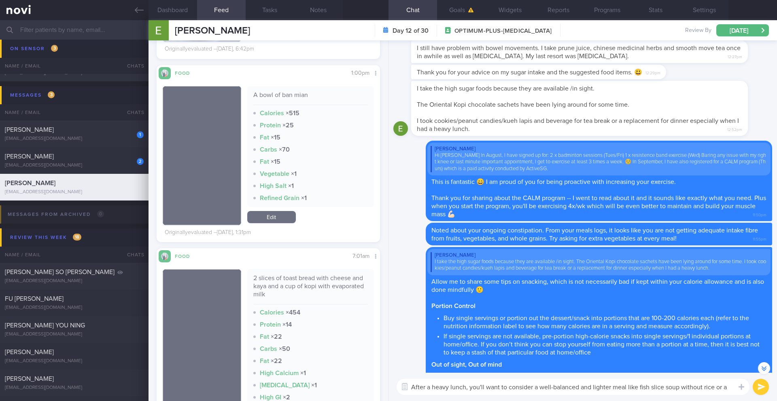
scroll to position [1221, 0]
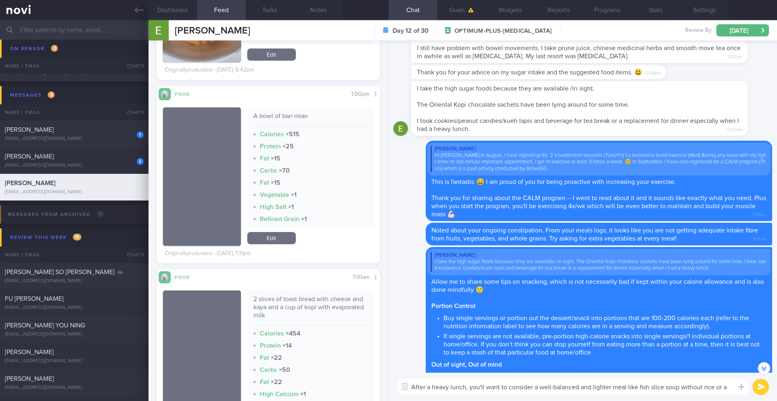
click at [726, 388] on textarea "After a heavy lunch, you'll want to consider a well-balanced and lighter meal l…" at bounding box center [572, 387] width 353 height 16
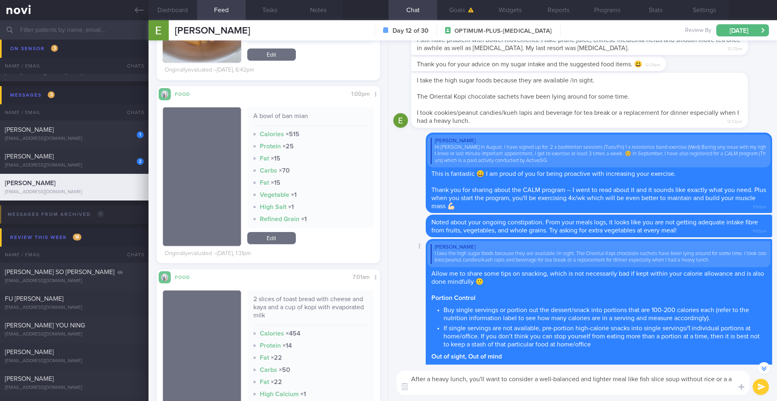
scroll to position [-173, 0]
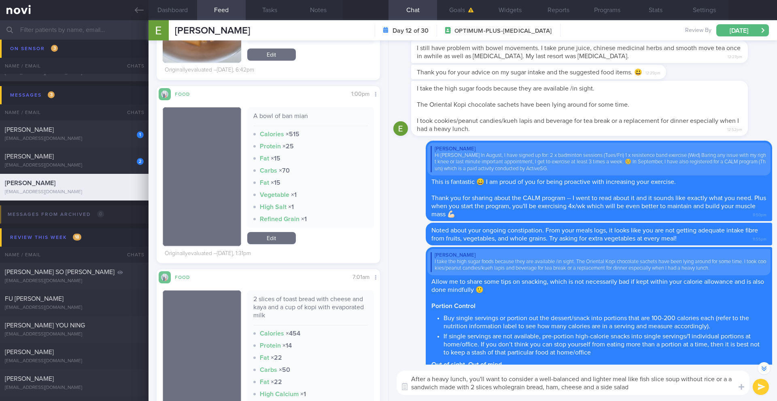
drag, startPoint x: 599, startPoint y: 388, endPoint x: 693, endPoint y: 384, distance: 94.8
click at [693, 384] on textarea "After a heavy lunch, you'll want to consider a well-balanced and lighter meal l…" at bounding box center [572, 383] width 353 height 24
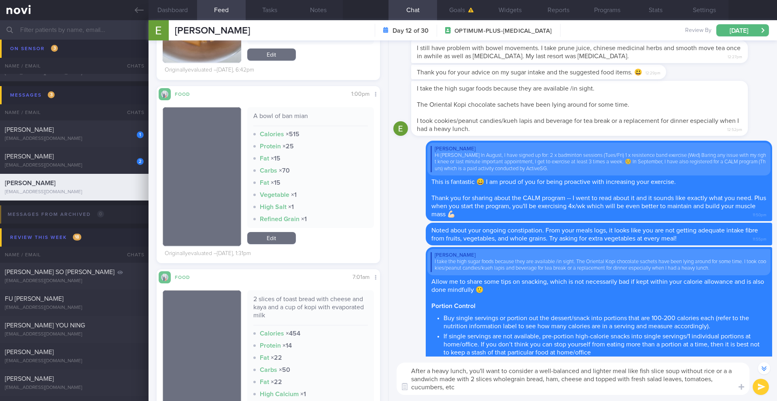
type textarea "After a heavy lunch, you'll want to consider a well-balanced and lighter meal l…"
click at [762, 388] on button "submit" at bounding box center [761, 387] width 16 height 16
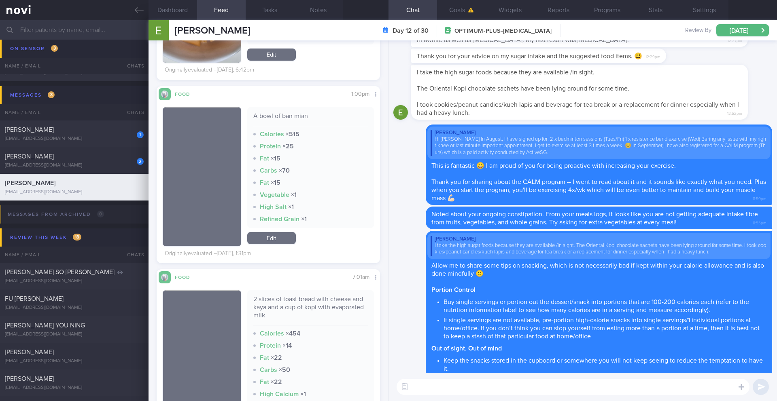
scroll to position [0, 0]
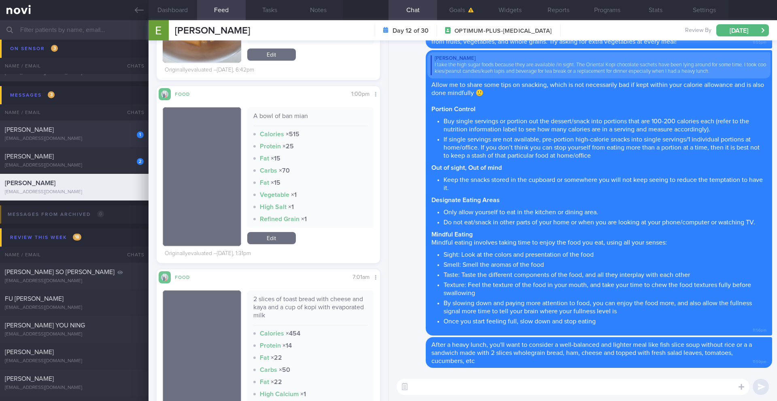
click at [88, 137] on div "[EMAIL_ADDRESS][DOMAIN_NAME]" at bounding box center [74, 139] width 139 height 6
type input "19/8 Check if tried exercise snacks. Check for logs."
type textarea "SUPPORT NEEDED: CHALLENGE: R/V with JJ: ([DATE]) Tolerated [MEDICAL_DATA] 3mg S…"
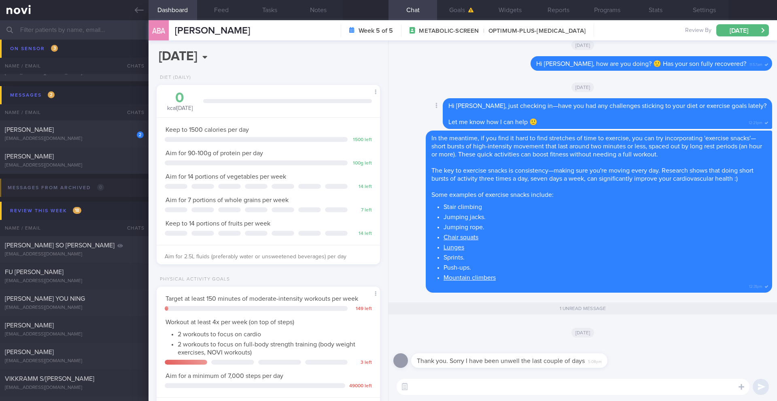
scroll to position [0, 0]
click at [450, 388] on textarea at bounding box center [572, 387] width 353 height 16
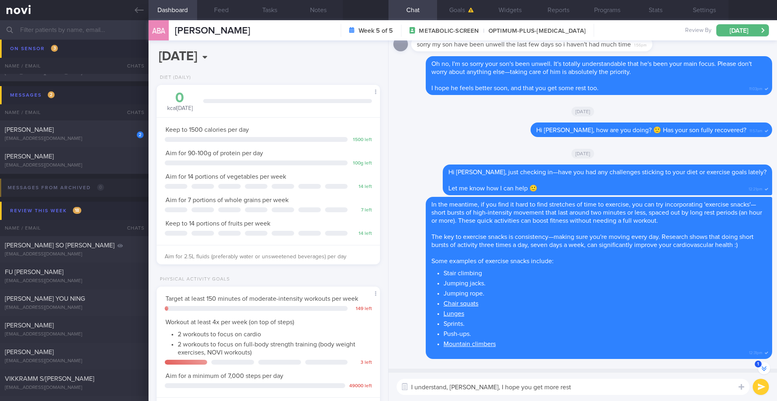
scroll to position [-70, 0]
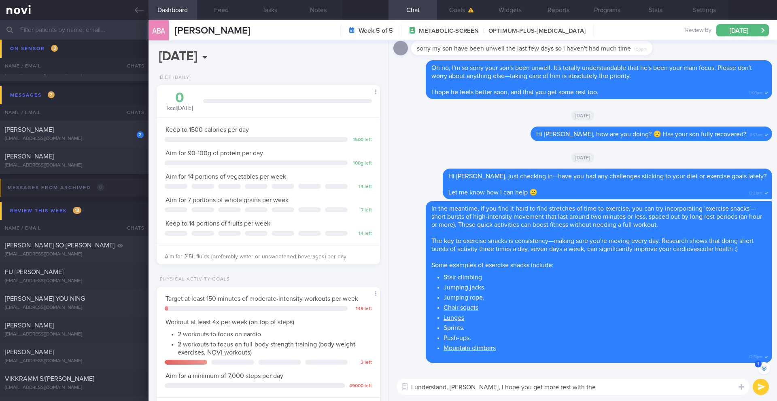
type textarea "I understand, [PERSON_NAME], I hope you get more rest with the c"
select select "7"
click at [470, 388] on textarea "I understand, [PERSON_NAME], I hope you get more rest with the upcoming weekend…" at bounding box center [572, 387] width 353 height 16
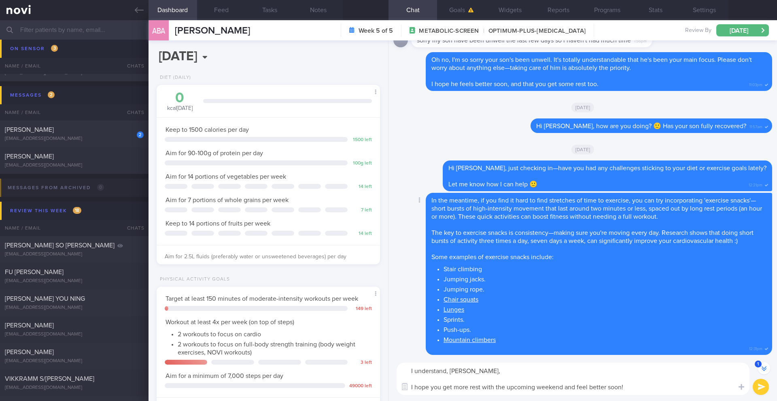
scroll to position [-87, 0]
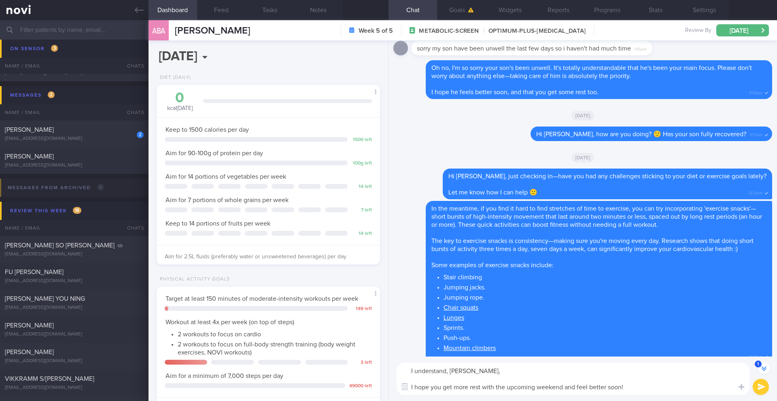
type textarea "I understand, [PERSON_NAME], I hope you get more rest with the upcoming weekend…"
click at [765, 387] on button "submit" at bounding box center [761, 387] width 16 height 16
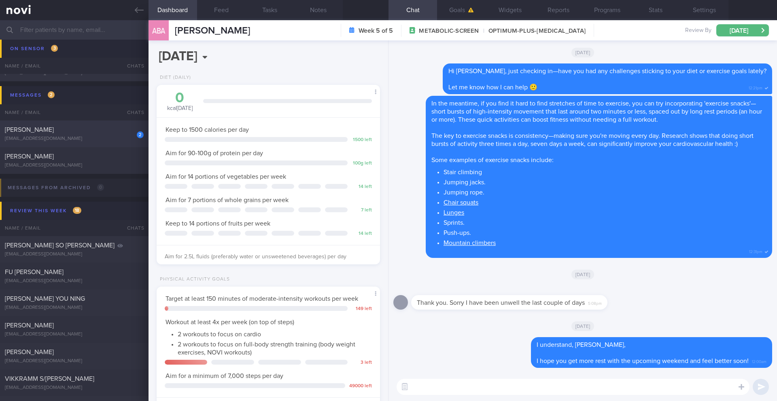
click at [106, 144] on div "2 Claudice Wee [EMAIL_ADDRESS][DOMAIN_NAME] [DATE] OPTIMUM-PLUS-[MEDICAL_DATA] …" at bounding box center [388, 134] width 777 height 27
type input "19-20/8 (H/o [MEDICAL_DATA]) Check logs. Check on exercise"
type textarea "EXERCISE: ([DATE]) Workouts are still good - generally reformer Pilates / yoga …"
type input "[DATE]"
type input "19-20/8 (H/o [MEDICAL_DATA]) Check logs. Check on exercise"
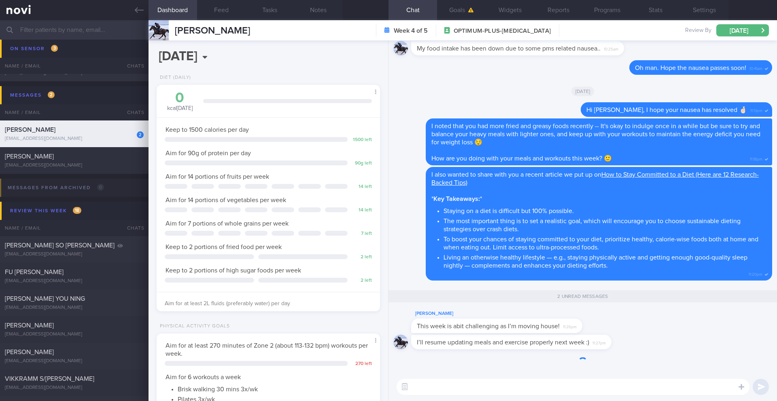
scroll to position [113, 203]
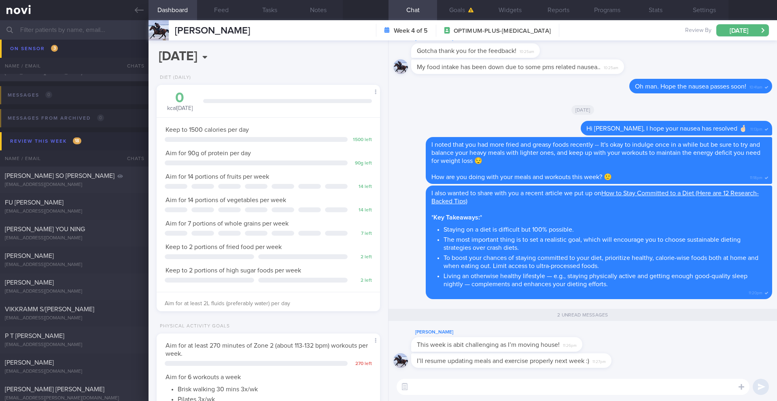
click at [451, 382] on textarea at bounding box center [572, 387] width 353 height 16
drag, startPoint x: 553, startPoint y: 386, endPoint x: 536, endPoint y: 387, distance: 17.9
click at [536, 387] on textarea "Got it! I understand moving house is a lot to juggle in and of itself 😅" at bounding box center [572, 387] width 353 height 16
click at [656, 392] on textarea "Got it! I understand moving house is a lot to do in and of itself 😅" at bounding box center [572, 387] width 353 height 16
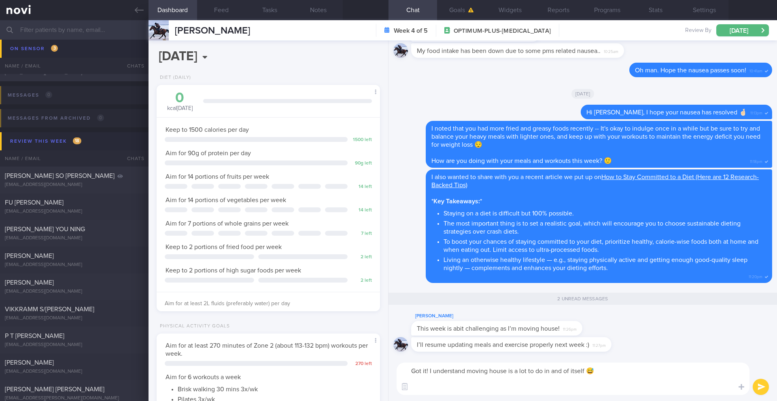
scroll to position [0, 0]
type textarea "Got it! I understand moving house is a lot to do in and of itself 😅 I'll check …"
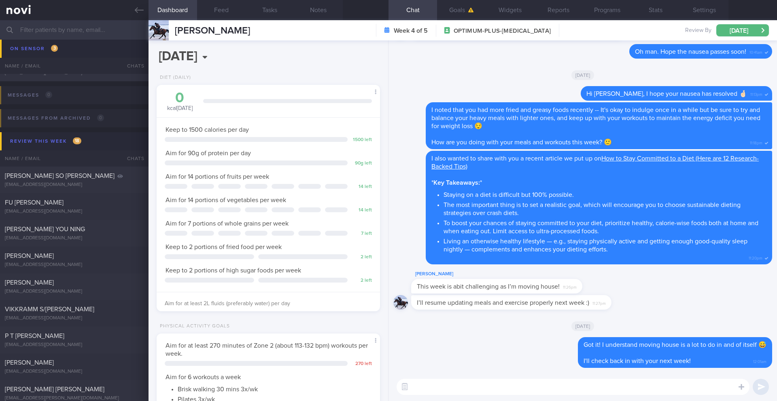
click at [436, 306] on div "I’ll resume updating meals and exercise properly next week :) 11:27pm" at bounding box center [511, 302] width 200 height 15
copy div "I’ll resume updating meals and exercise properly next week :)"
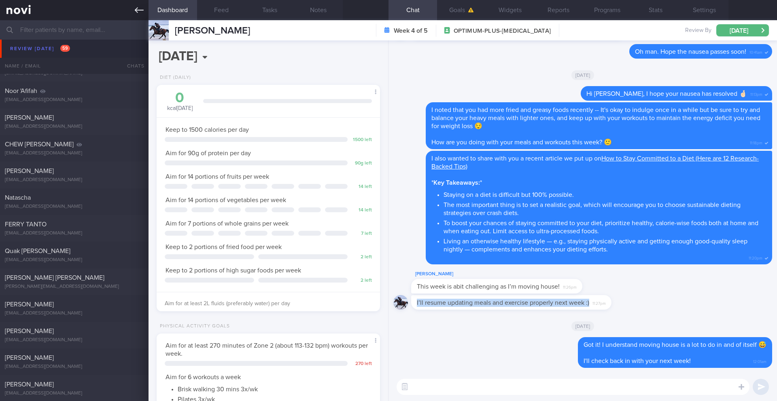
scroll to position [2944, 0]
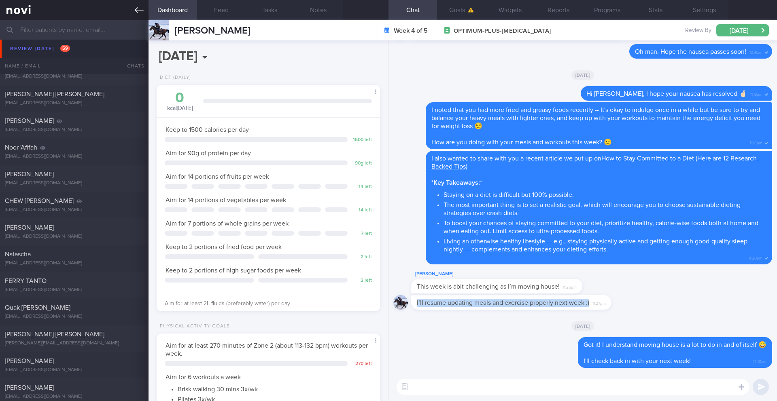
click at [137, 11] on icon at bounding box center [139, 10] width 9 height 9
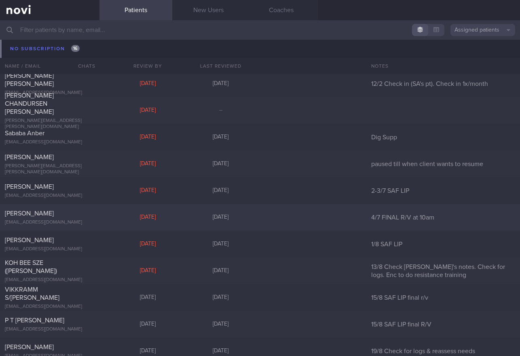
scroll to position [7131, 0]
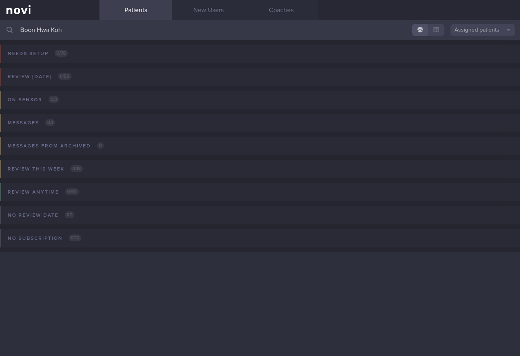
type input "Boon Hwa Koh"
